Goal: Information Seeking & Learning: Learn about a topic

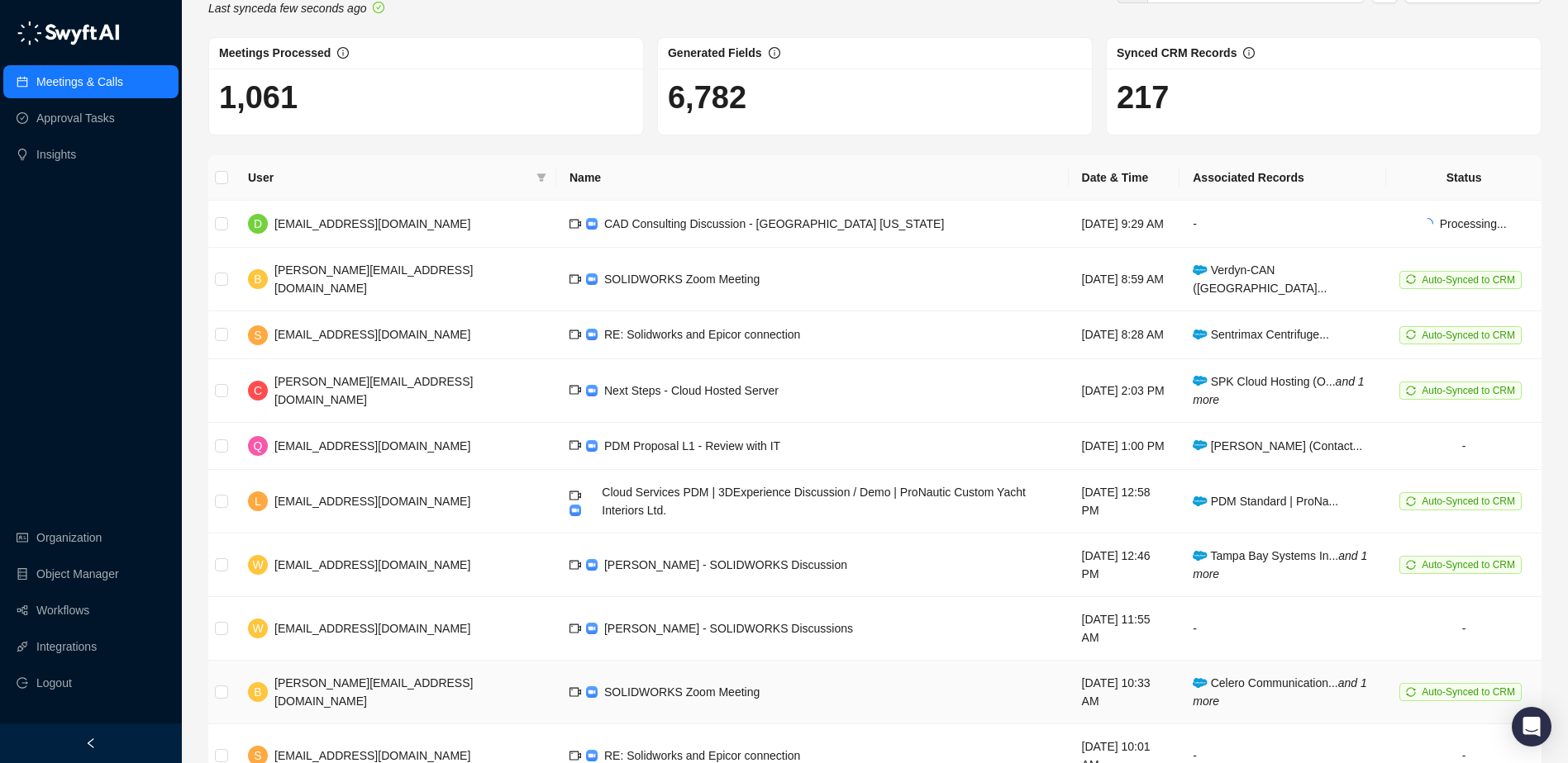
scroll to position [78, 0]
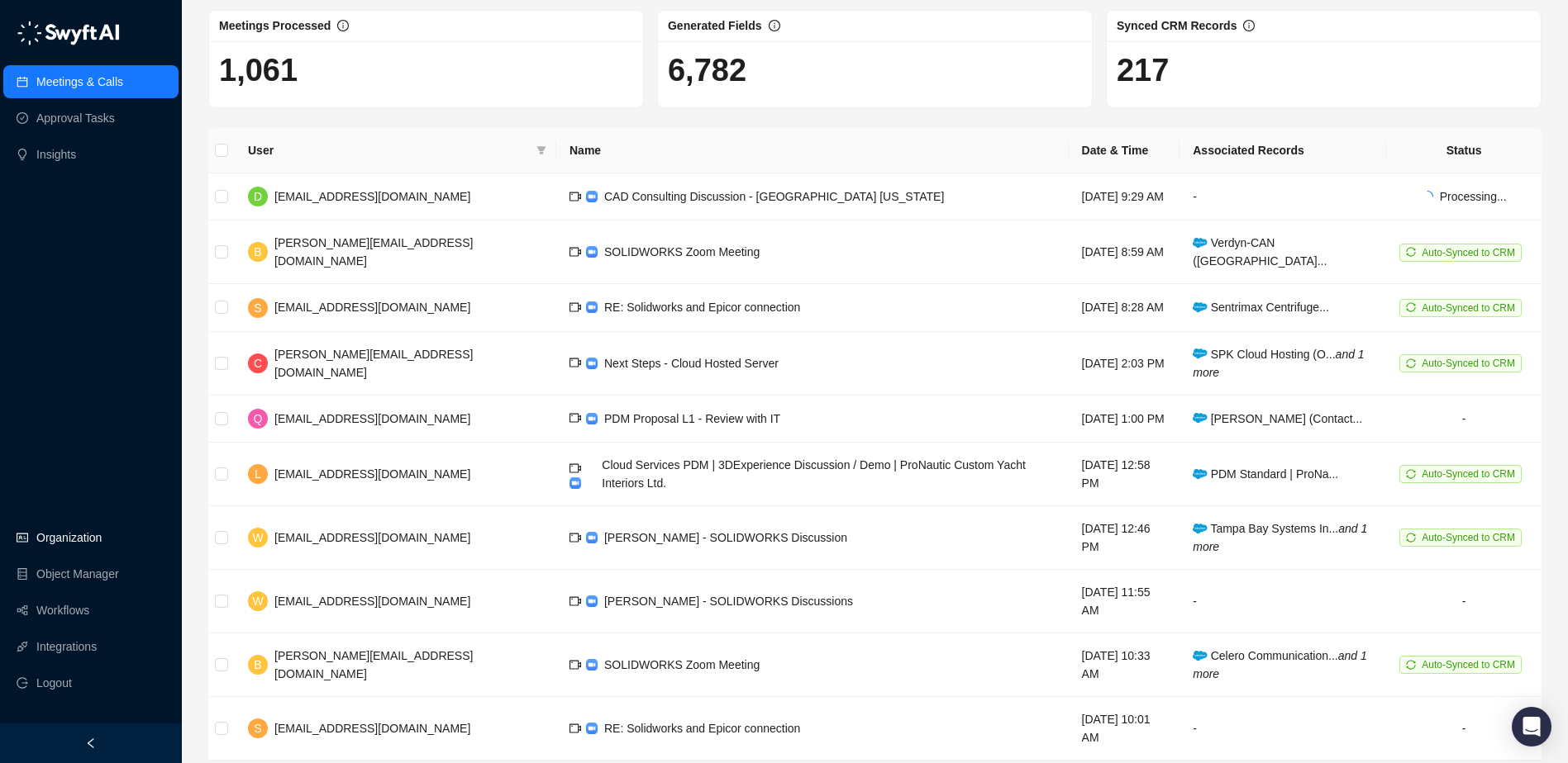
click at [102, 542] on link "Organization" at bounding box center [69, 537] width 65 height 33
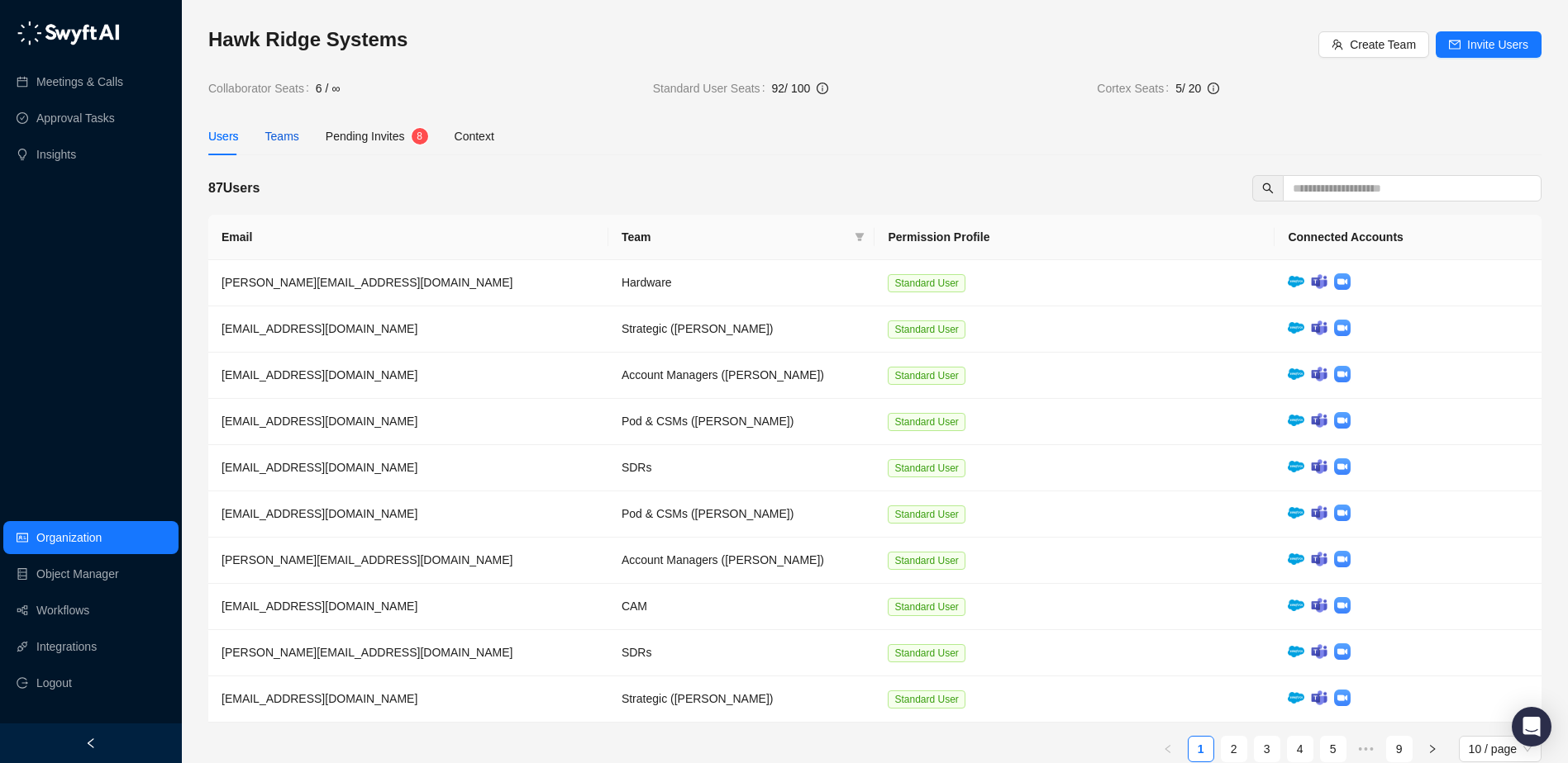
click at [278, 136] on div "Teams" at bounding box center [281, 136] width 34 height 18
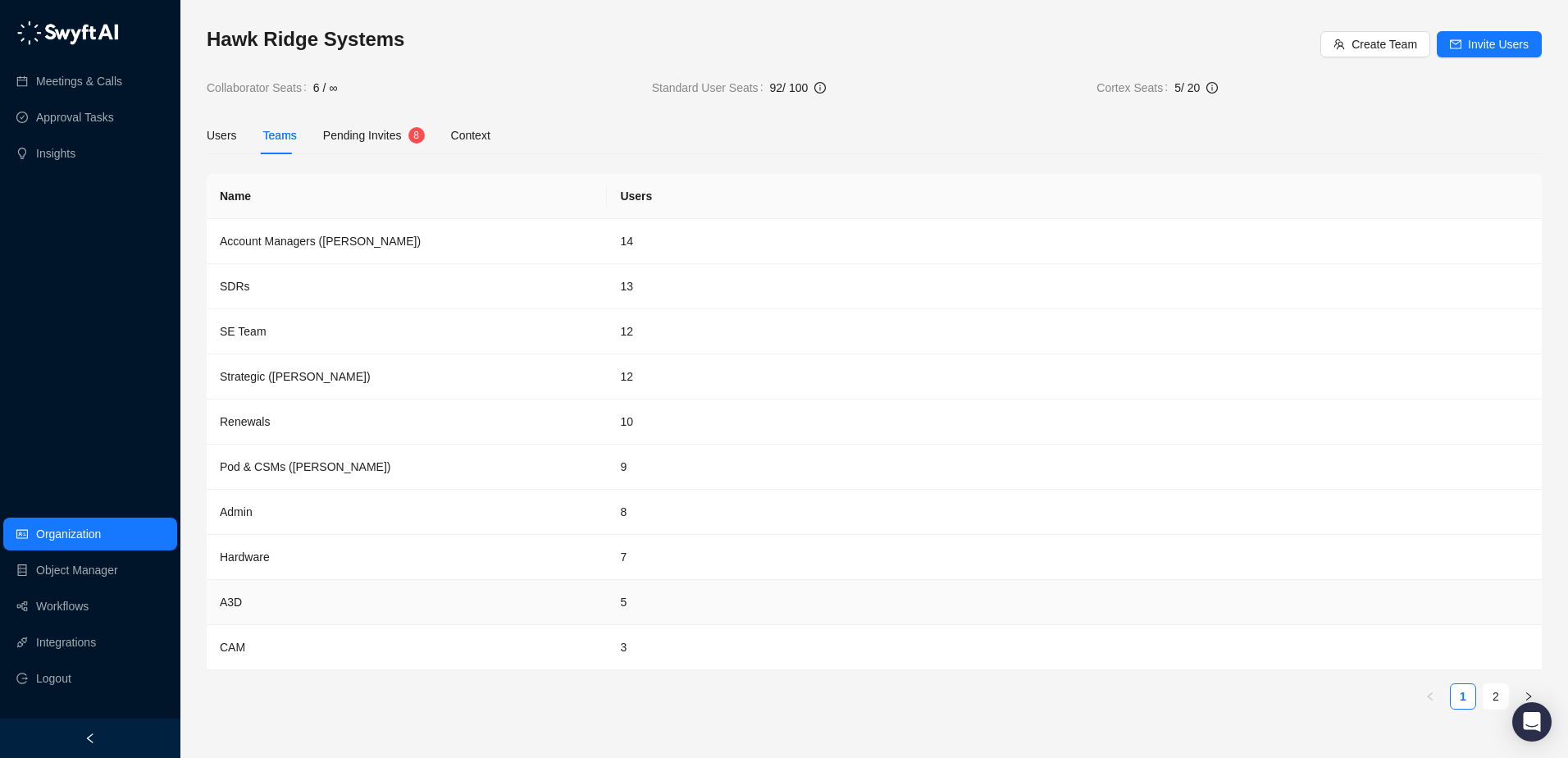
click at [245, 605] on td "A3D" at bounding box center [407, 602] width 400 height 45
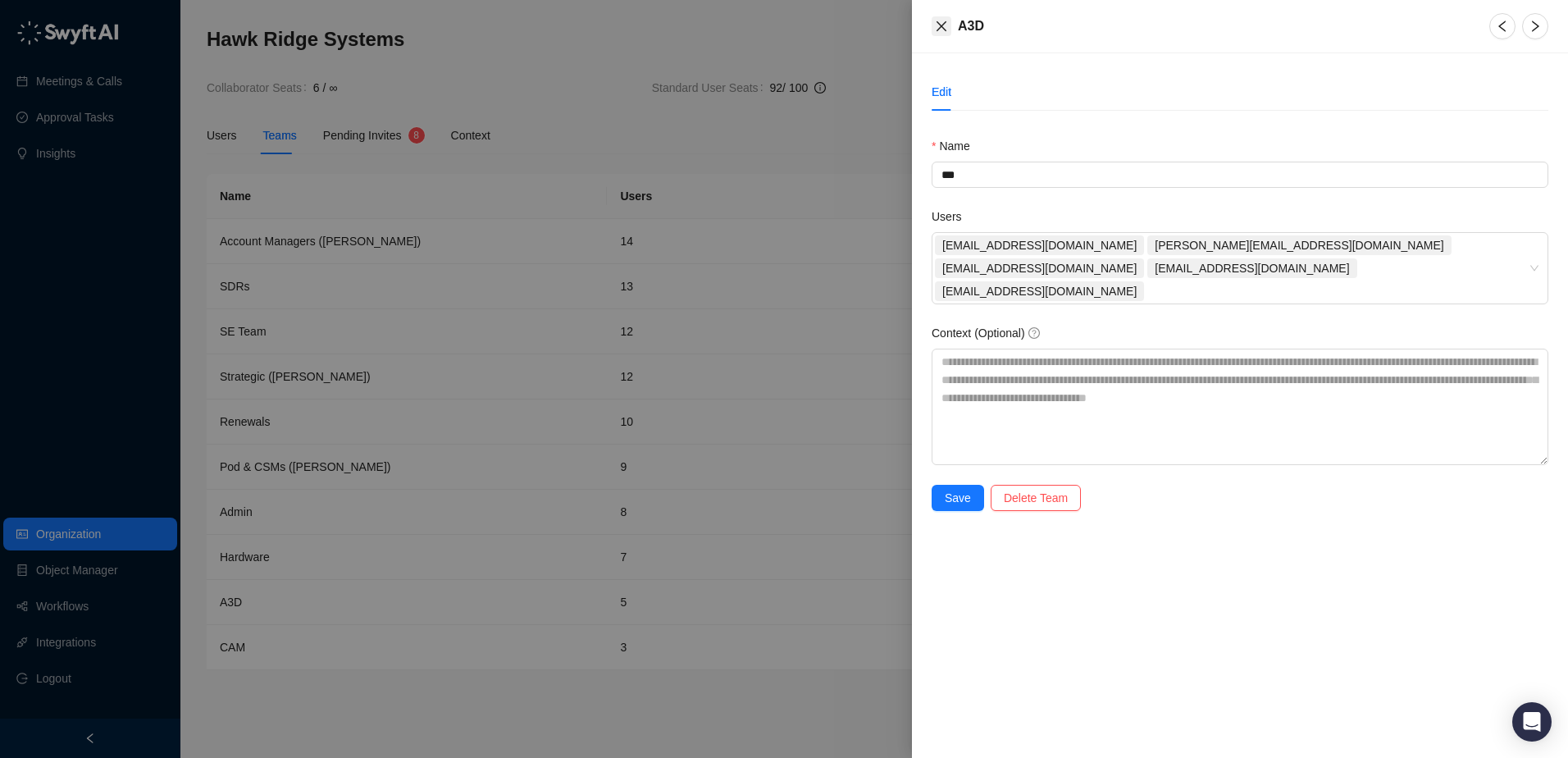
click at [947, 23] on icon "close" at bounding box center [942, 27] width 13 height 13
click at [947, 23] on div "A3D Edit Name *** Users [EMAIL_ADDRESS][DOMAIN_NAME] [PERSON_NAME][EMAIL_ADDRES…" at bounding box center [784, 379] width 1568 height 758
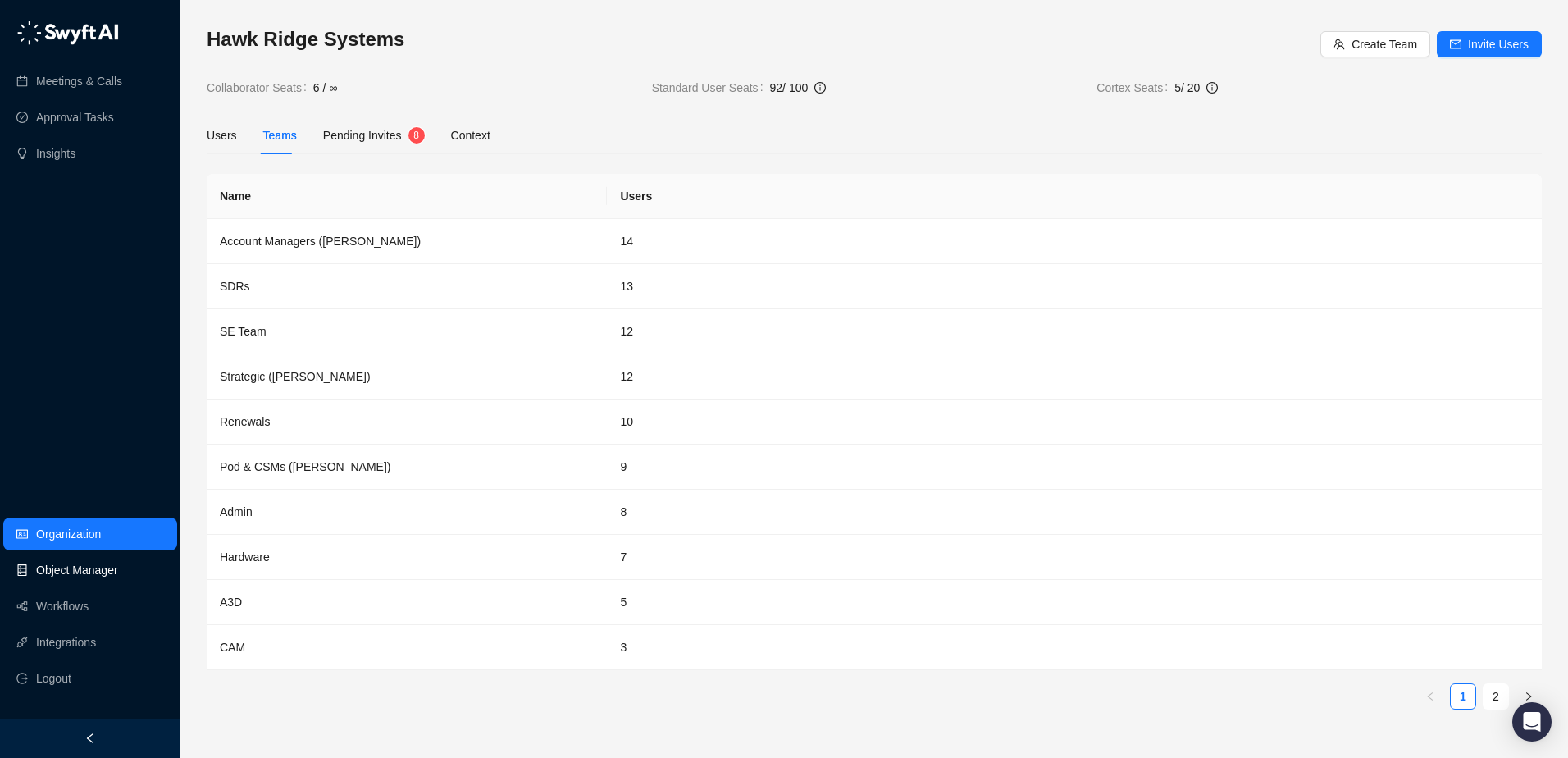
click at [80, 576] on link "Object Manager" at bounding box center [77, 570] width 82 height 32
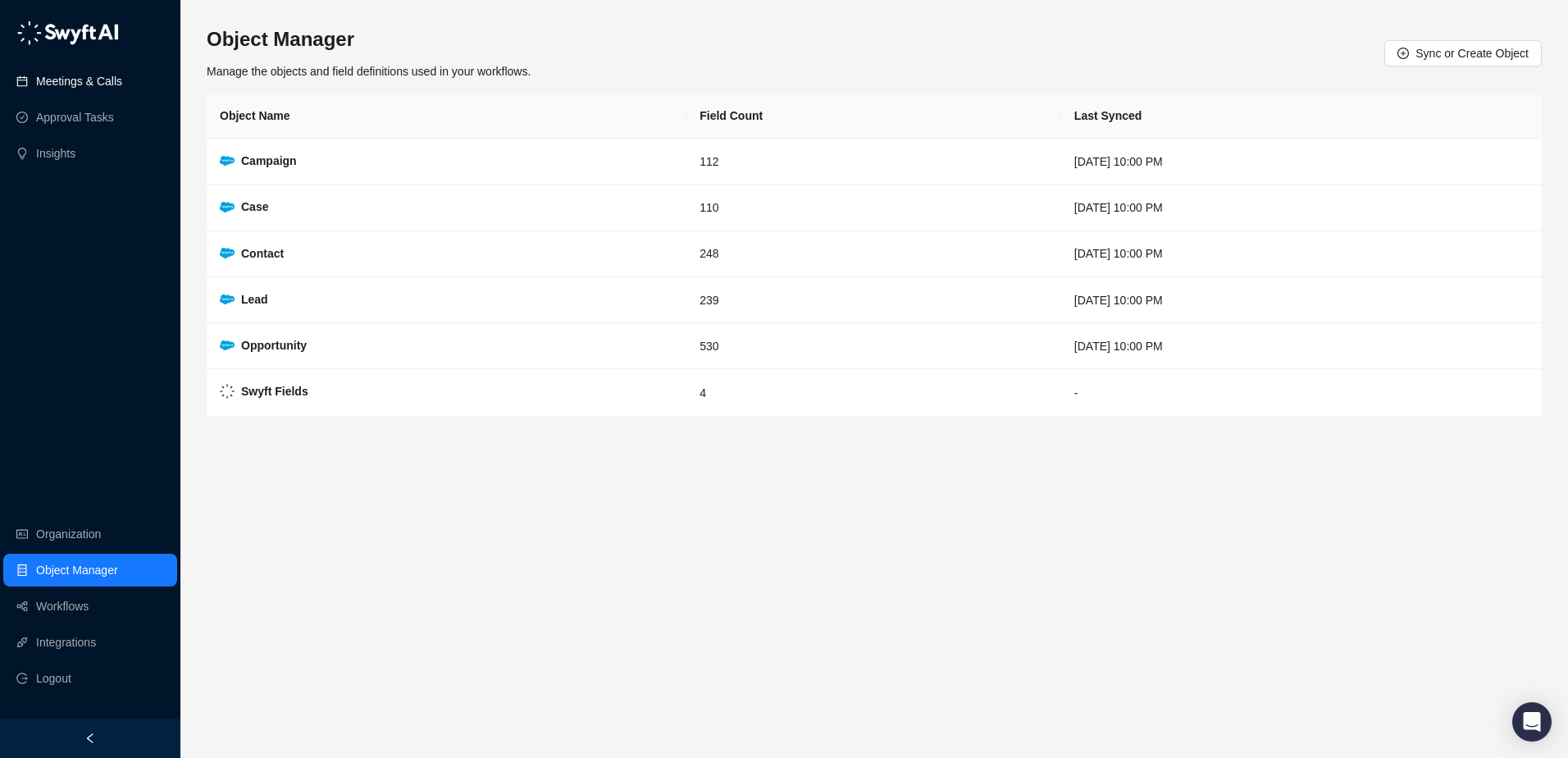
click at [105, 87] on link "Meetings & Calls" at bounding box center [79, 81] width 86 height 32
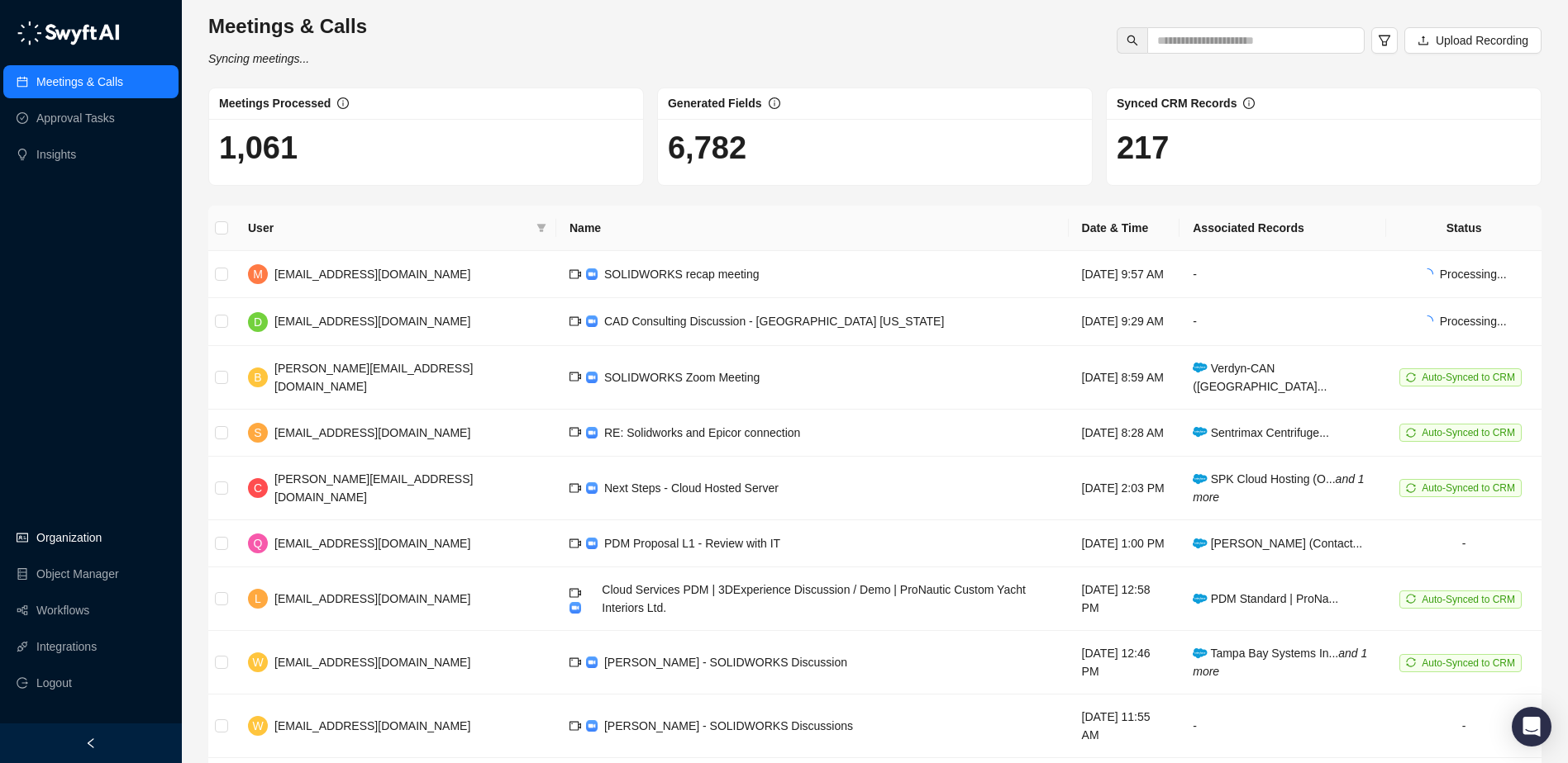
click at [83, 546] on link "Organization" at bounding box center [69, 537] width 65 height 33
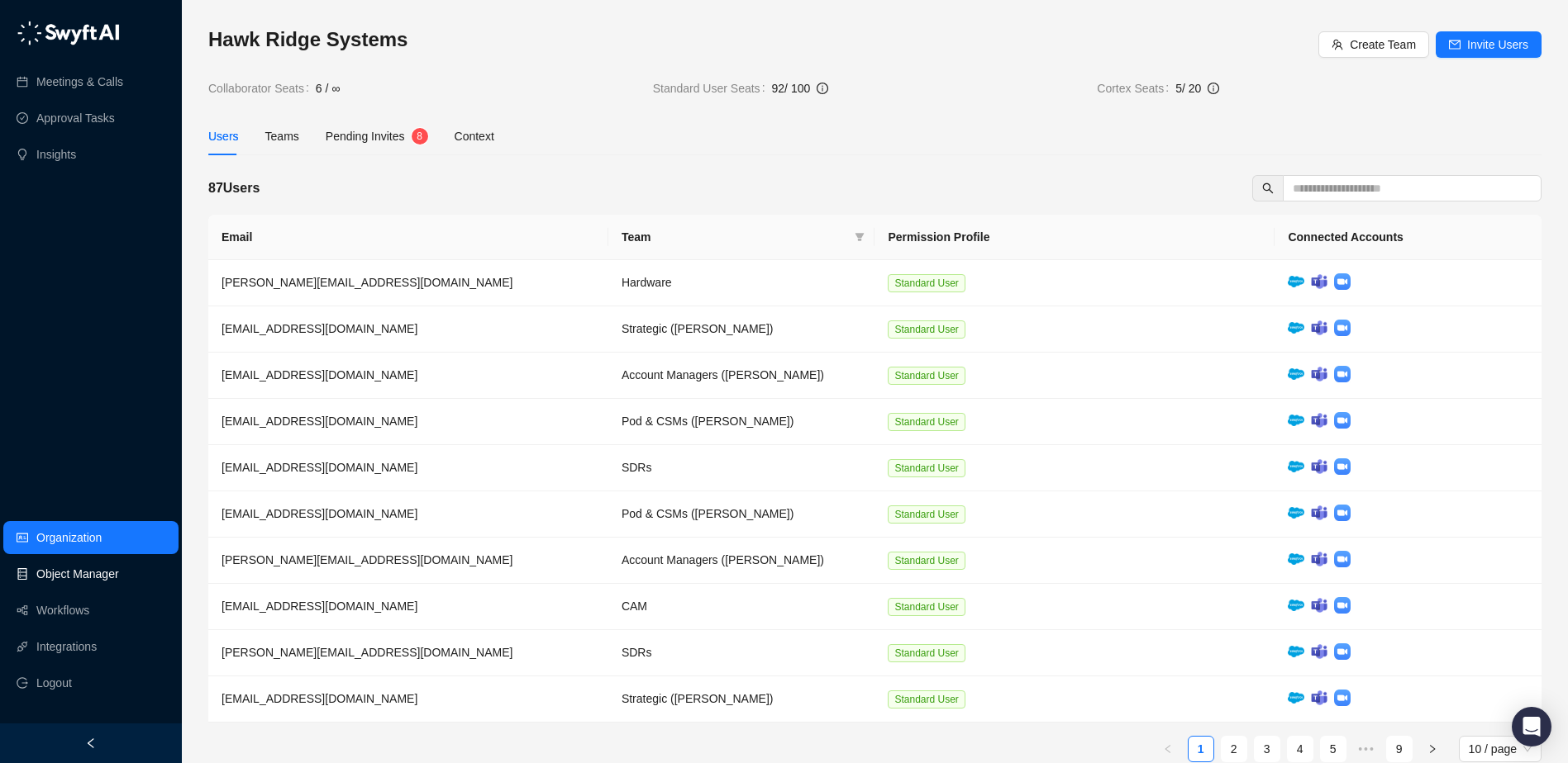
click at [109, 581] on link "Object Manager" at bounding box center [78, 574] width 83 height 33
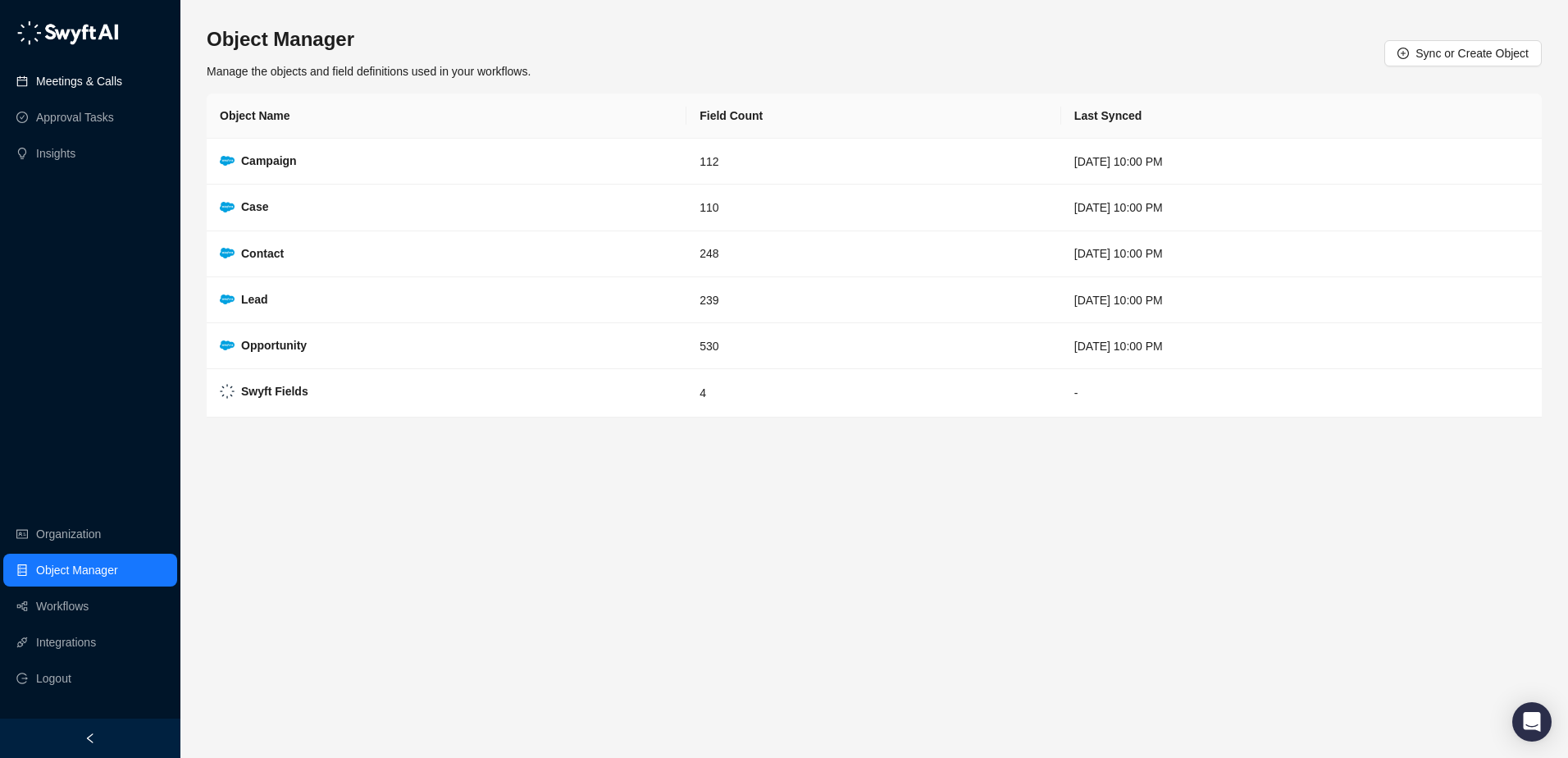
click at [88, 82] on link "Meetings & Calls" at bounding box center [79, 81] width 86 height 32
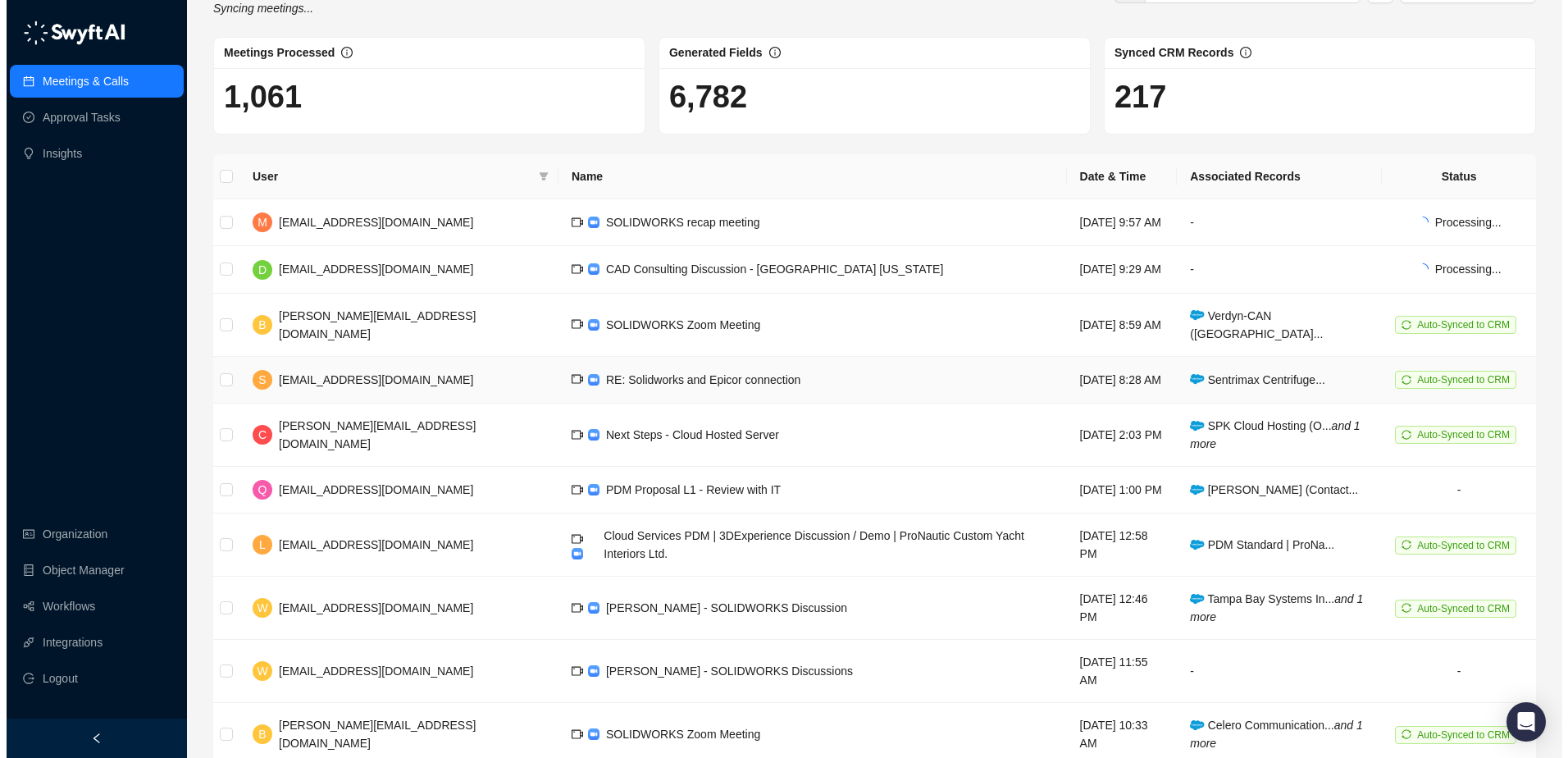
scroll to position [77, 0]
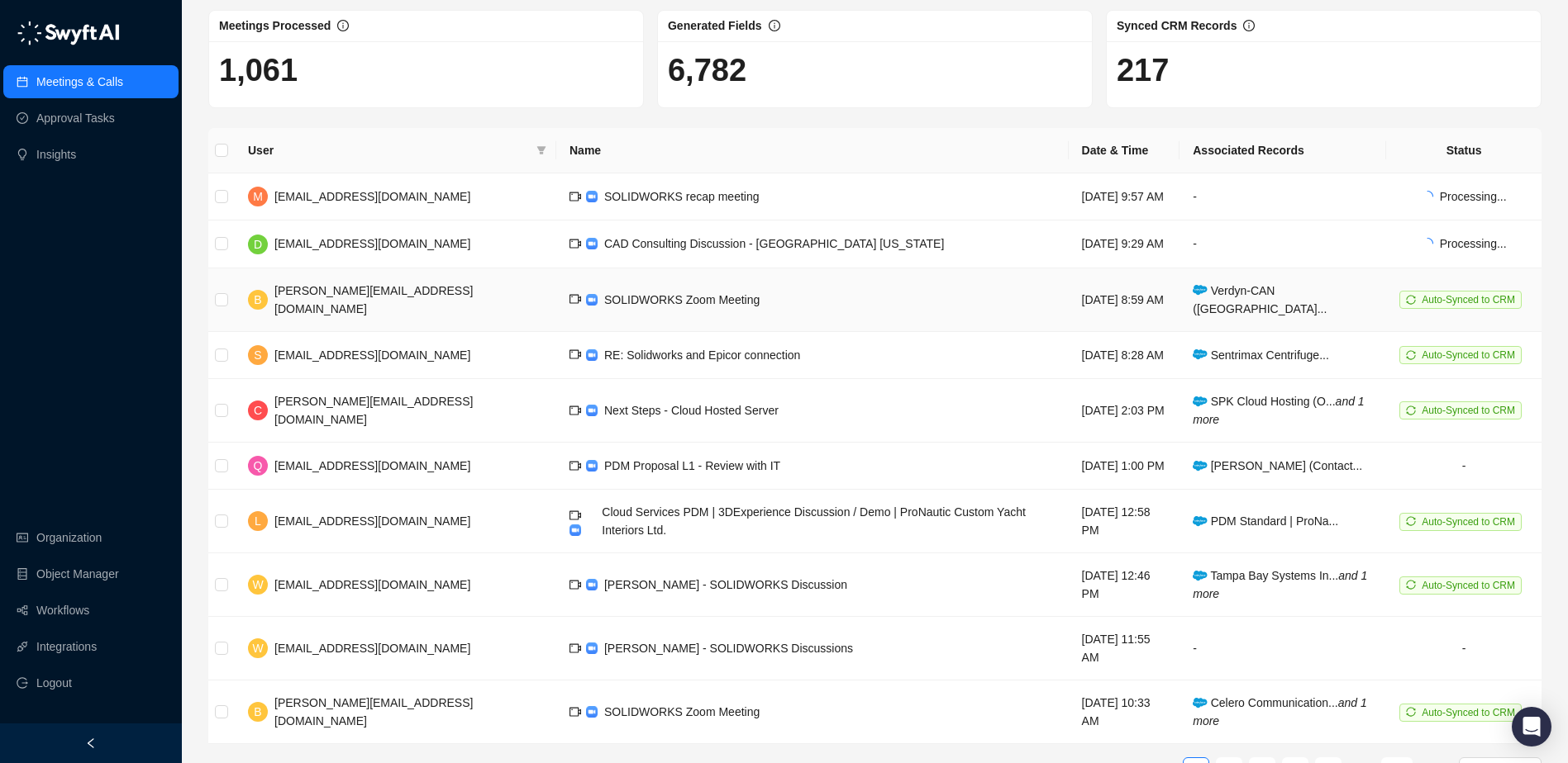
click at [666, 296] on td "SOLIDWORKS Zoom Meeting" at bounding box center [812, 300] width 513 height 63
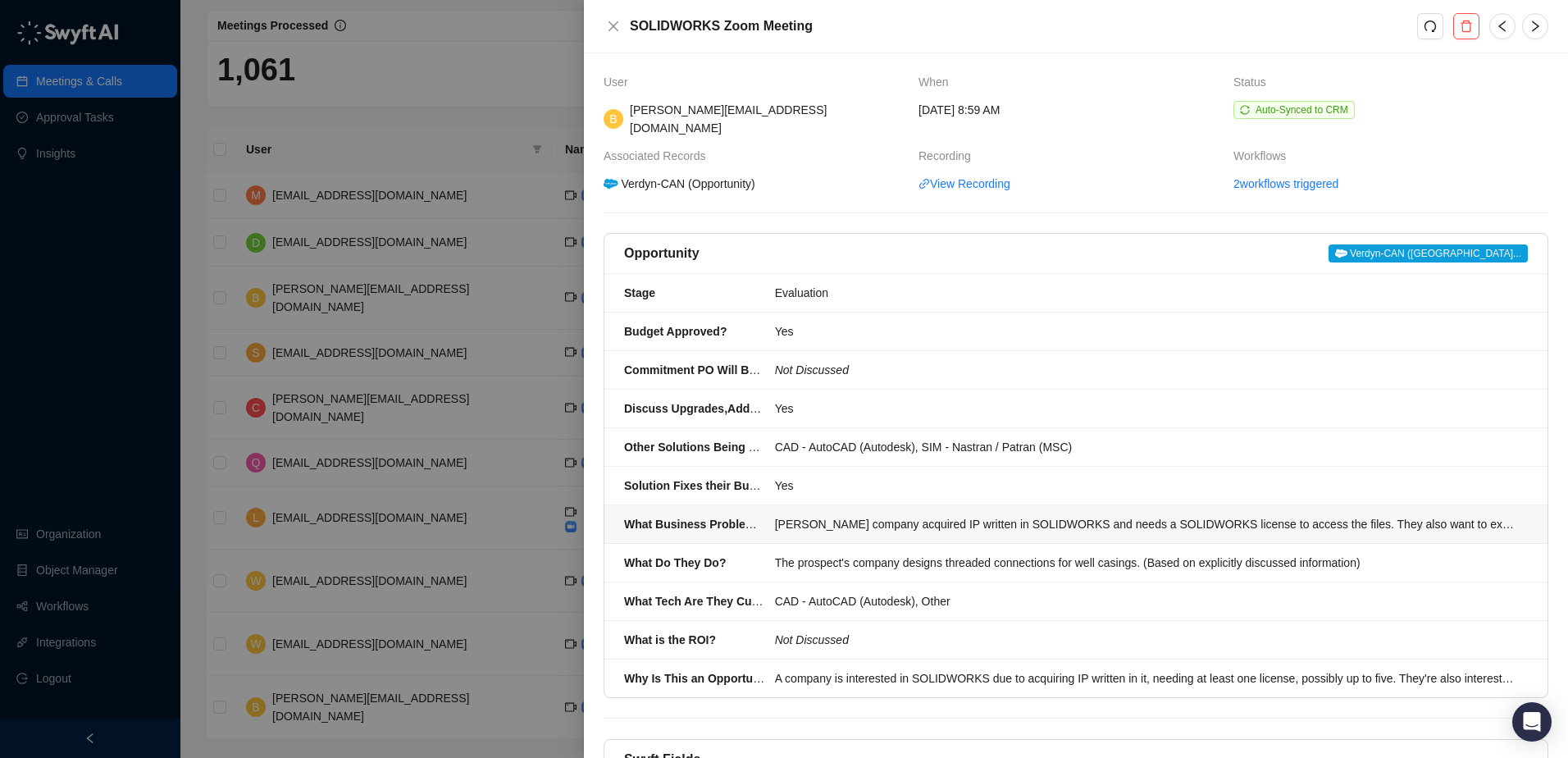
click at [1008, 519] on li "What Business Problem are We Solving? [PERSON_NAME] company acquired IP written…" at bounding box center [1076, 524] width 944 height 38
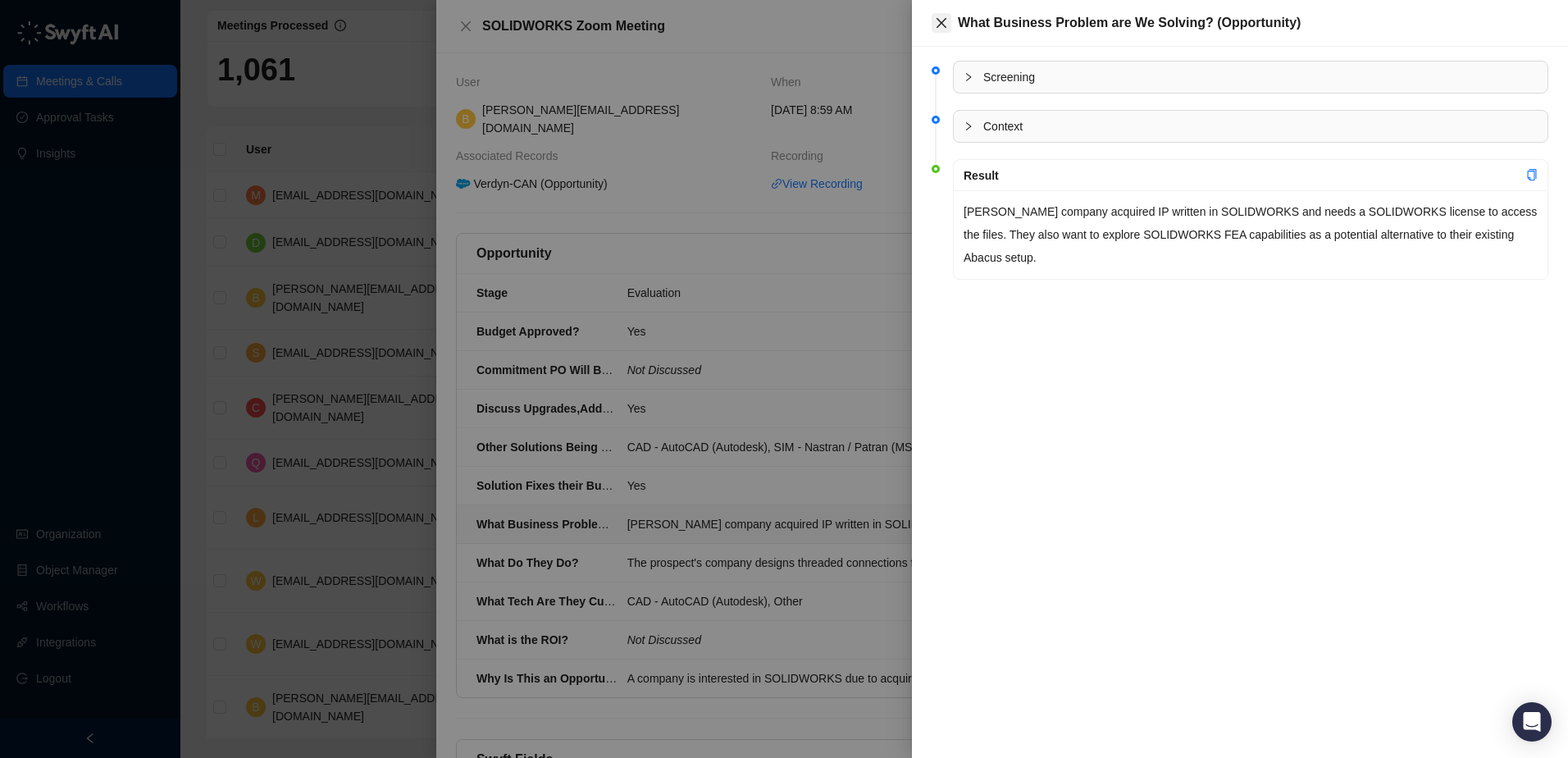
click at [944, 24] on icon "close" at bounding box center [942, 23] width 10 height 10
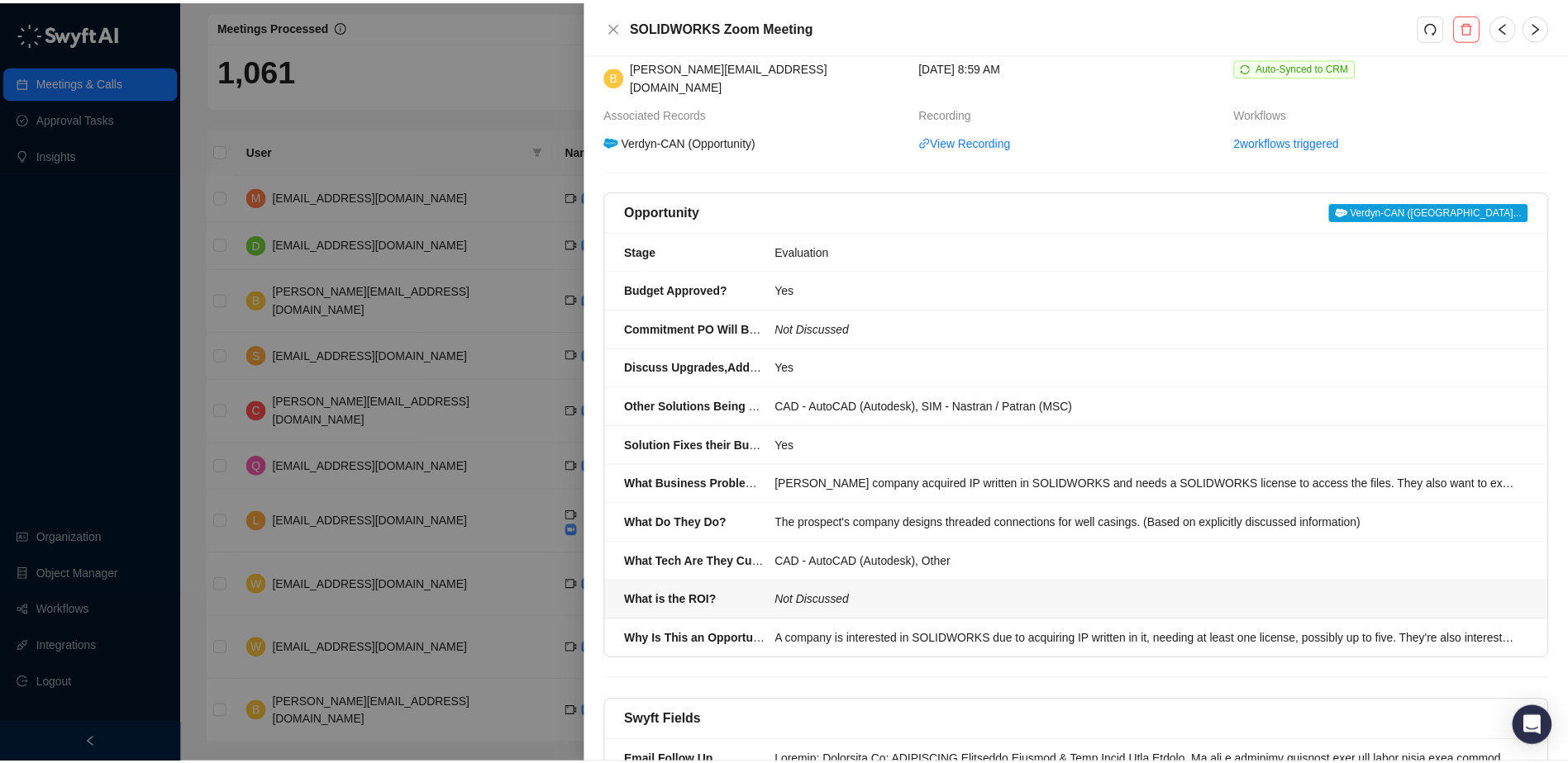
scroll to position [145, 0]
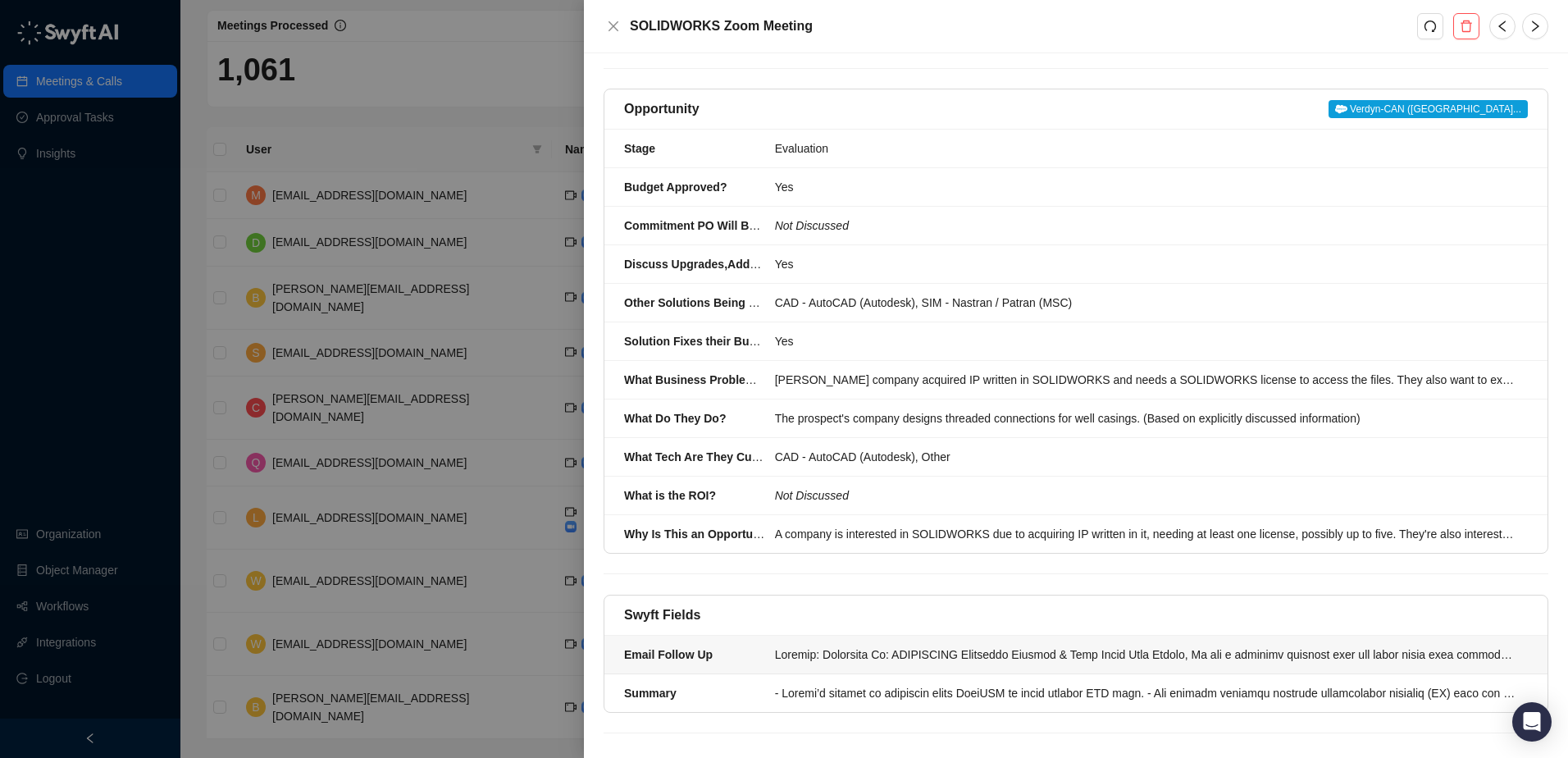
click at [989, 648] on li "Email Follow Up" at bounding box center [1076, 655] width 944 height 38
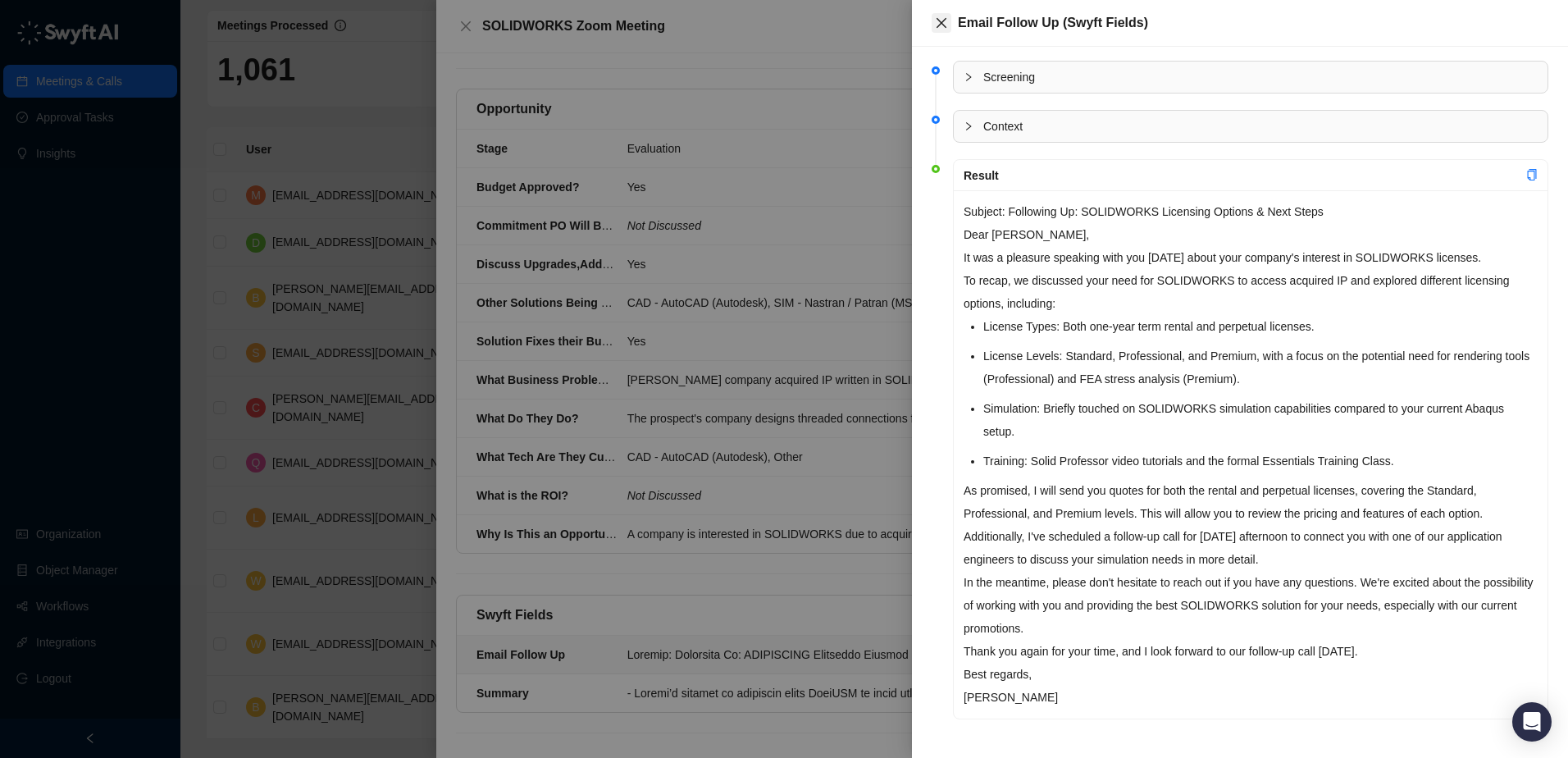
click at [939, 23] on icon "close" at bounding box center [942, 23] width 13 height 13
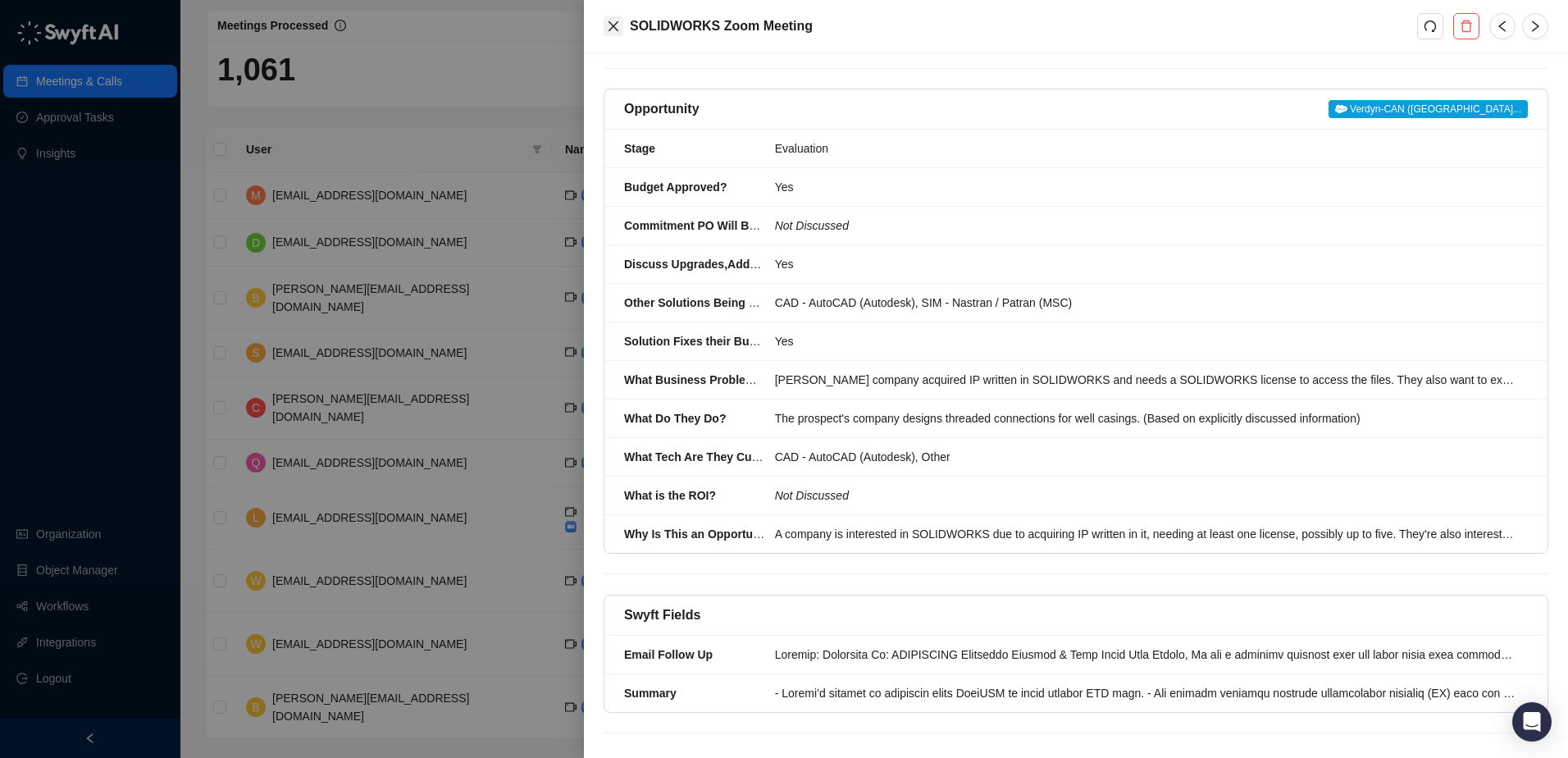
click at [615, 25] on icon "close" at bounding box center [614, 26] width 10 height 10
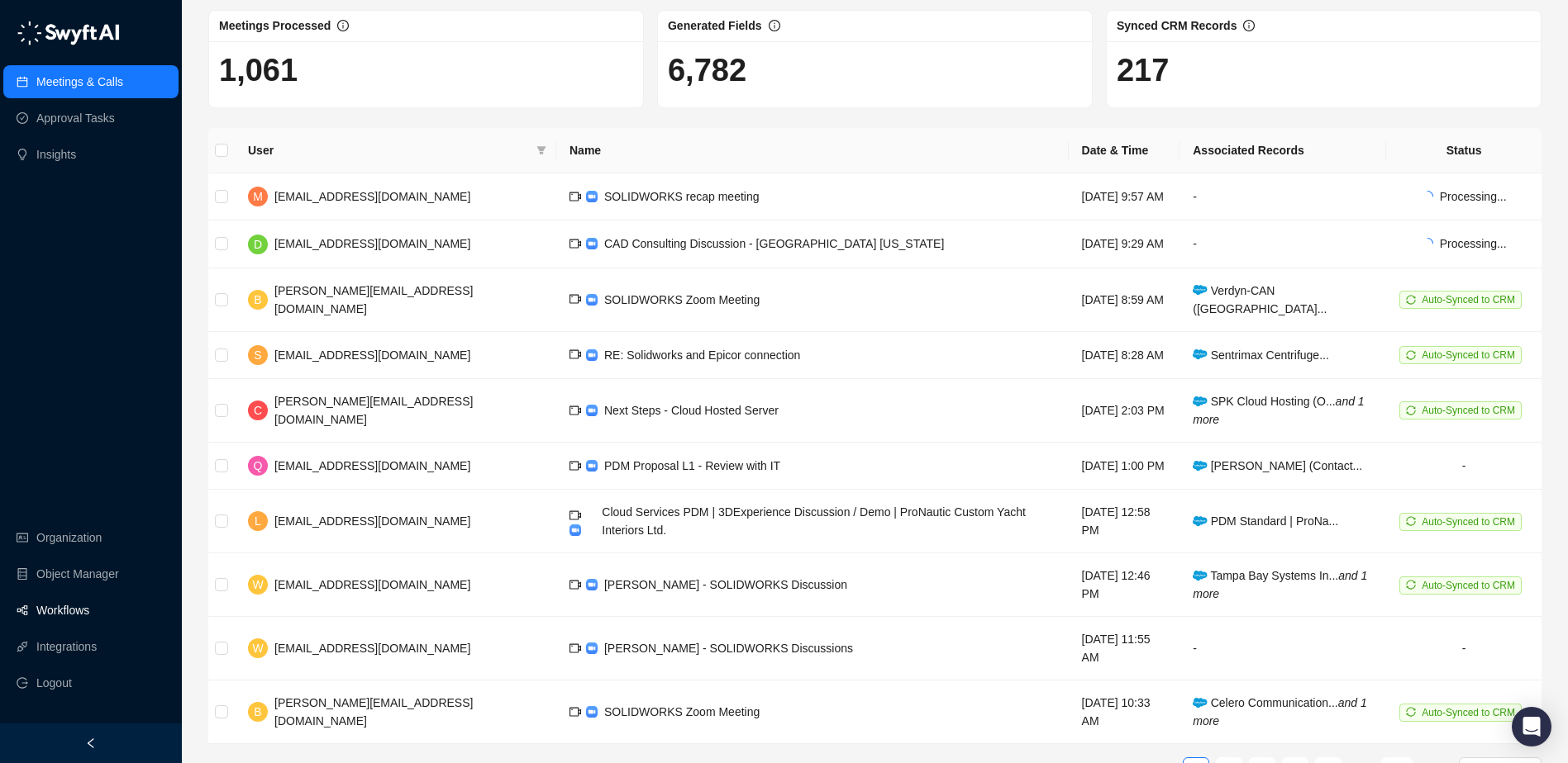
click at [89, 617] on link "Workflows" at bounding box center [62, 610] width 53 height 33
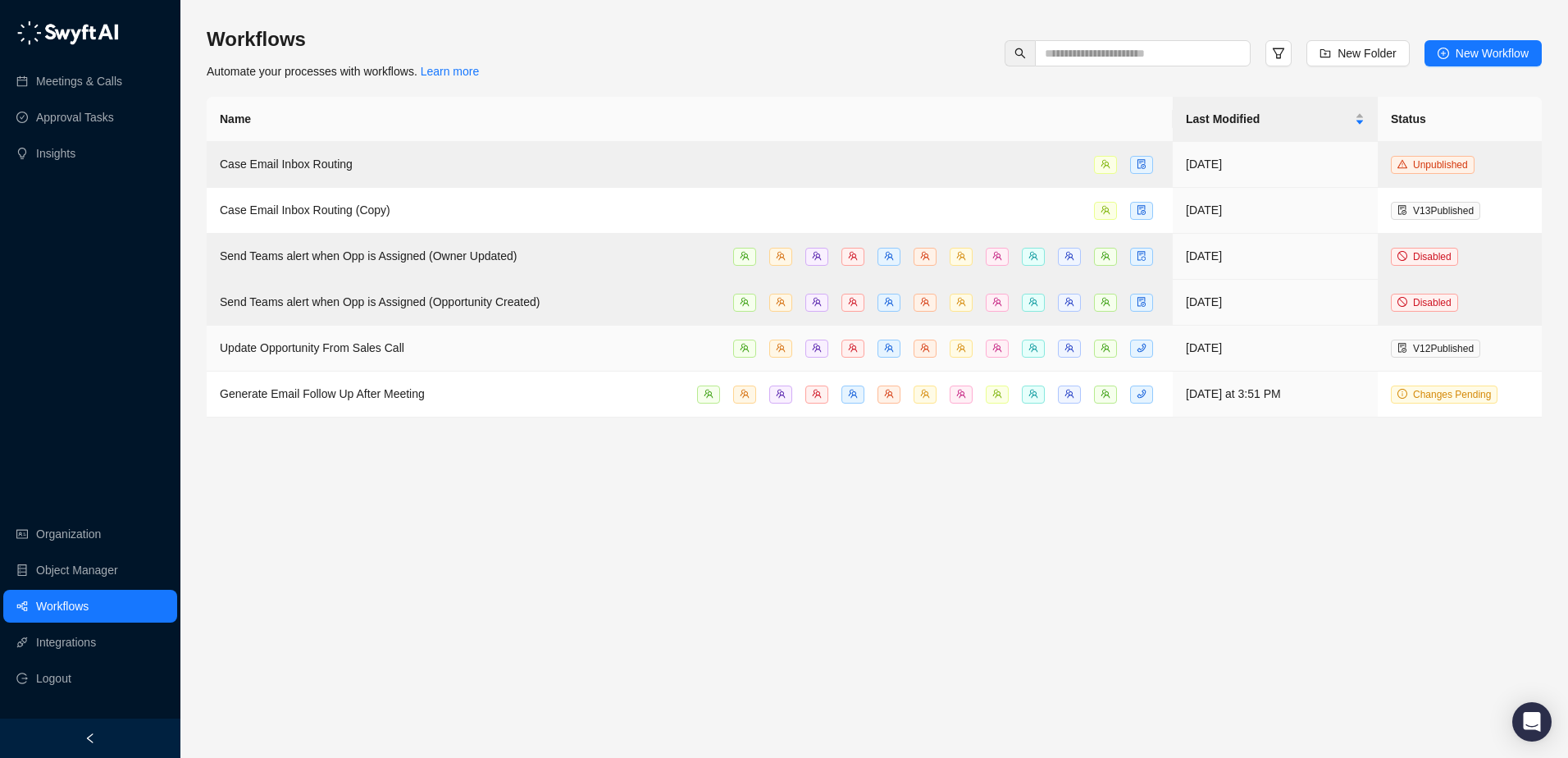
click at [335, 349] on span "Update Opportunity From Sales Call" at bounding box center [313, 348] width 185 height 13
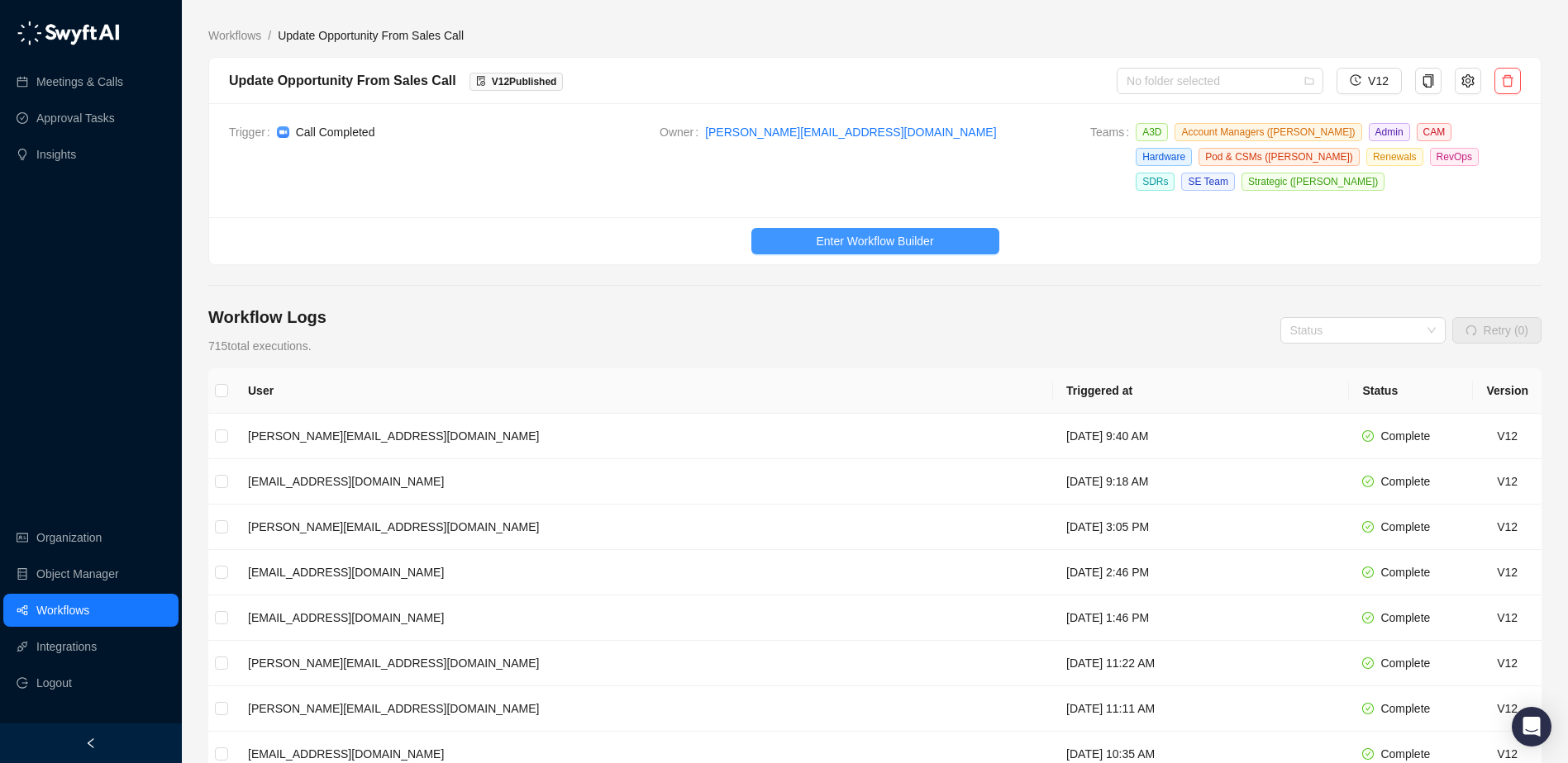
click at [886, 241] on span "Enter Workflow Builder" at bounding box center [874, 241] width 117 height 18
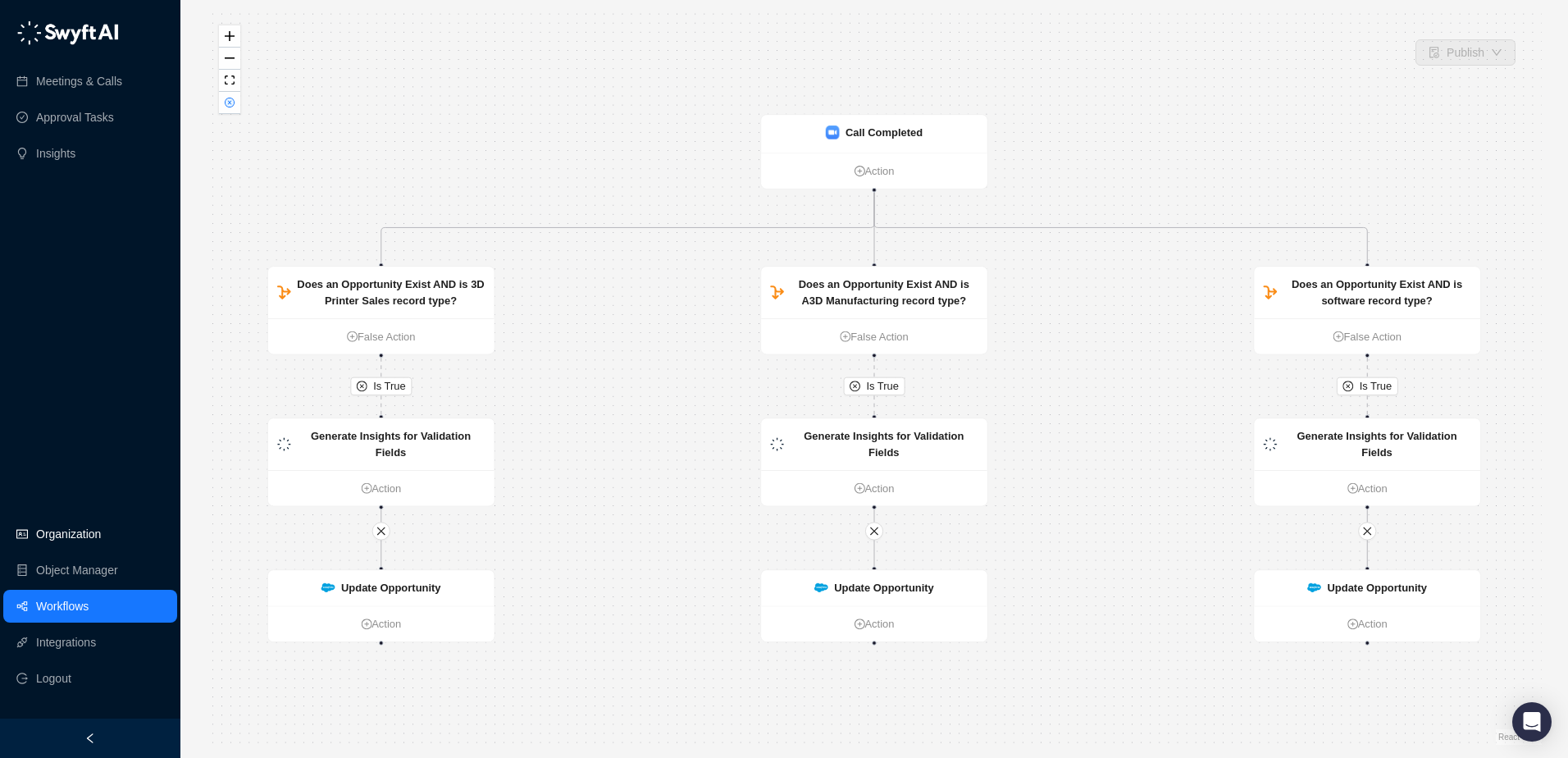
drag, startPoint x: 70, startPoint y: 543, endPoint x: 81, endPoint y: 546, distance: 11.4
click at [70, 543] on link "Organization" at bounding box center [69, 534] width 65 height 32
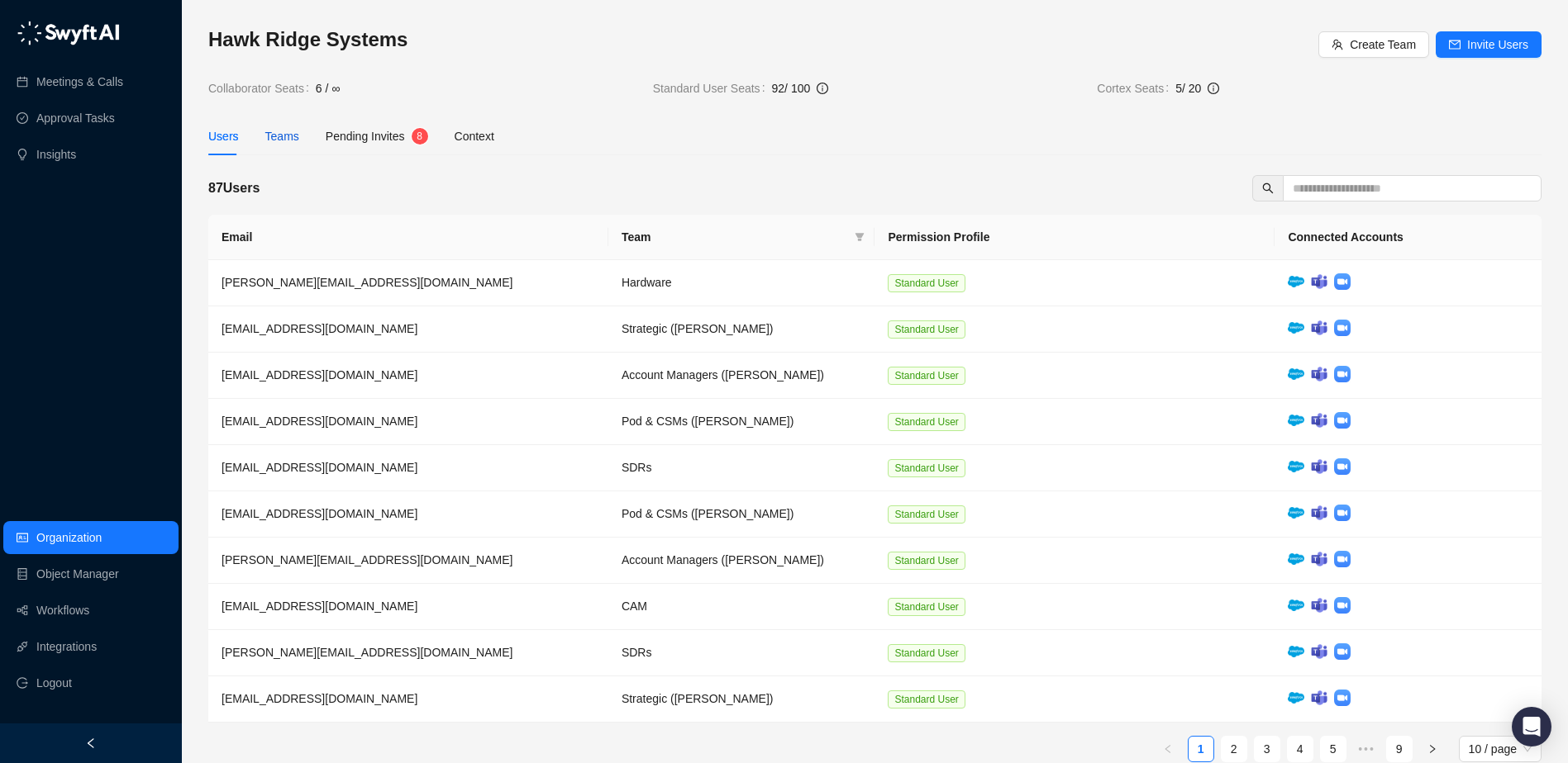
click at [277, 137] on div "Teams" at bounding box center [281, 136] width 34 height 18
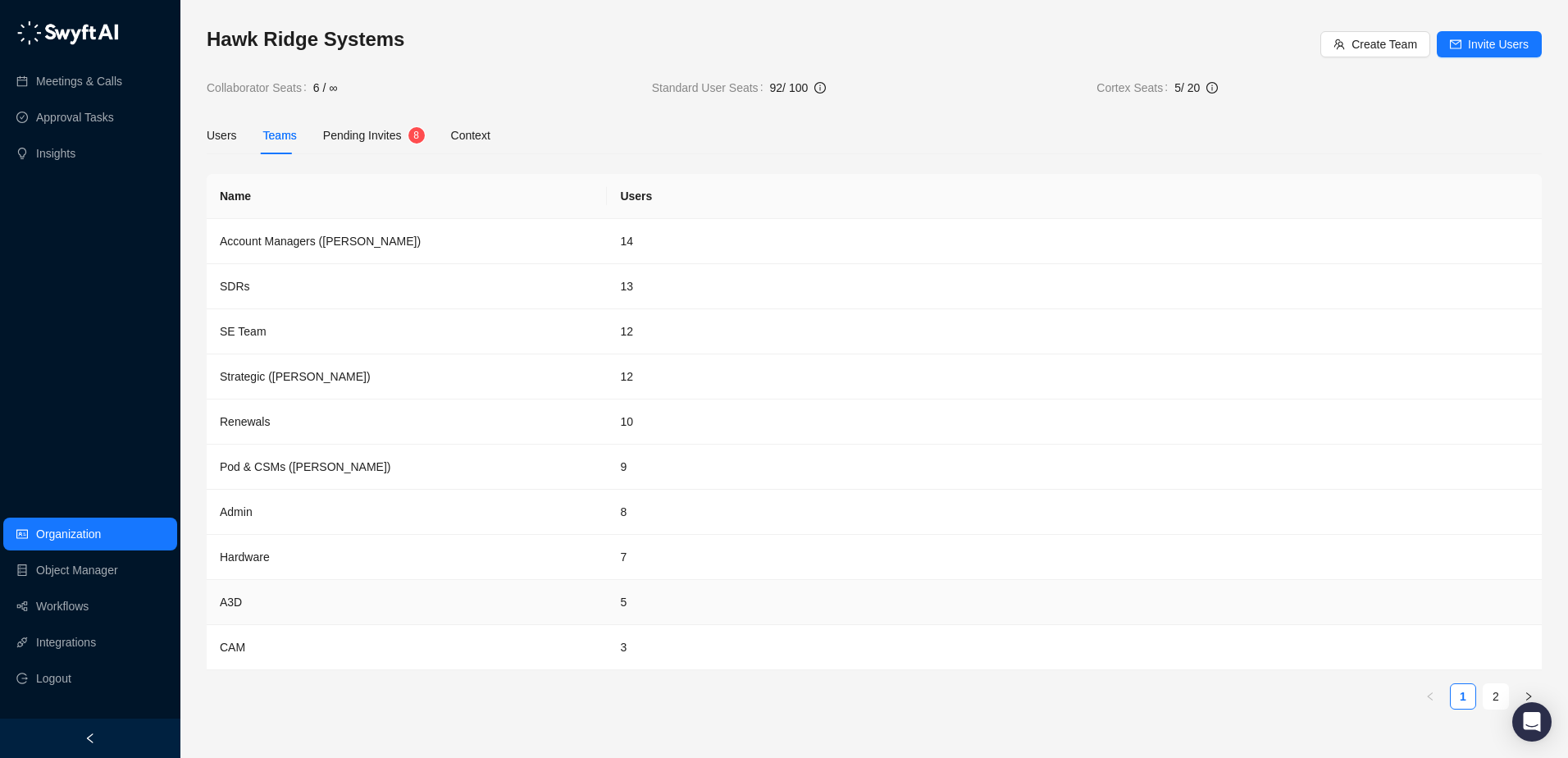
click at [226, 601] on td "A3D" at bounding box center [407, 602] width 400 height 45
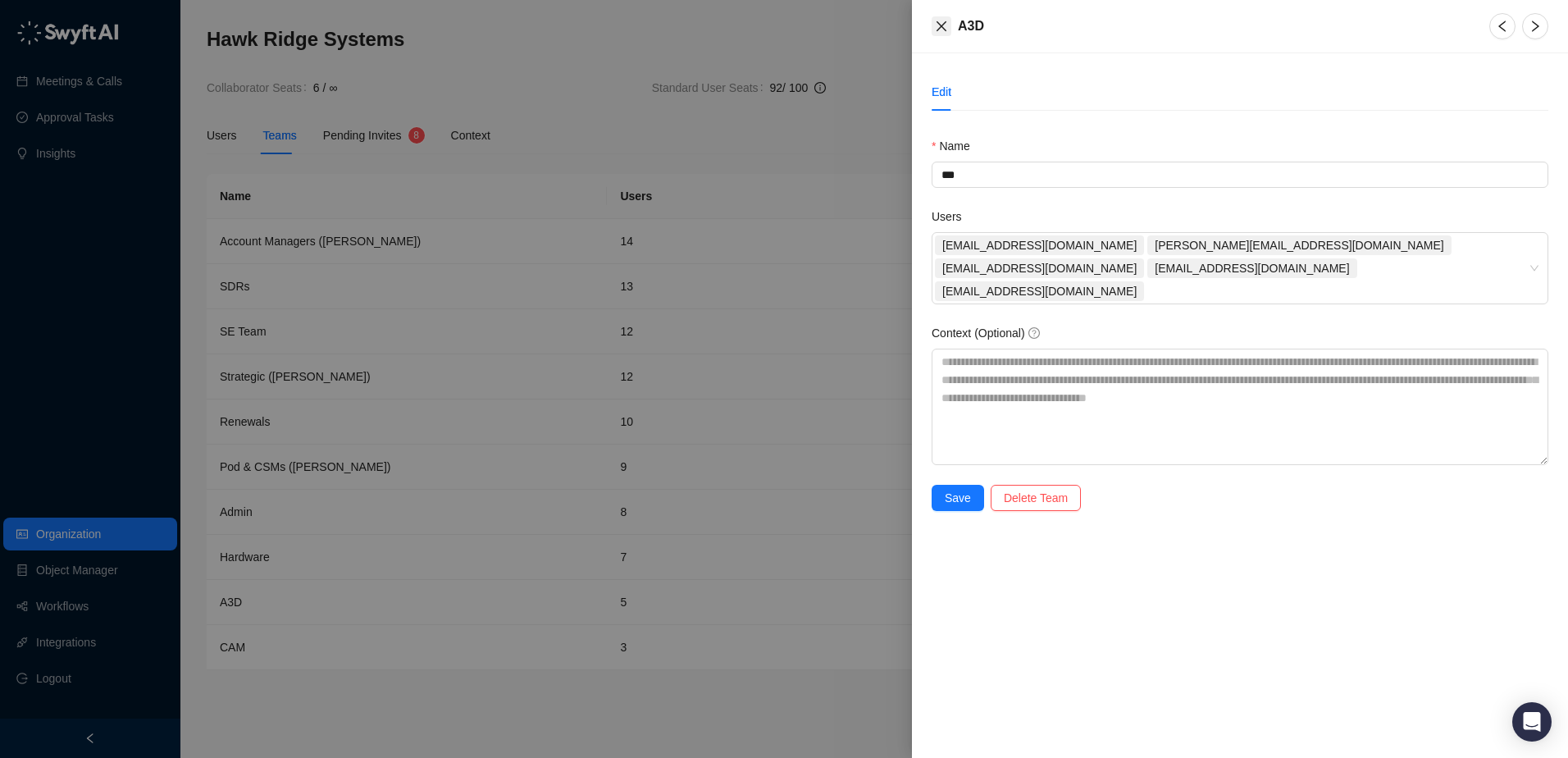
click at [940, 27] on icon "close" at bounding box center [942, 26] width 10 height 10
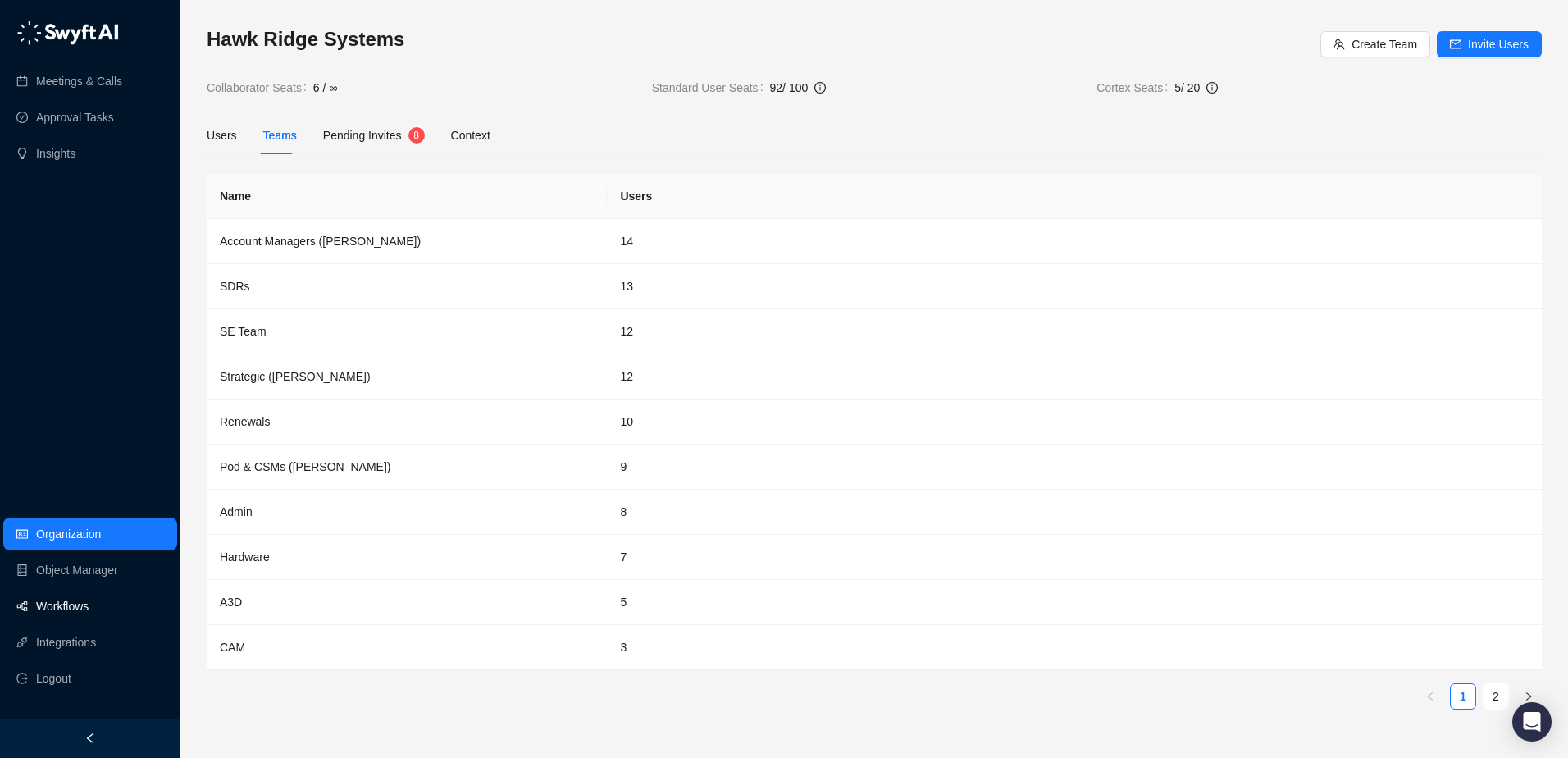
click at [89, 612] on link "Workflows" at bounding box center [62, 606] width 52 height 32
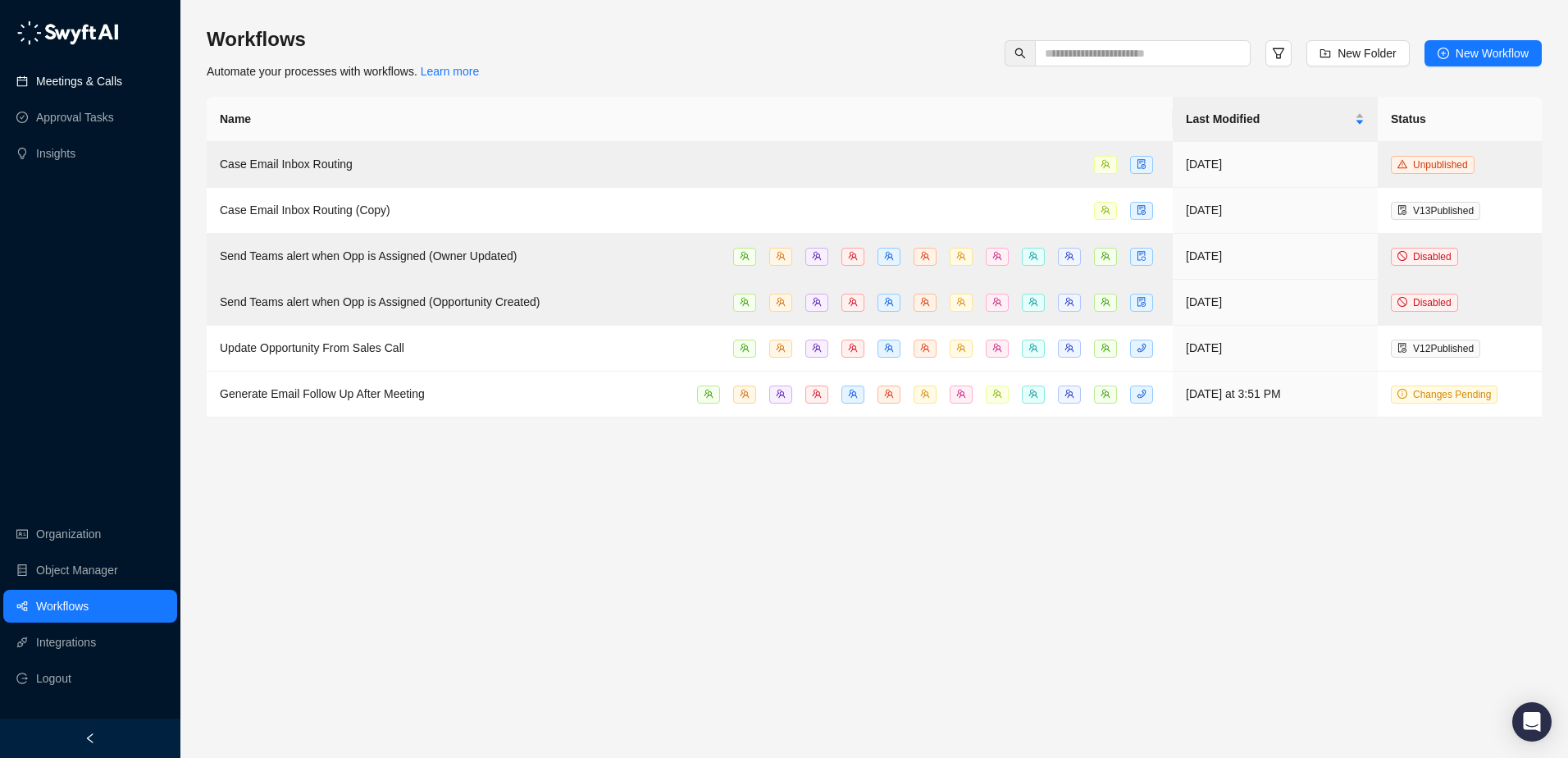
click at [91, 78] on link "Meetings & Calls" at bounding box center [79, 81] width 86 height 32
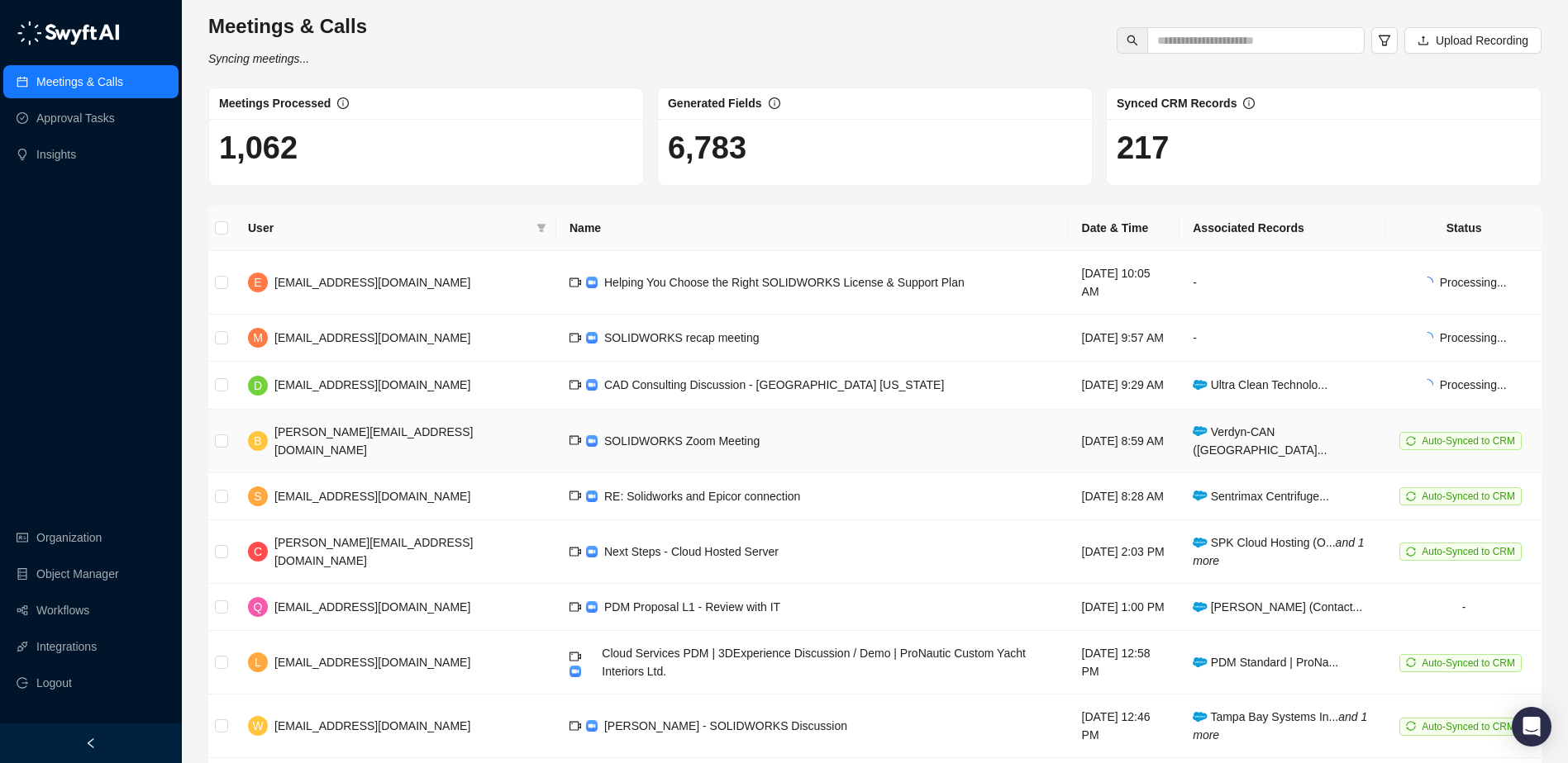
click at [611, 435] on span "SOLIDWORKS Zoom Meeting" at bounding box center [682, 441] width 156 height 13
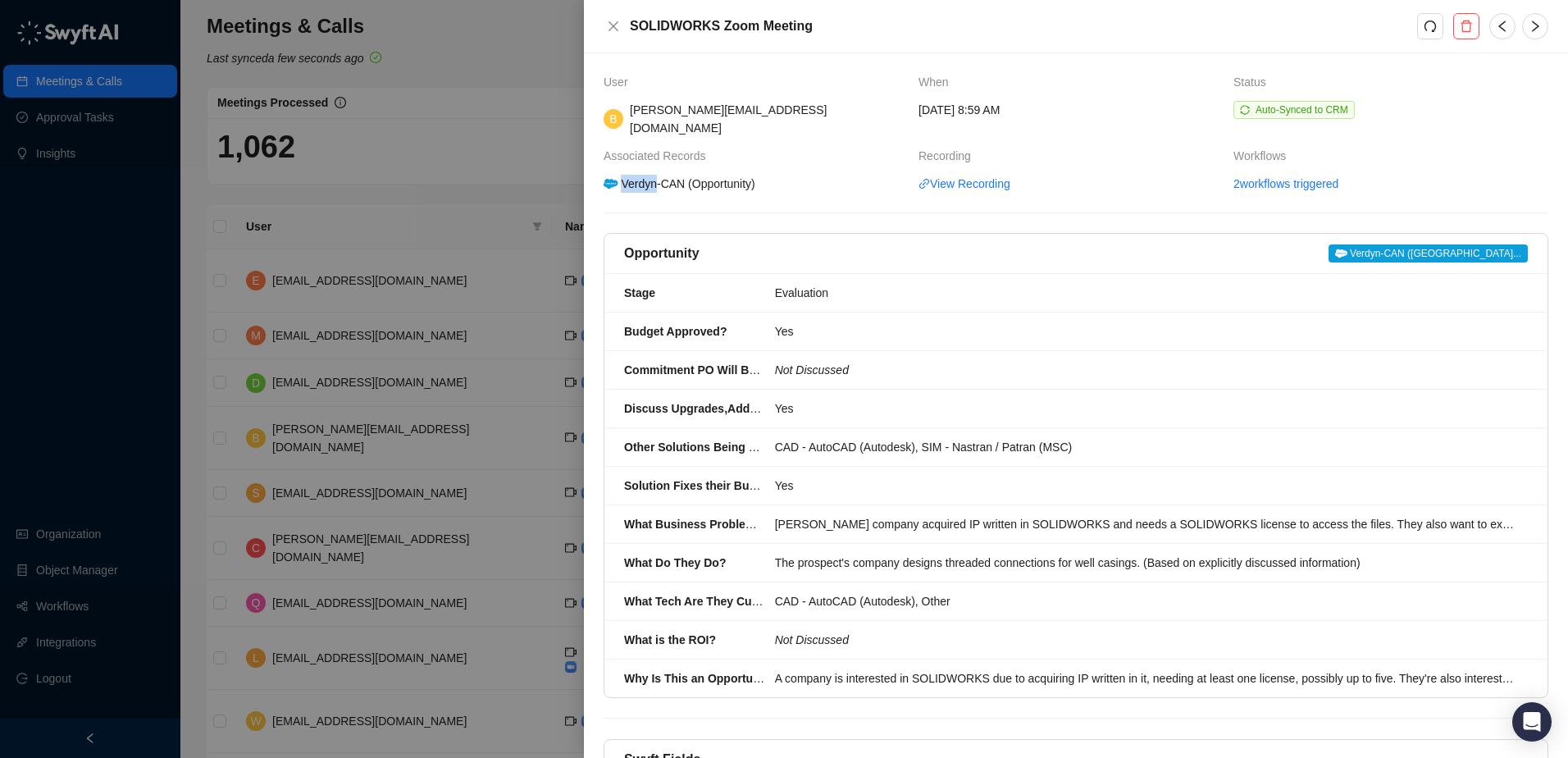
drag, startPoint x: 657, startPoint y: 169, endPoint x: 624, endPoint y: 172, distance: 33.1
click at [624, 174] on div "Verdyn-CAN (Opportunity)" at bounding box center [680, 183] width 156 height 18
copy div "Verdyn"
click at [495, 145] on div at bounding box center [784, 379] width 1568 height 758
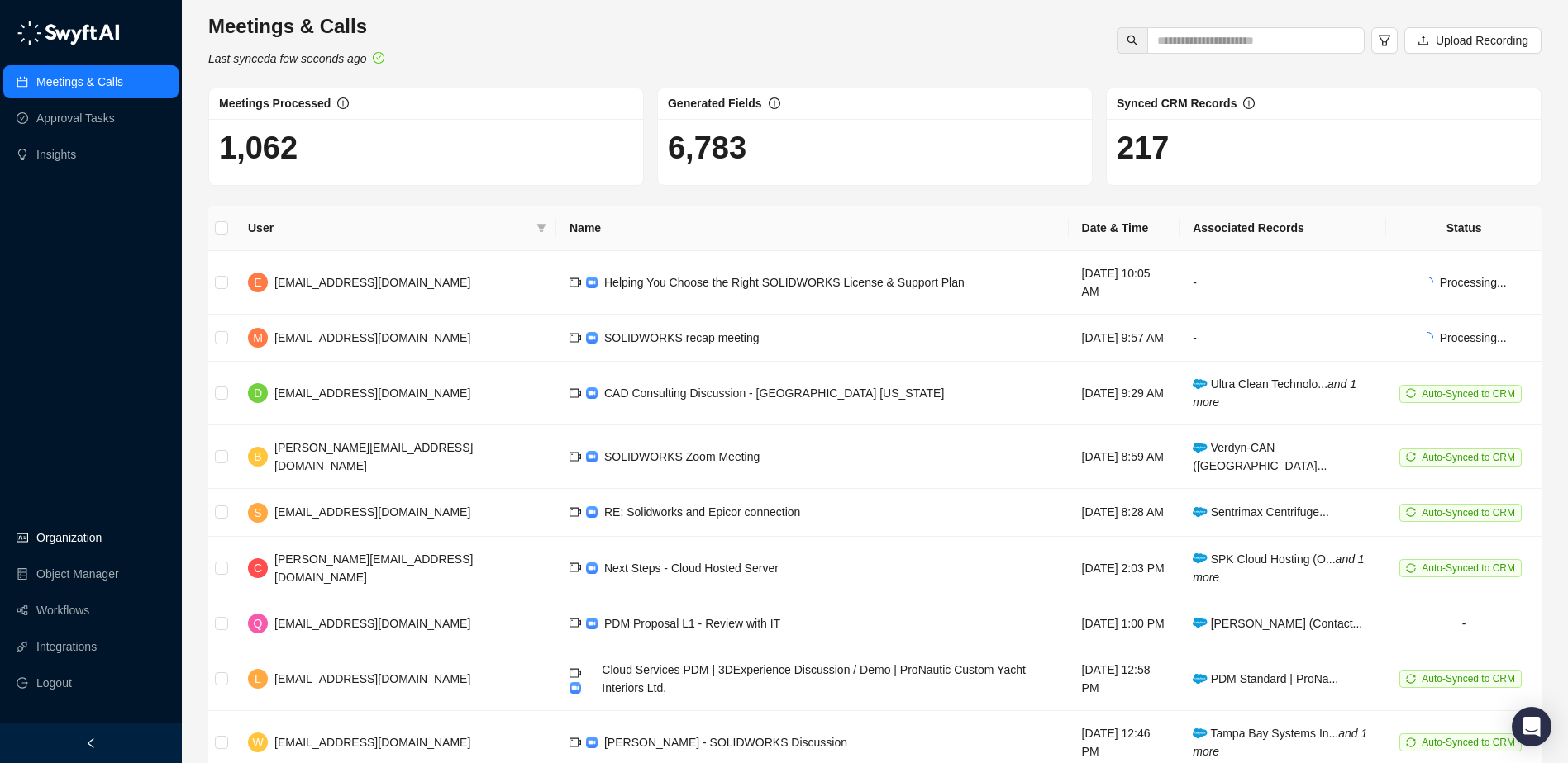
click at [87, 536] on link "Organization" at bounding box center [69, 537] width 65 height 33
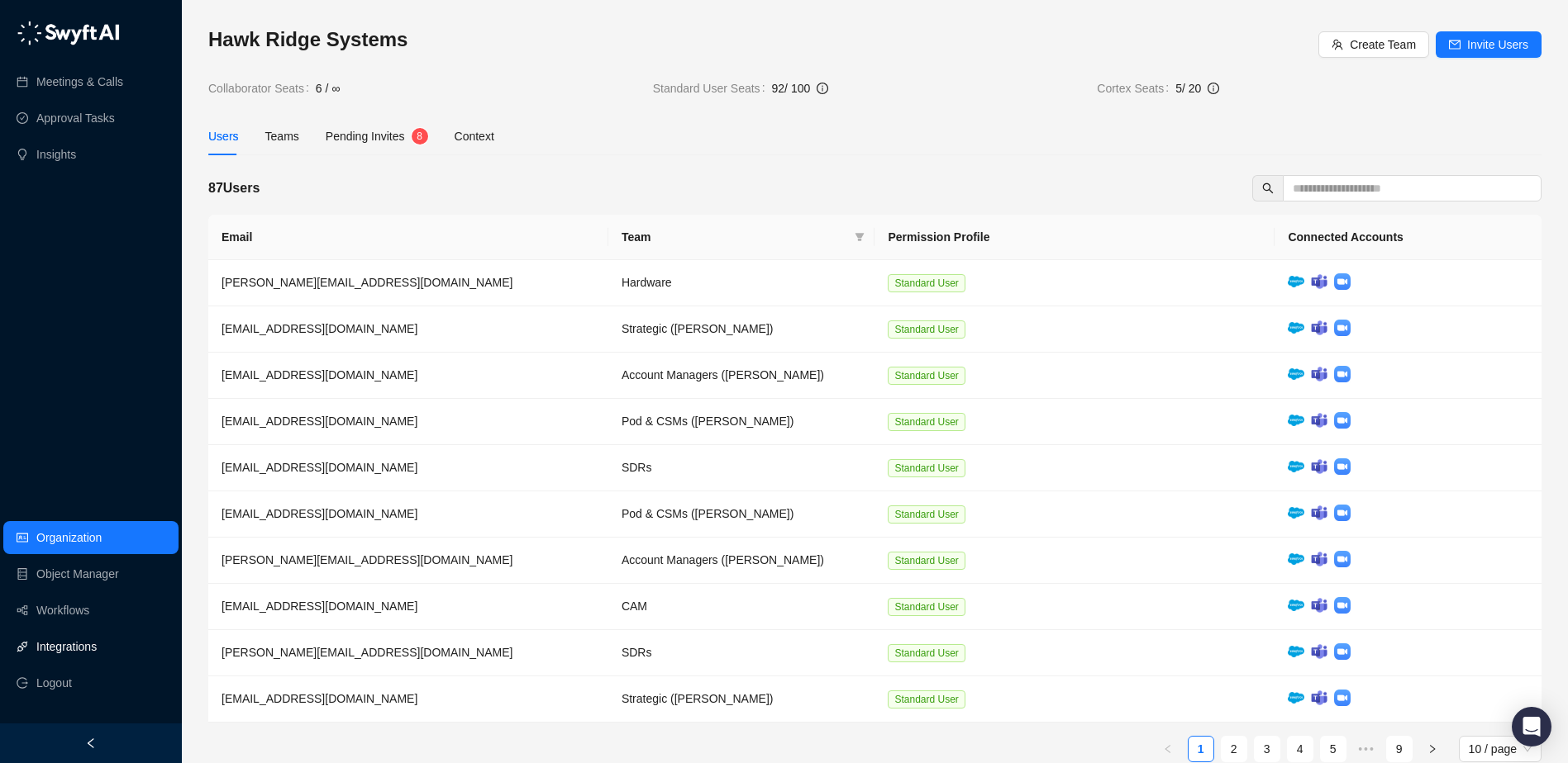
click at [92, 648] on link "Integrations" at bounding box center [66, 647] width 60 height 33
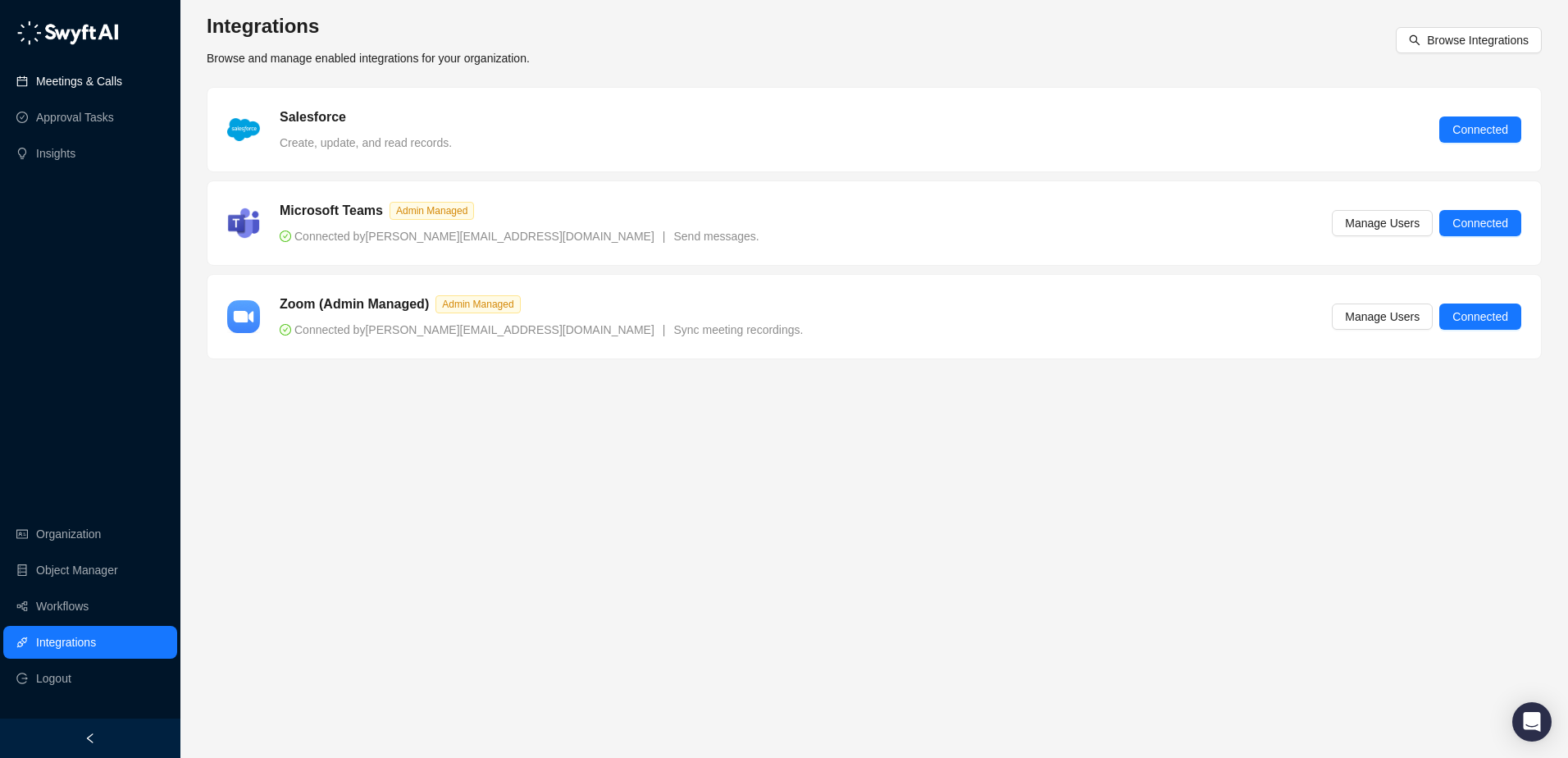
click at [81, 84] on link "Meetings & Calls" at bounding box center [79, 81] width 86 height 32
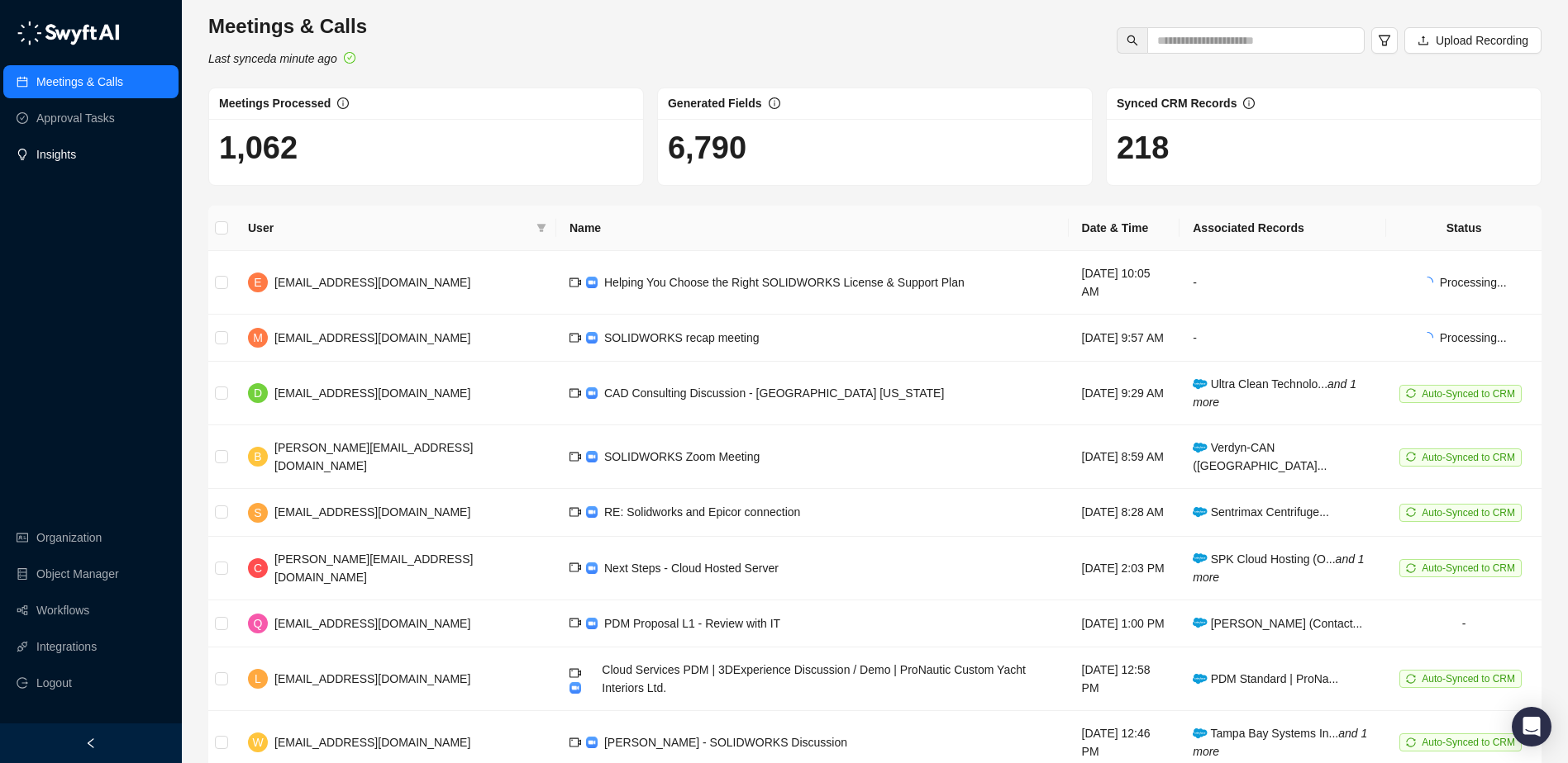
click at [74, 150] on link "Insights" at bounding box center [56, 155] width 39 height 33
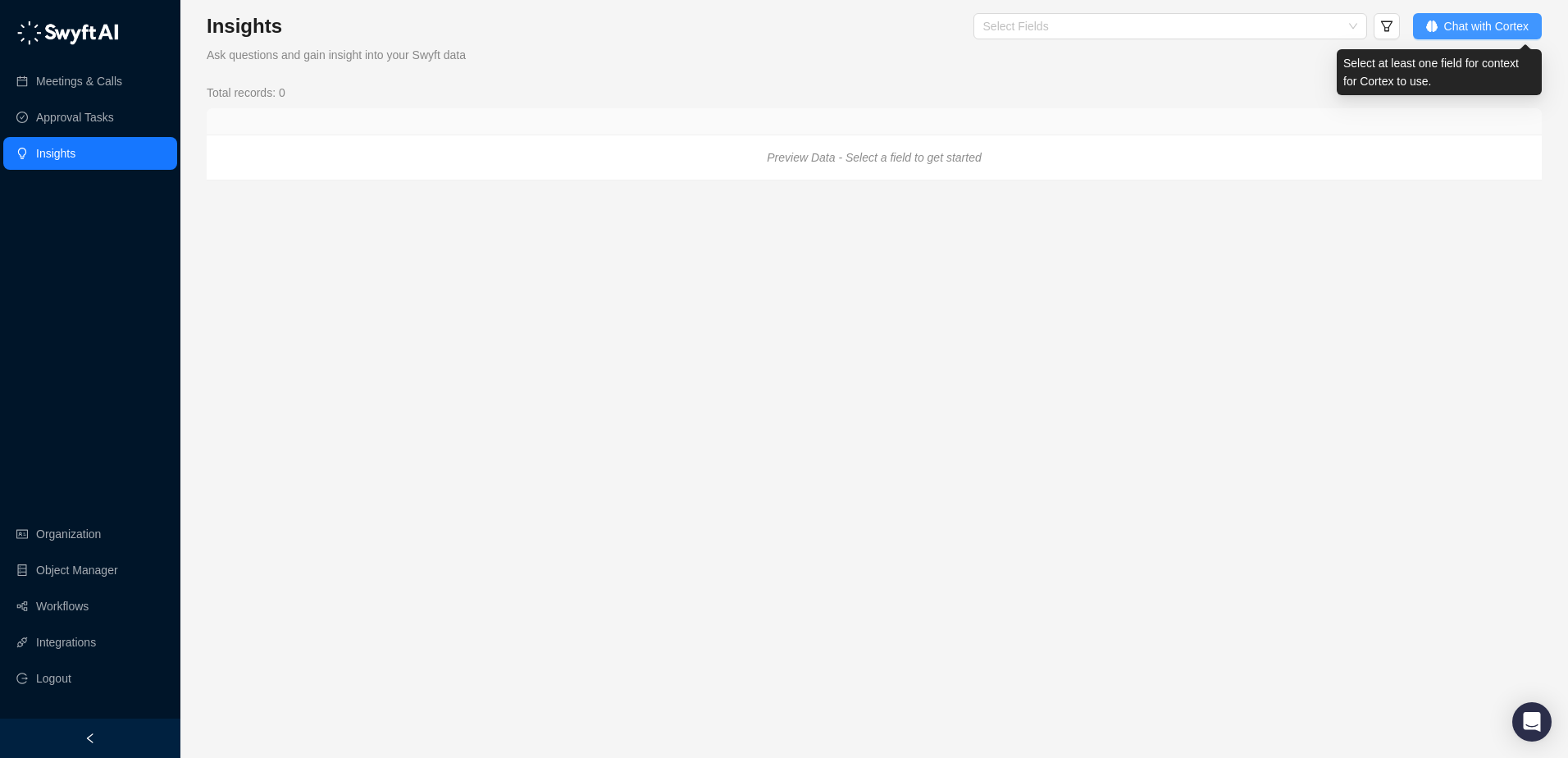
click at [1462, 31] on span "Chat with Cortex" at bounding box center [1487, 26] width 85 height 18
click at [1462, 23] on span "Chat with Cortex" at bounding box center [1487, 26] width 85 height 18
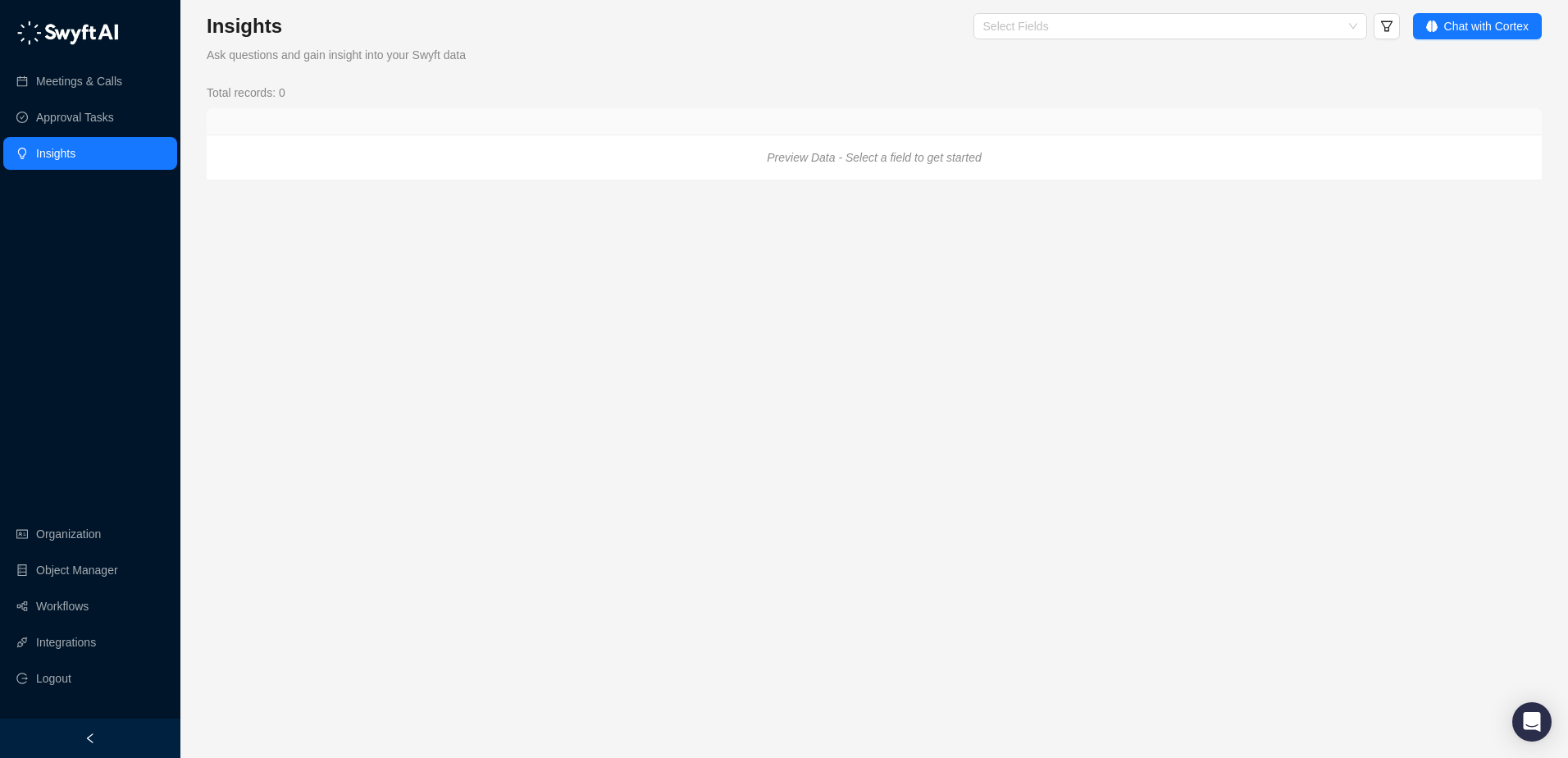
click at [919, 161] on icon "Preview Data - Select a field to get started" at bounding box center [874, 157] width 214 height 13
click at [1349, 29] on div "Select Fields" at bounding box center [1171, 27] width 394 height 27
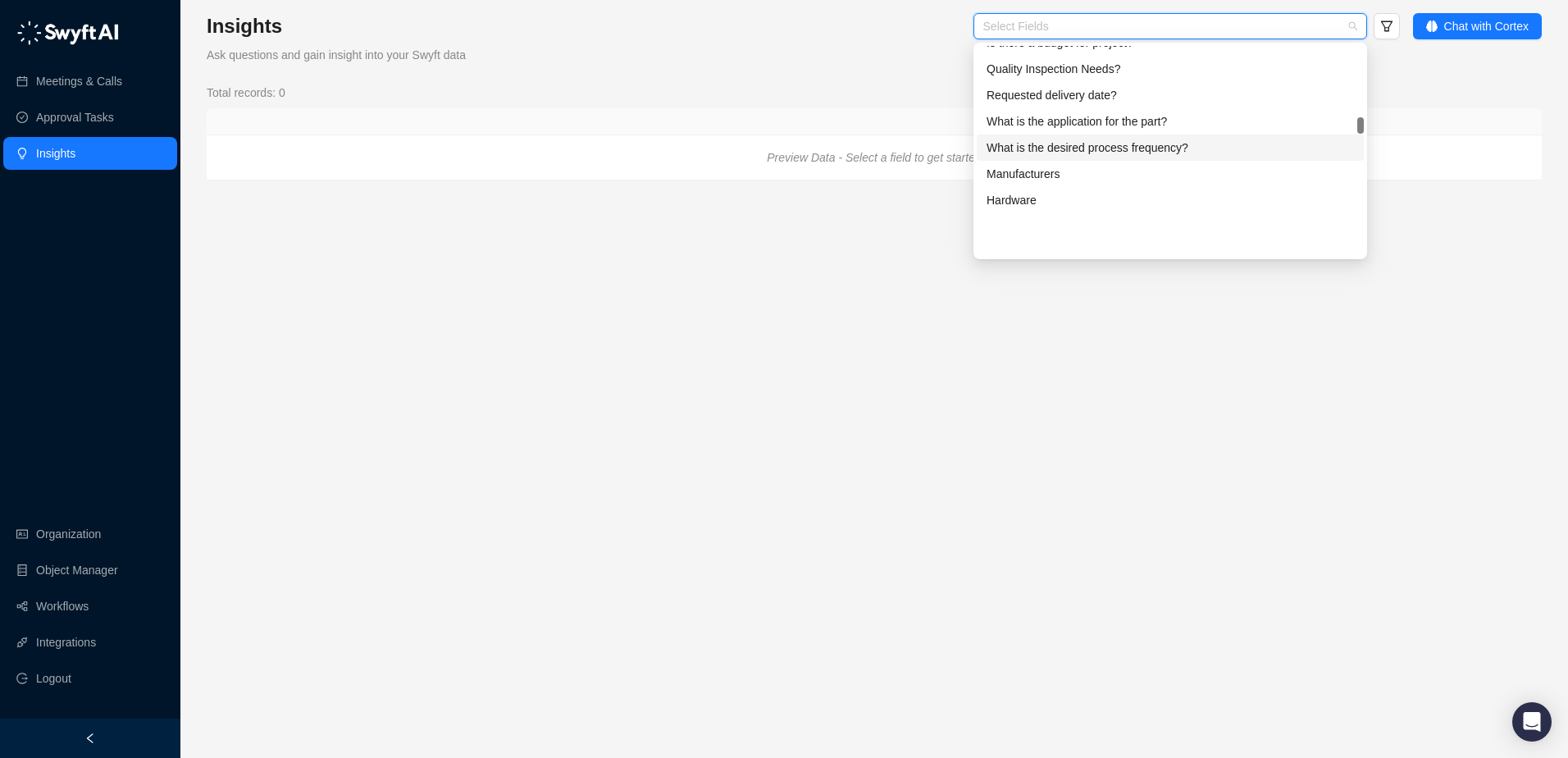
scroll to position [328, 0]
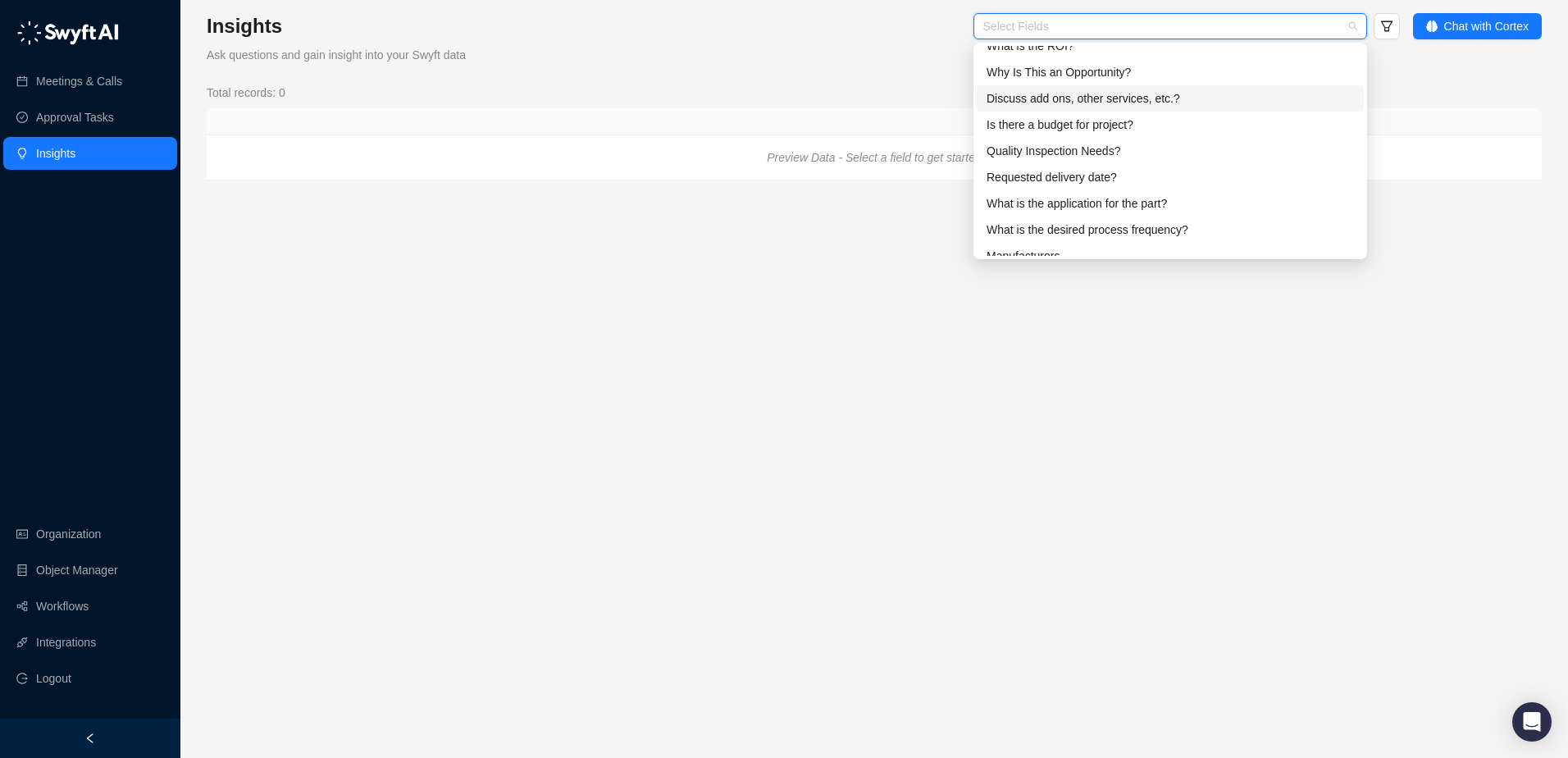
click at [1138, 97] on div "Discuss add ons, other services, etc.?" at bounding box center [1171, 98] width 368 height 18
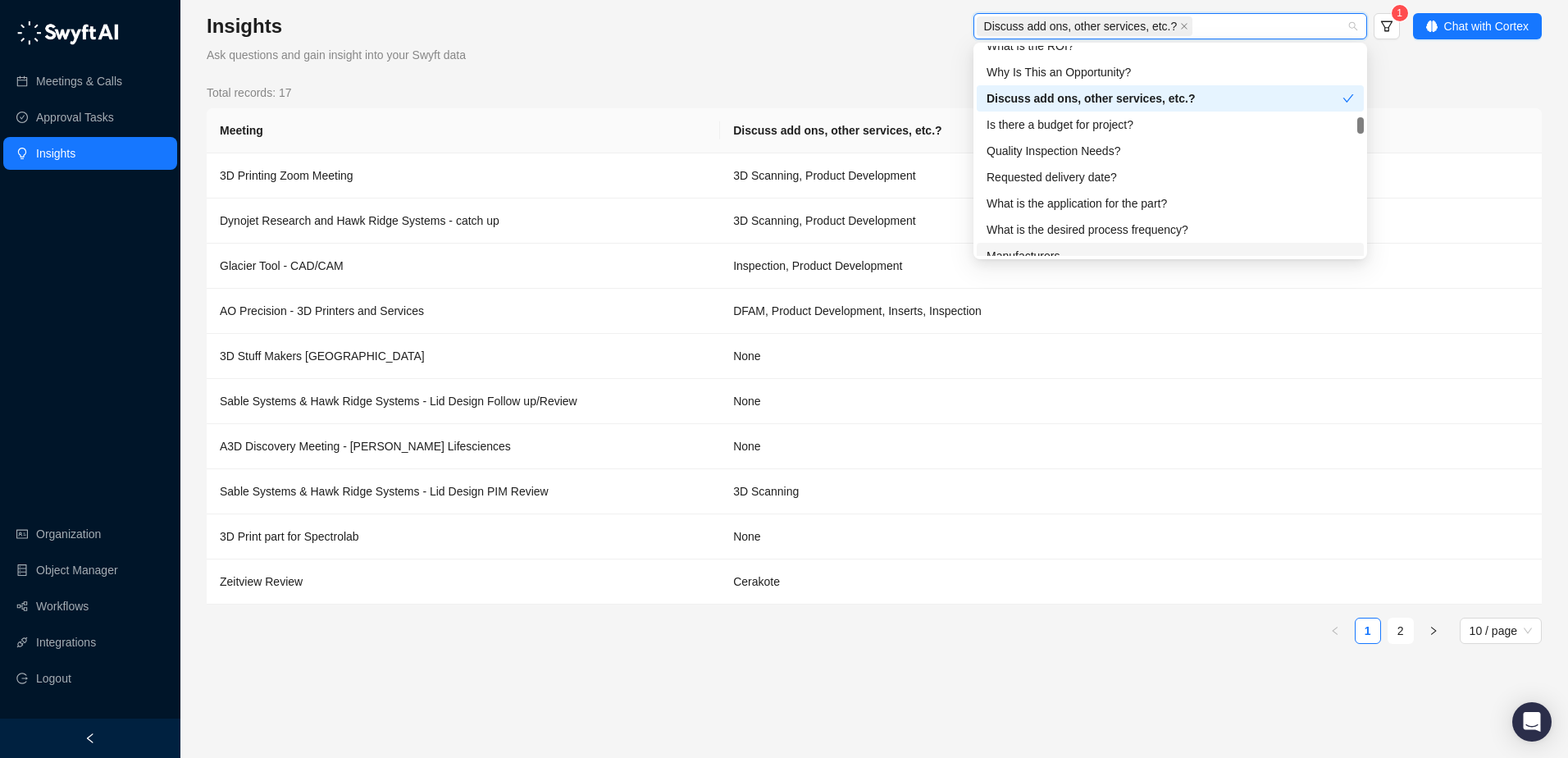
click at [845, 65] on div "Insights Ask questions and gain insight into your Swyft data Discuss add ons, o…" at bounding box center [874, 336] width 1335 height 645
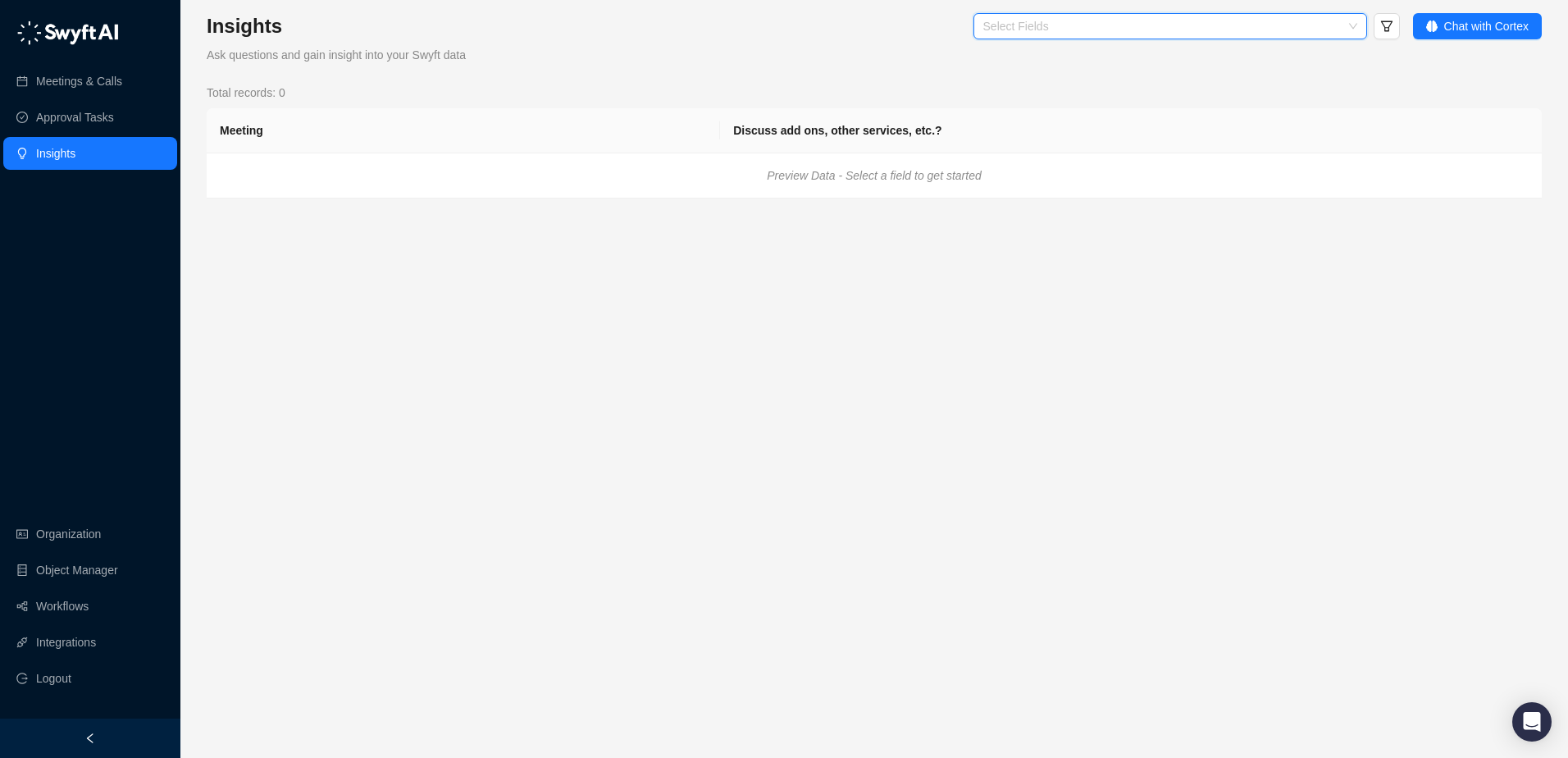
click at [1354, 25] on div "Select Fields" at bounding box center [1171, 27] width 394 height 27
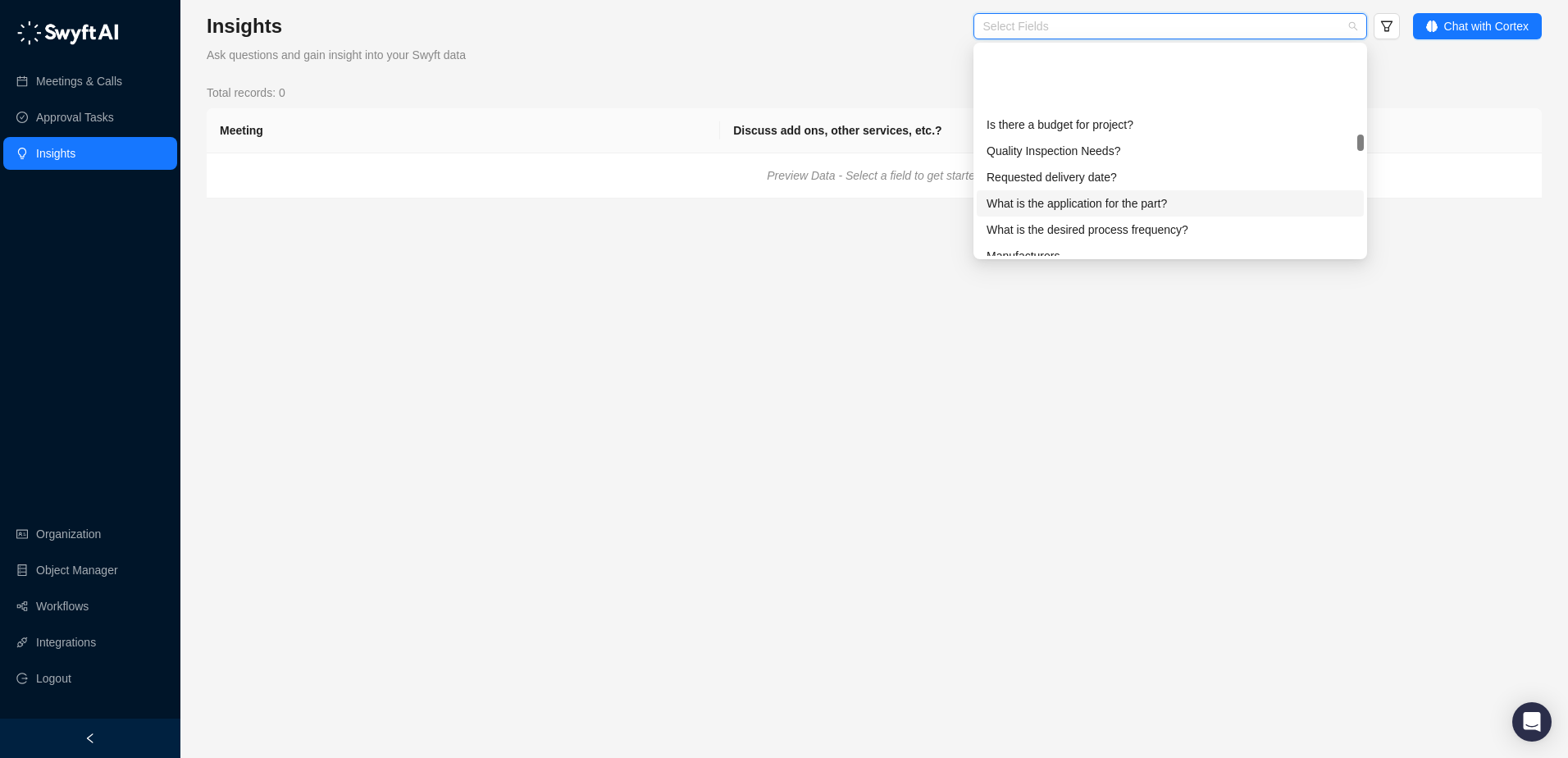
scroll to position [410, 0]
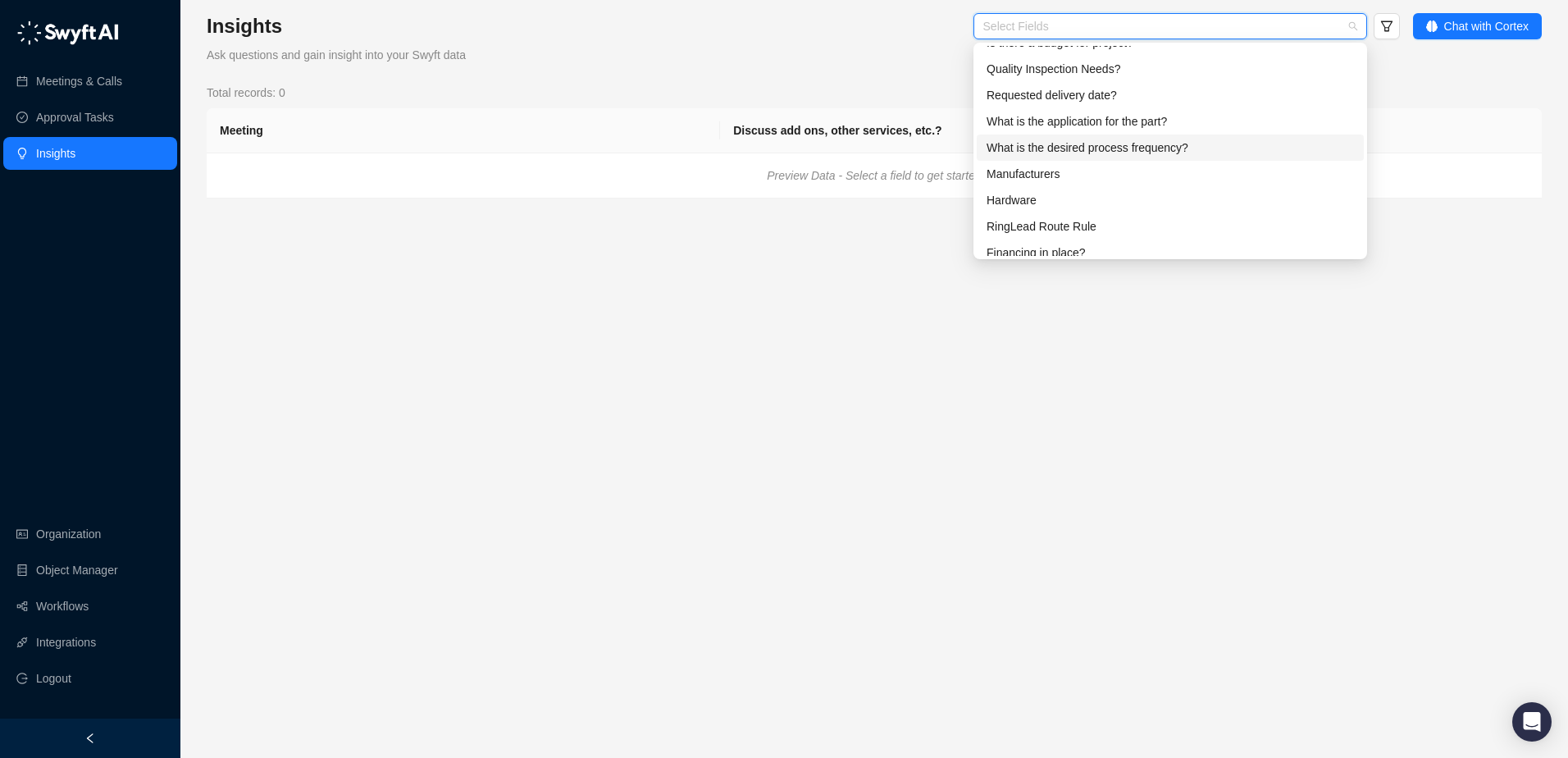
click at [1170, 156] on div "What is the desired process frequency?" at bounding box center [1171, 148] width 387 height 27
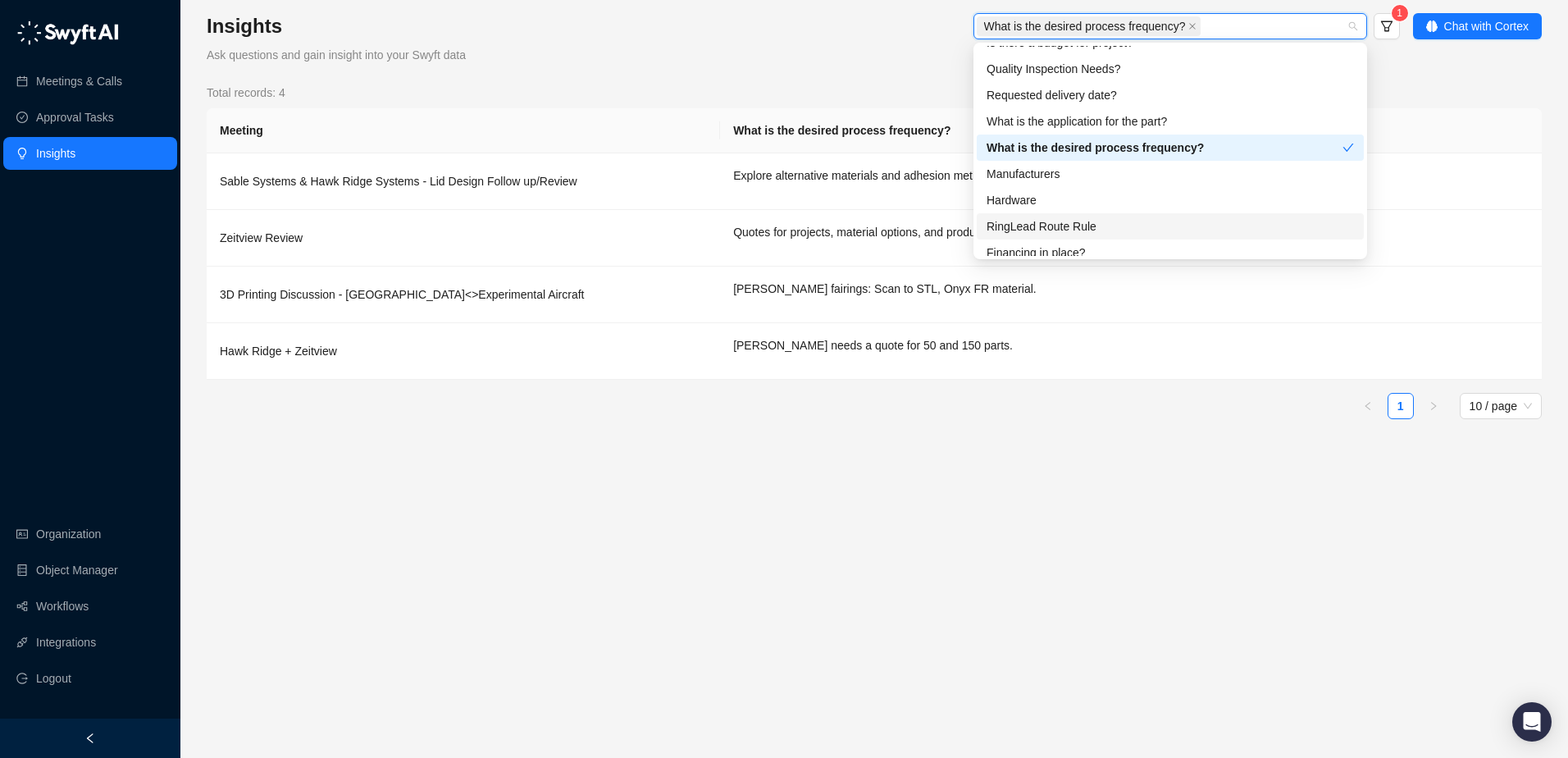
click at [946, 481] on main "Insights Ask questions and gain insight into your Swyft data What is the desire…" at bounding box center [874, 379] width 1335 height 732
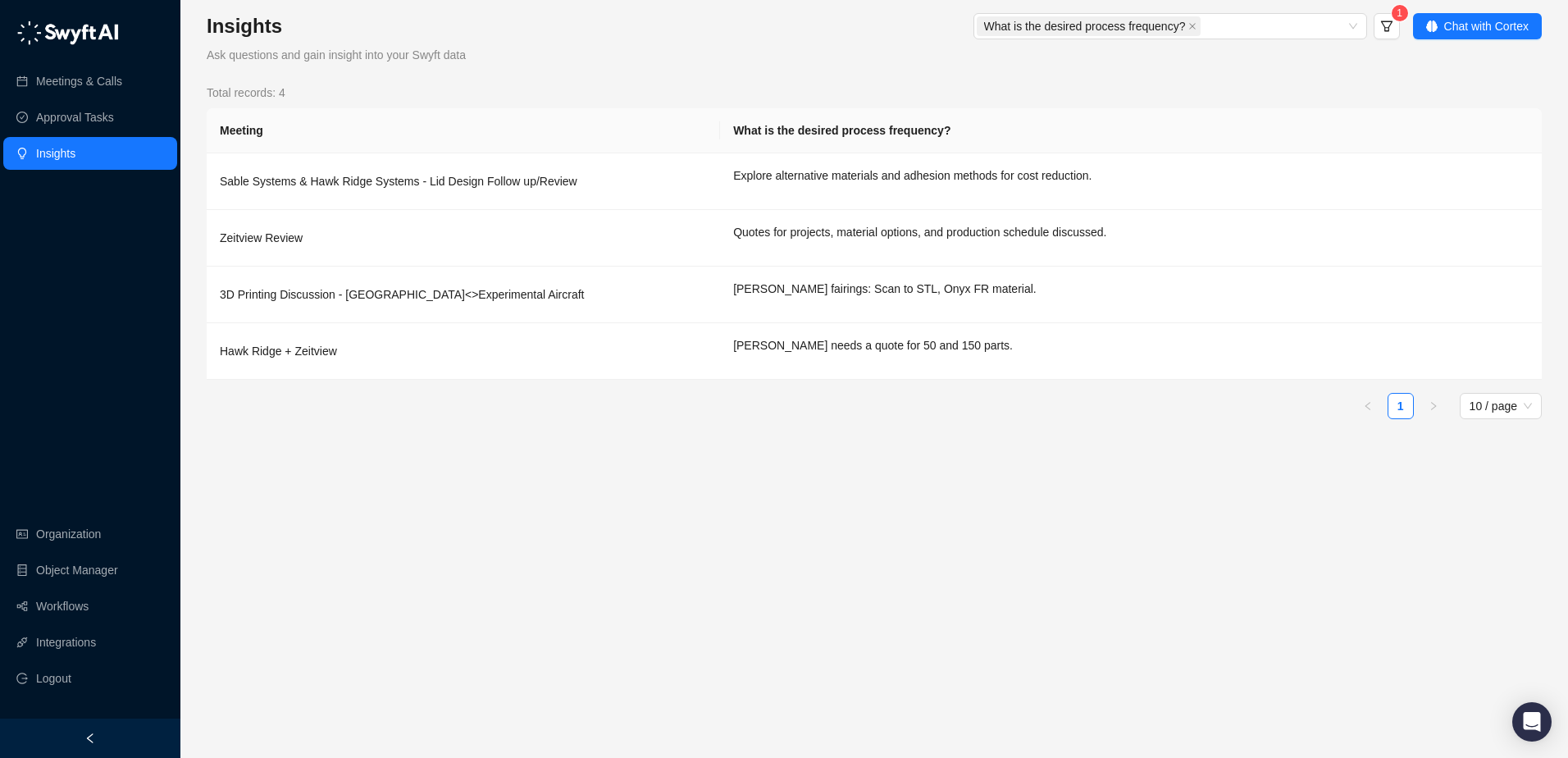
click at [1291, 61] on form "What is the desired process frequency? 1" at bounding box center [993, 38] width 811 height 51
click at [1289, 61] on form "What is the desired process frequency? 1" at bounding box center [993, 38] width 811 height 51
click at [895, 357] on td "[PERSON_NAME] needs a quote for 50 and 150 parts." at bounding box center [1131, 351] width 822 height 56
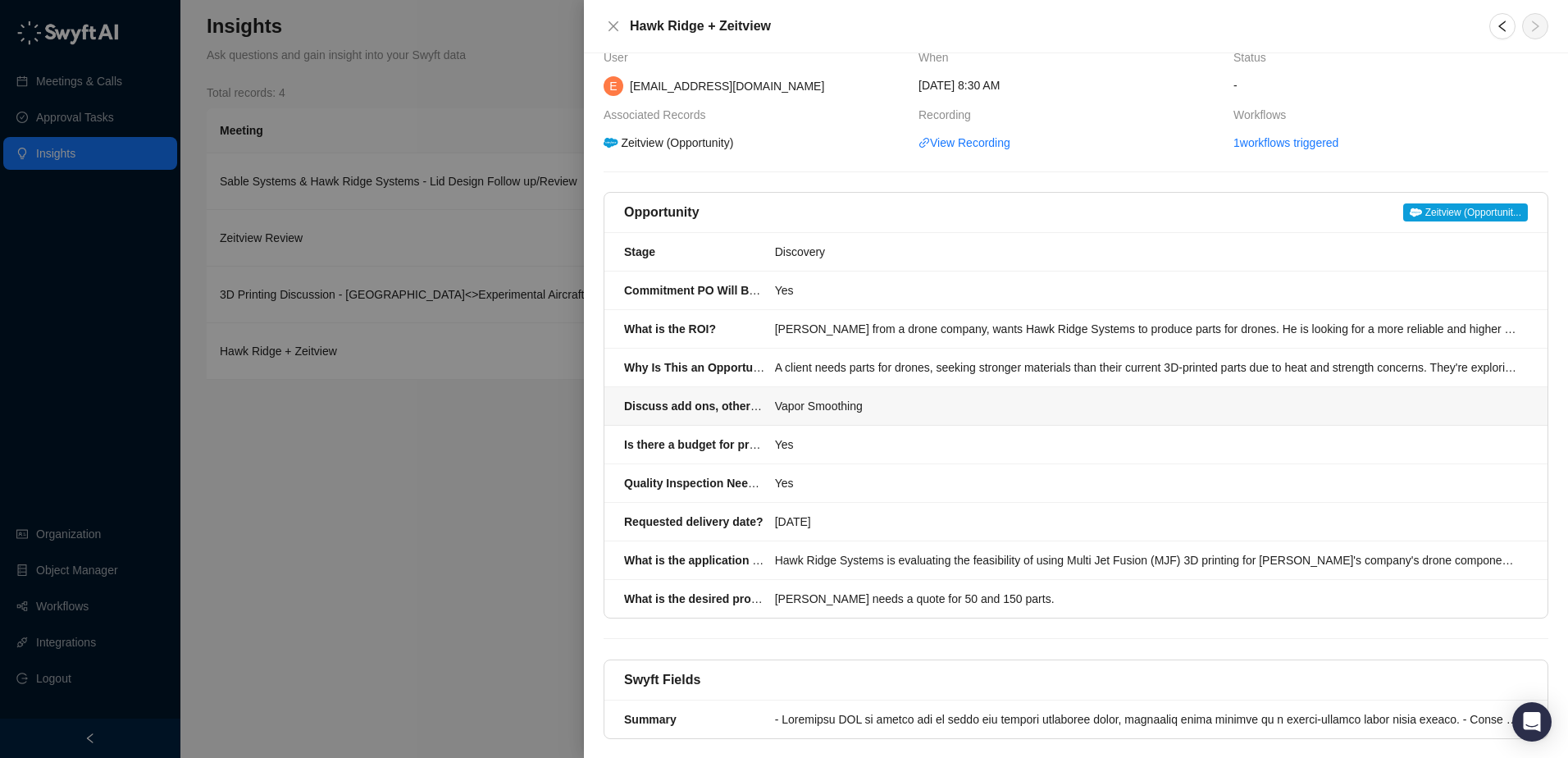
scroll to position [68, 0]
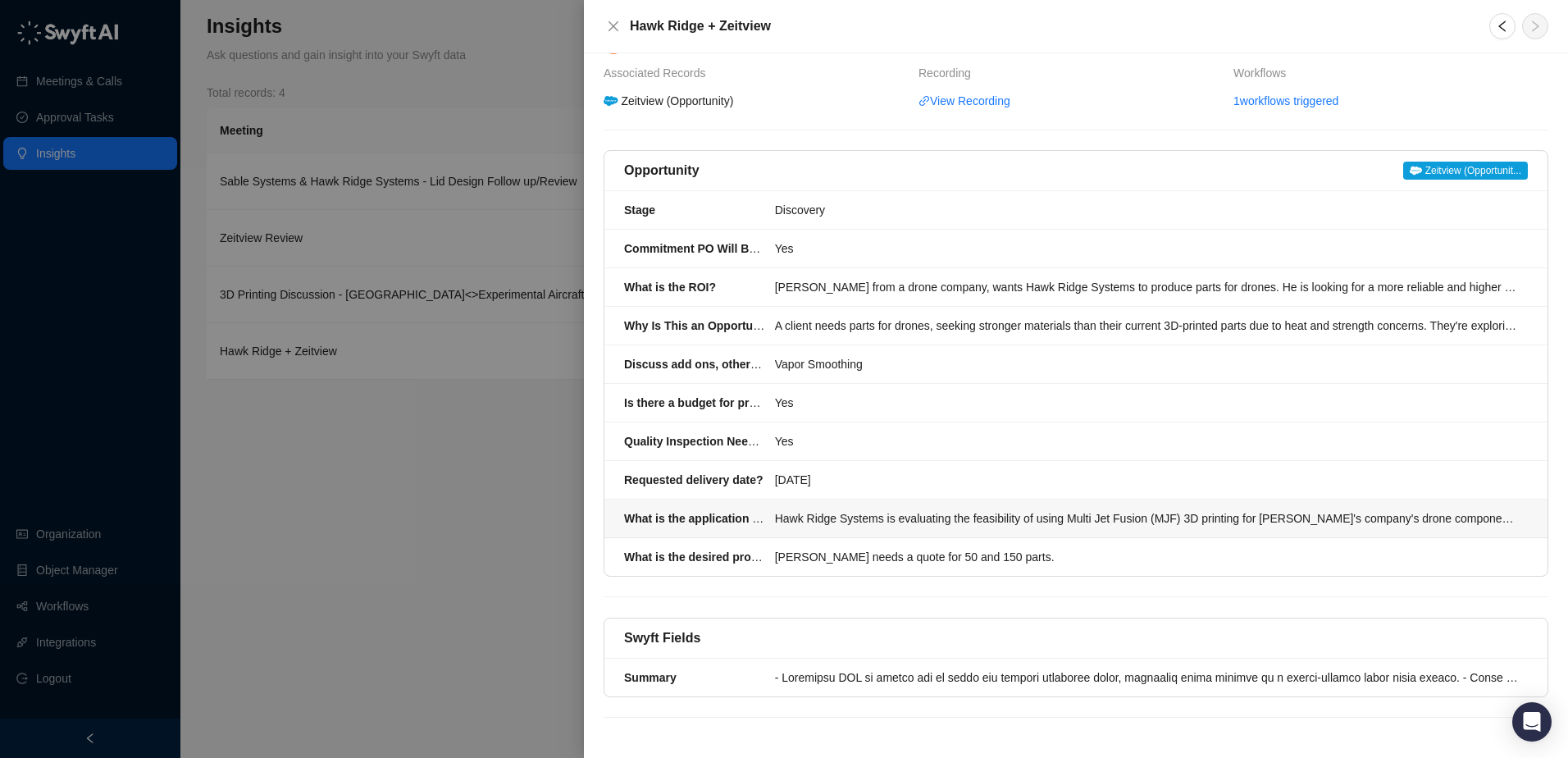
click at [887, 530] on li "What is the application for the part? Hawk Ridge Systems is evaluating the feas…" at bounding box center [1076, 519] width 944 height 38
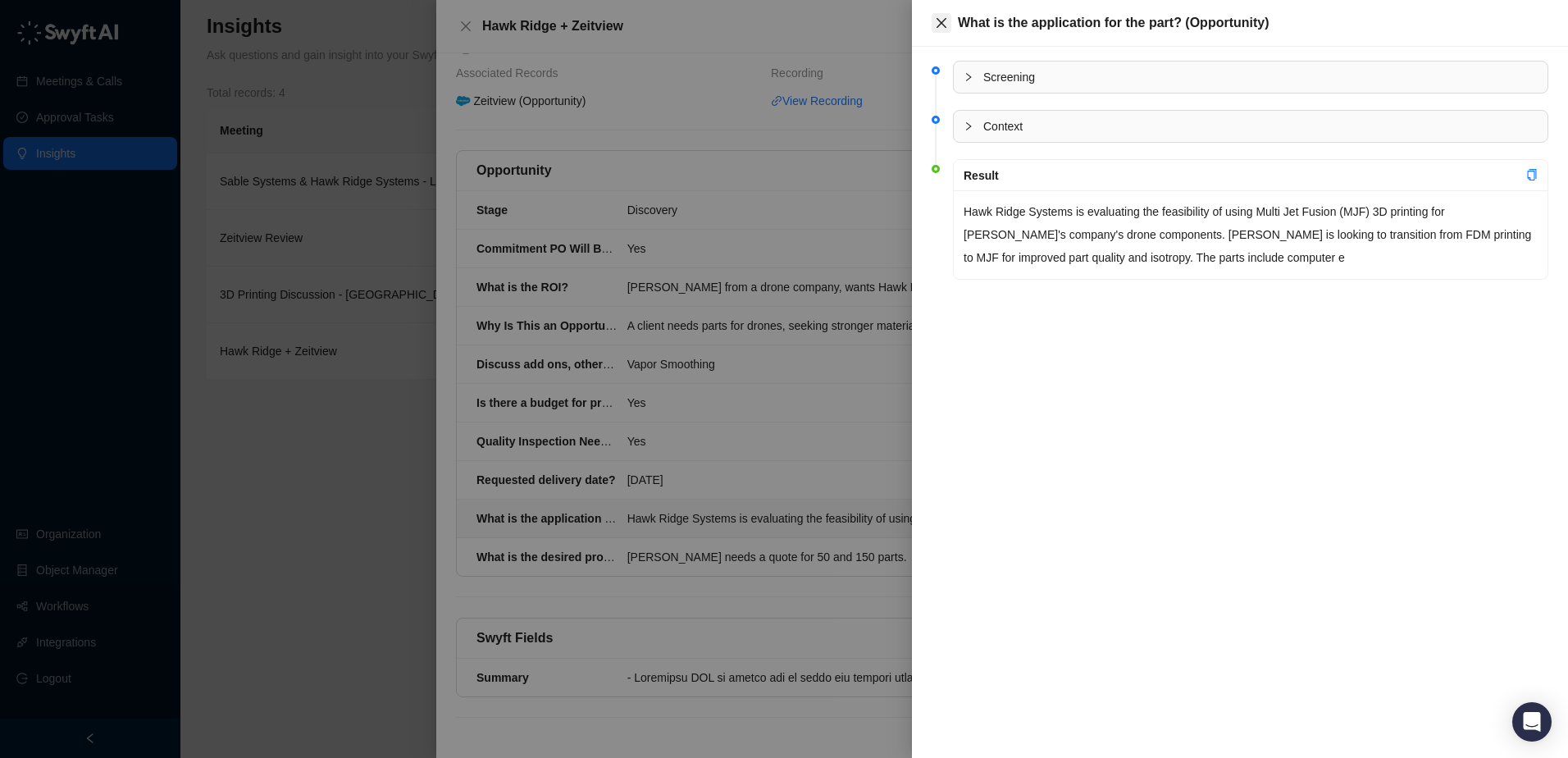
click at [945, 23] on icon "close" at bounding box center [942, 23] width 13 height 13
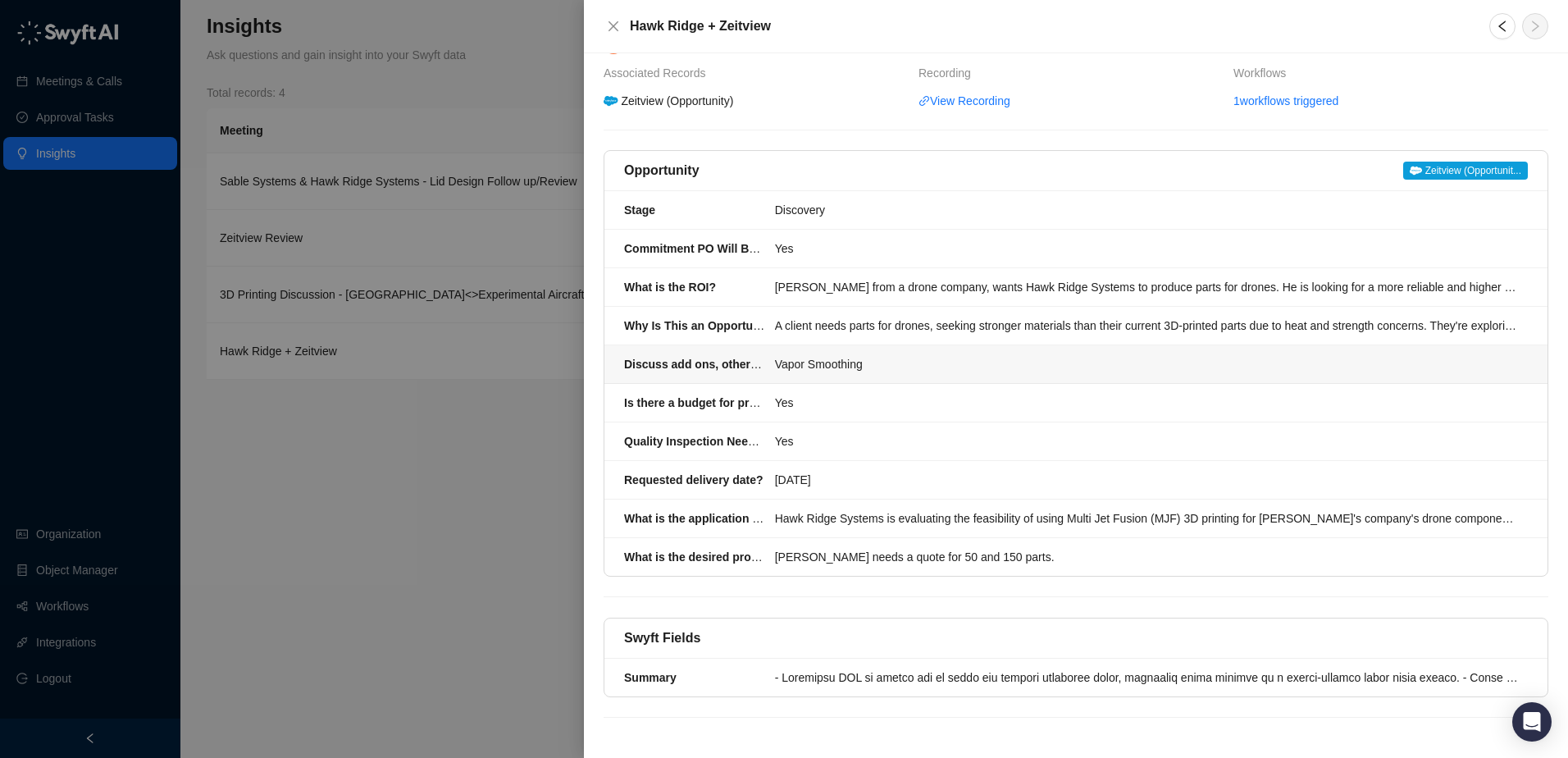
click at [731, 374] on li "Discuss add ons, other services, etc.? Vapor Smoothing" at bounding box center [1076, 364] width 944 height 38
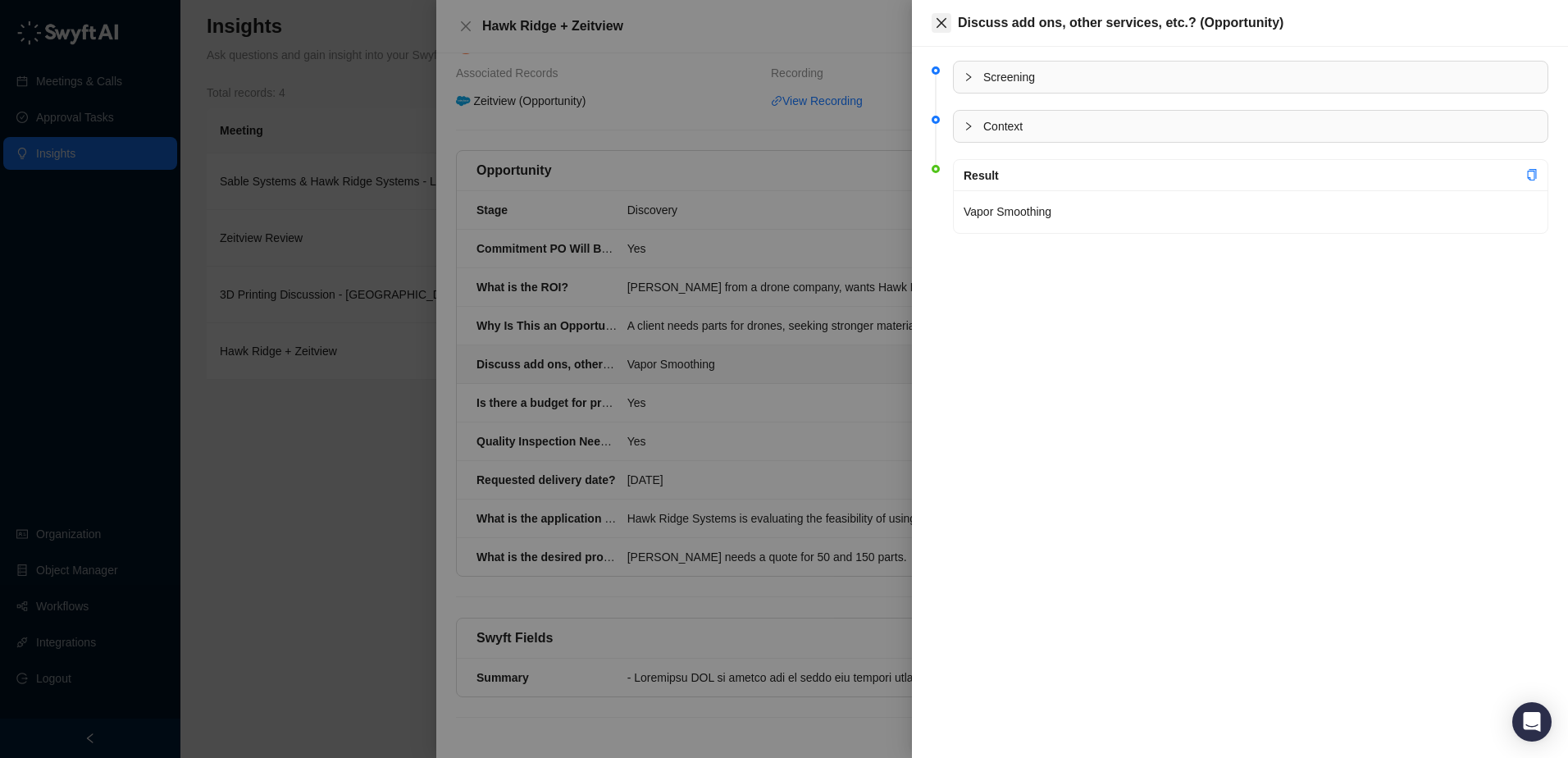
click at [948, 27] on button "Close" at bounding box center [942, 23] width 20 height 20
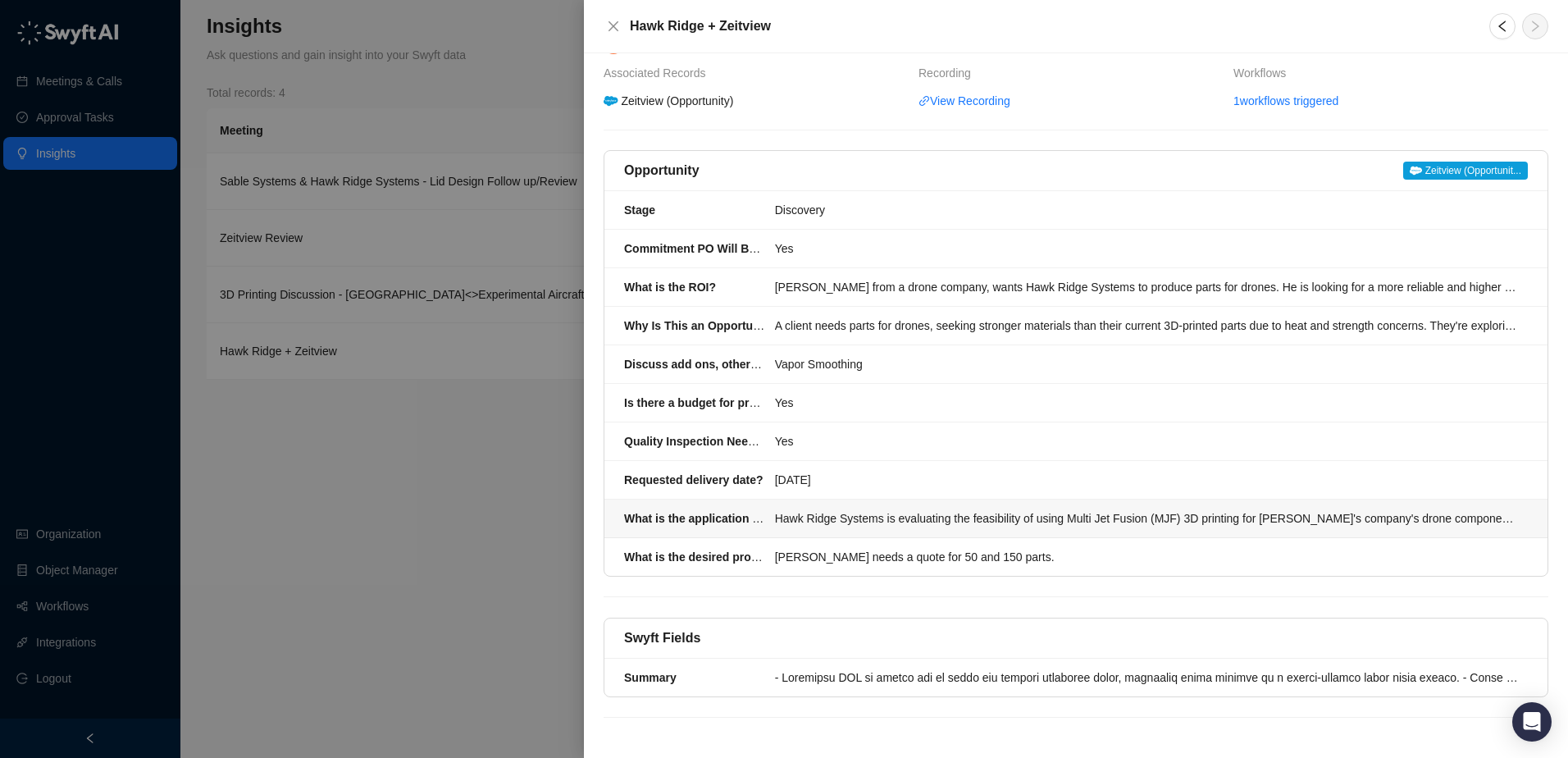
click at [915, 529] on li "What is the application for the part? Hawk Ridge Systems is evaluating the feas…" at bounding box center [1076, 519] width 944 height 38
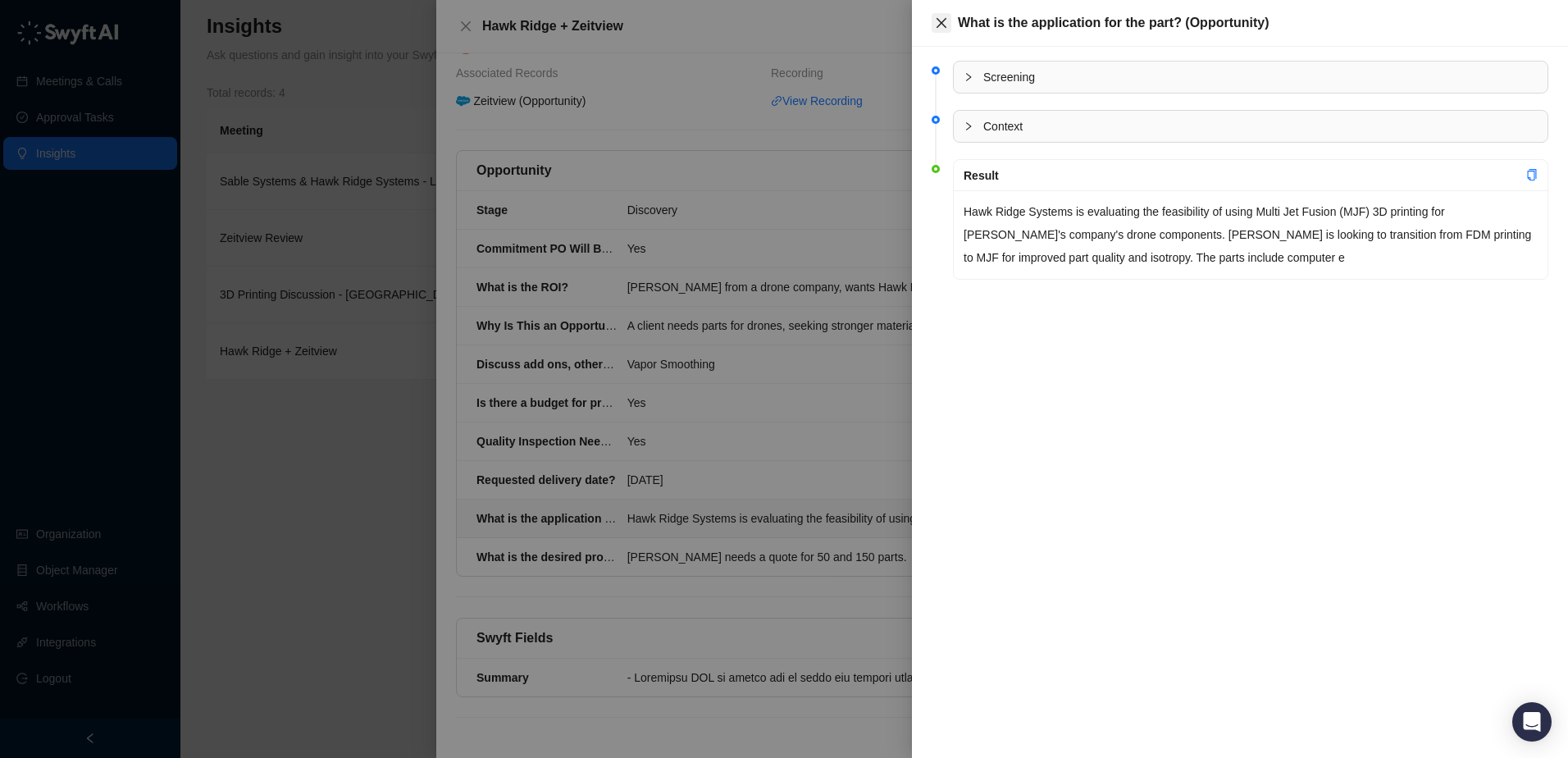
click at [936, 25] on icon "close" at bounding box center [942, 23] width 13 height 13
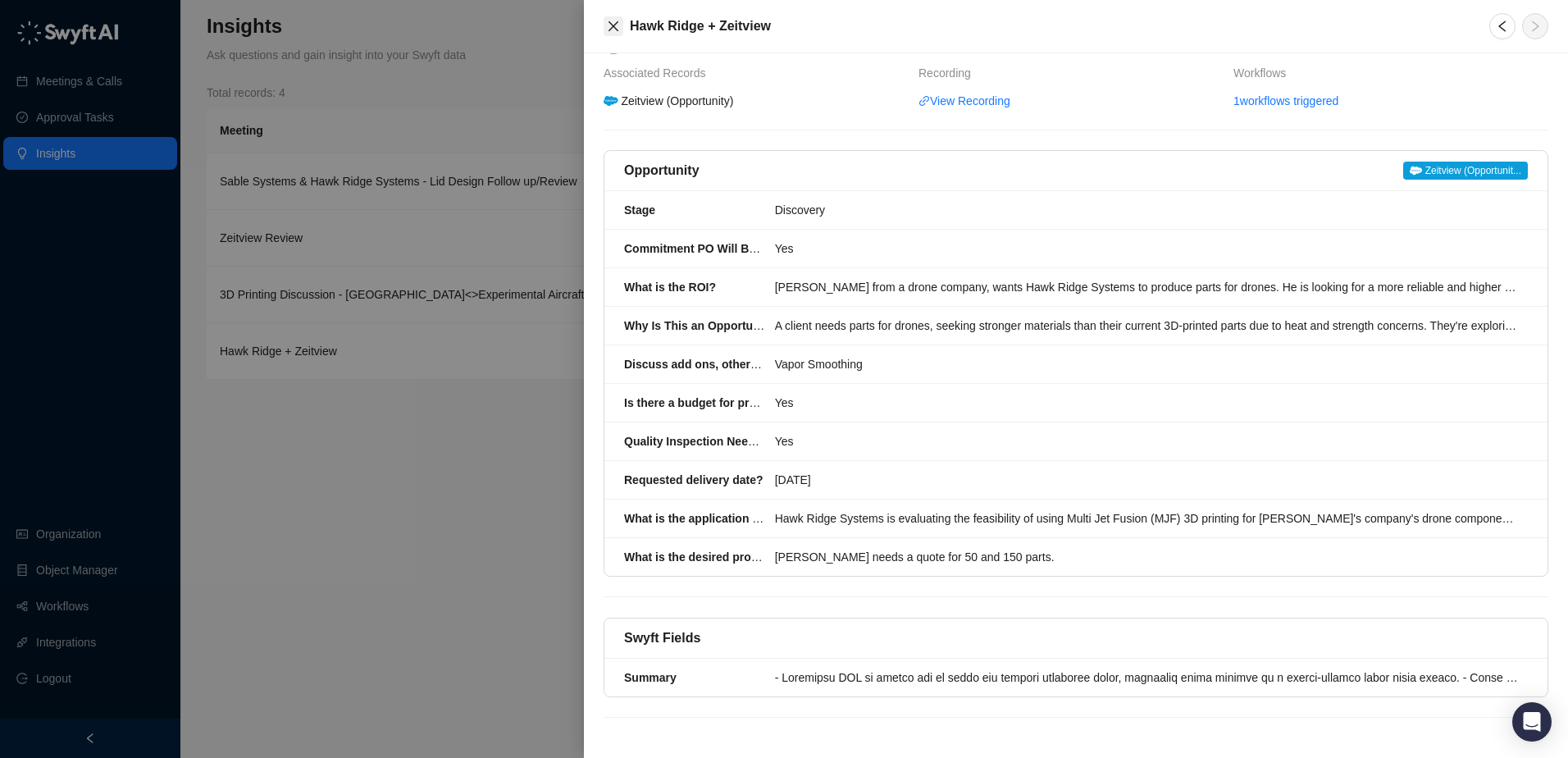
click at [609, 26] on icon "close" at bounding box center [614, 27] width 13 height 13
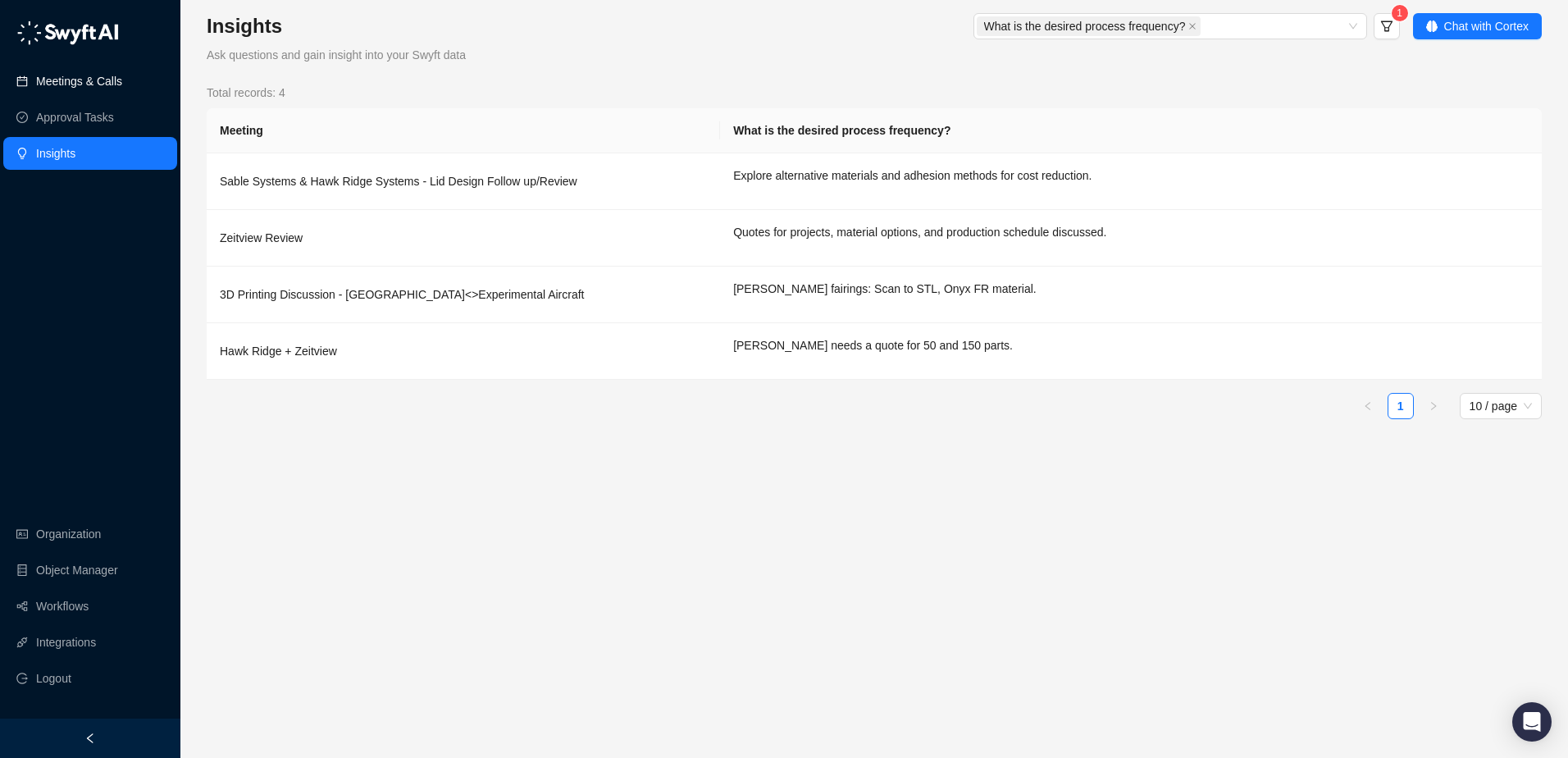
click at [116, 85] on link "Meetings & Calls" at bounding box center [79, 81] width 86 height 32
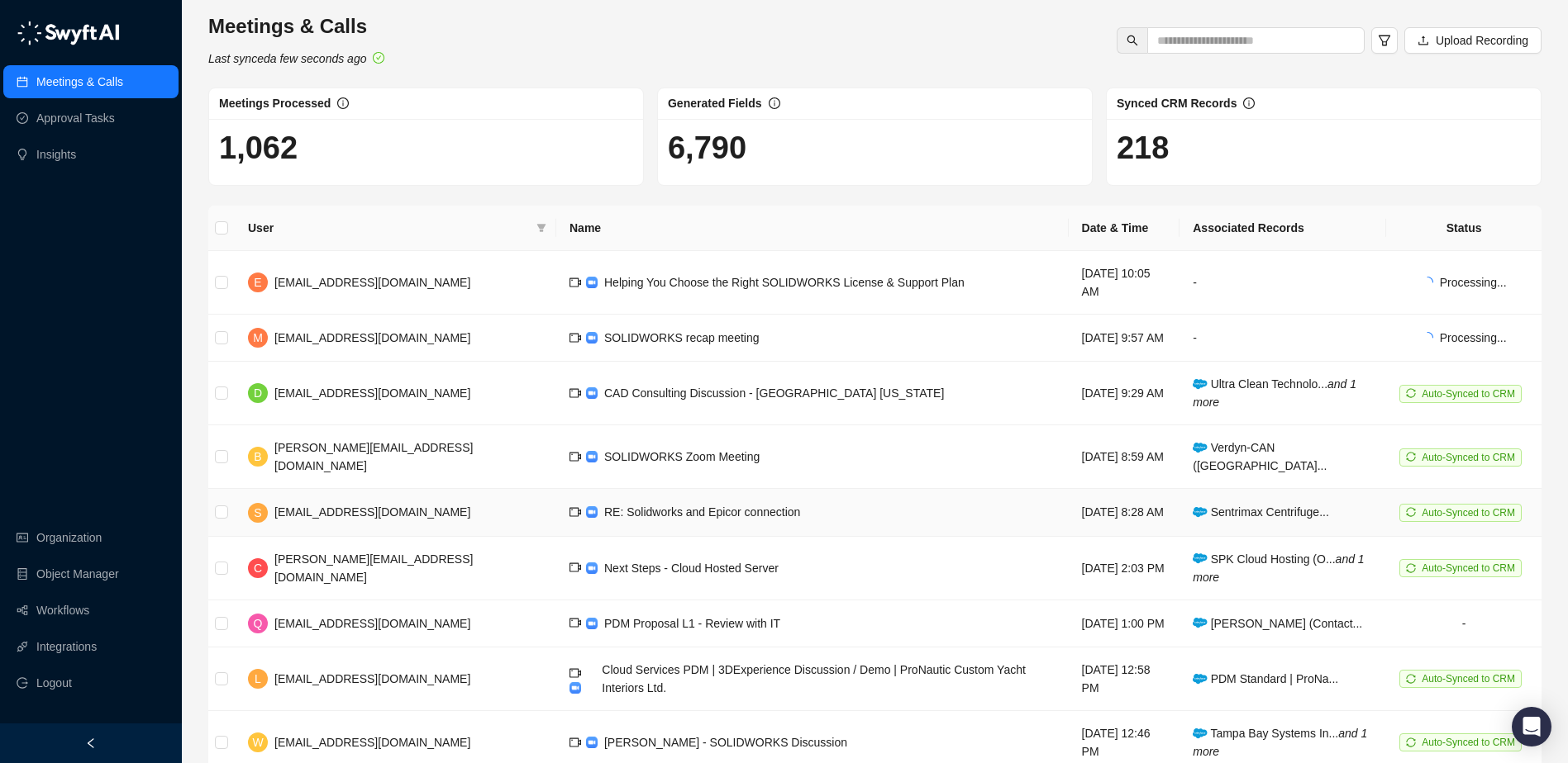
click at [660, 506] on span "RE: Solidworks and Epicor connection" at bounding box center [702, 513] width 196 height 13
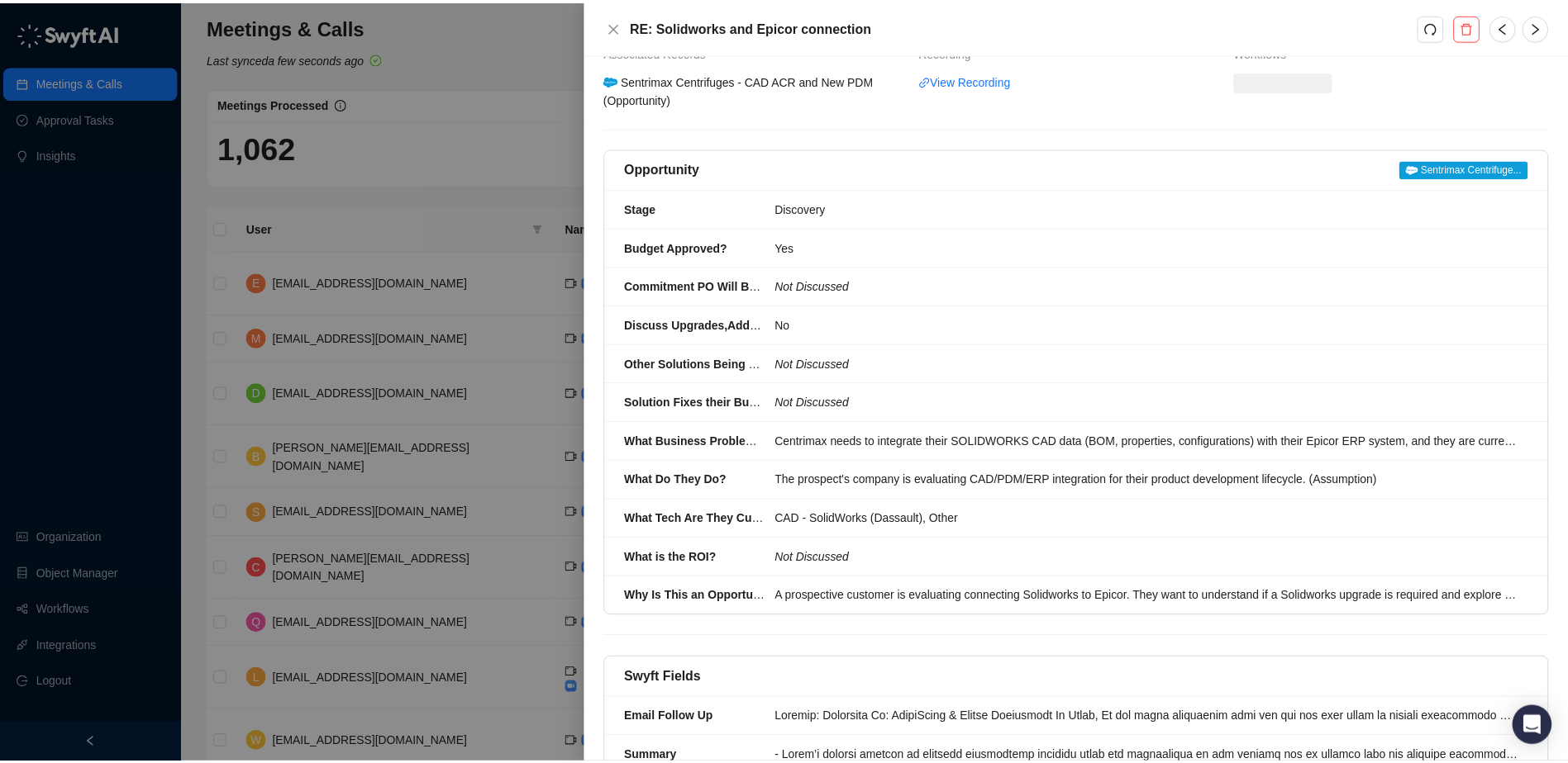
scroll to position [163, 0]
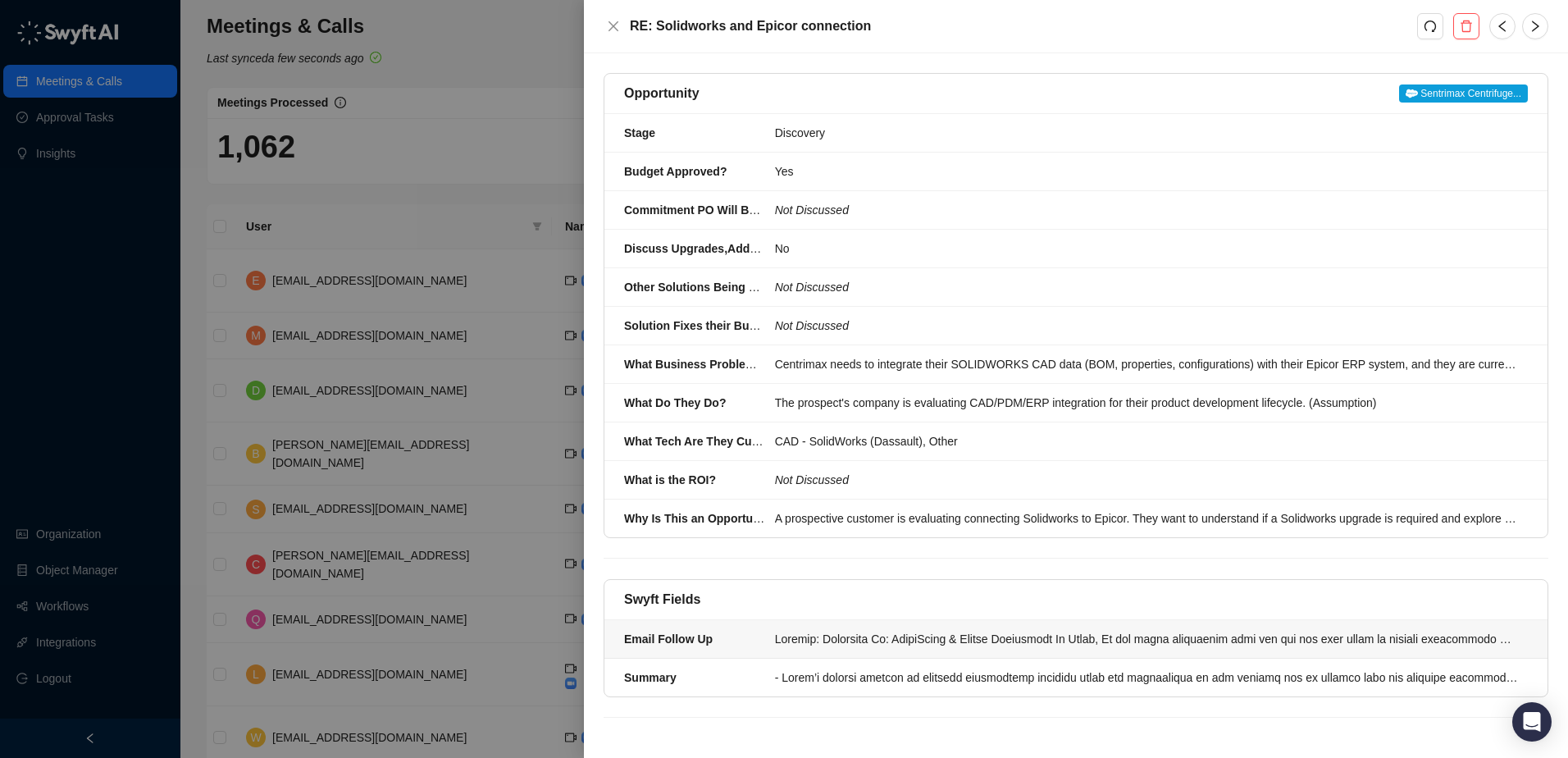
click at [910, 651] on li "Email Follow Up" at bounding box center [1076, 640] width 944 height 38
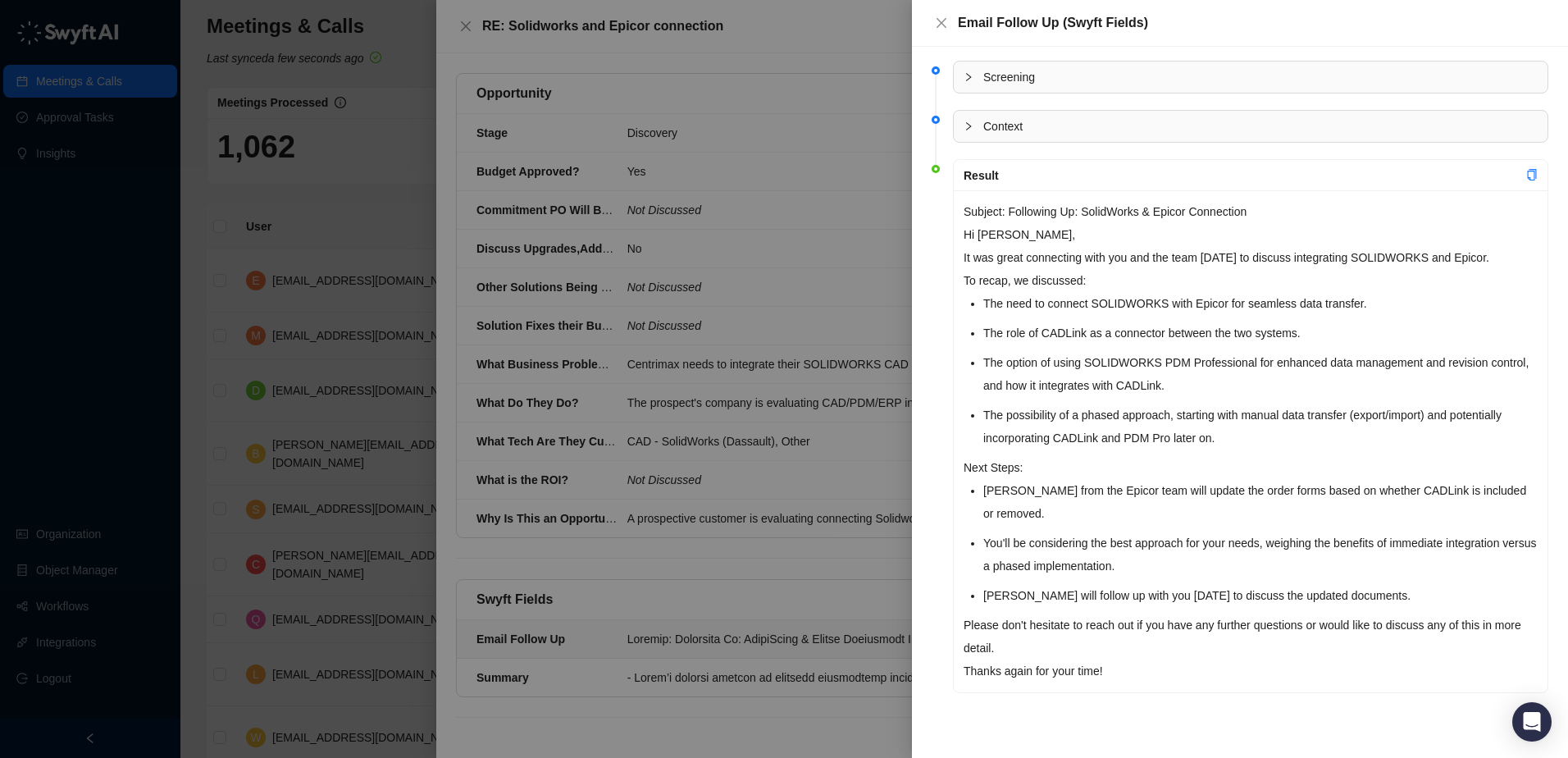
click at [465, 27] on div at bounding box center [784, 379] width 1568 height 758
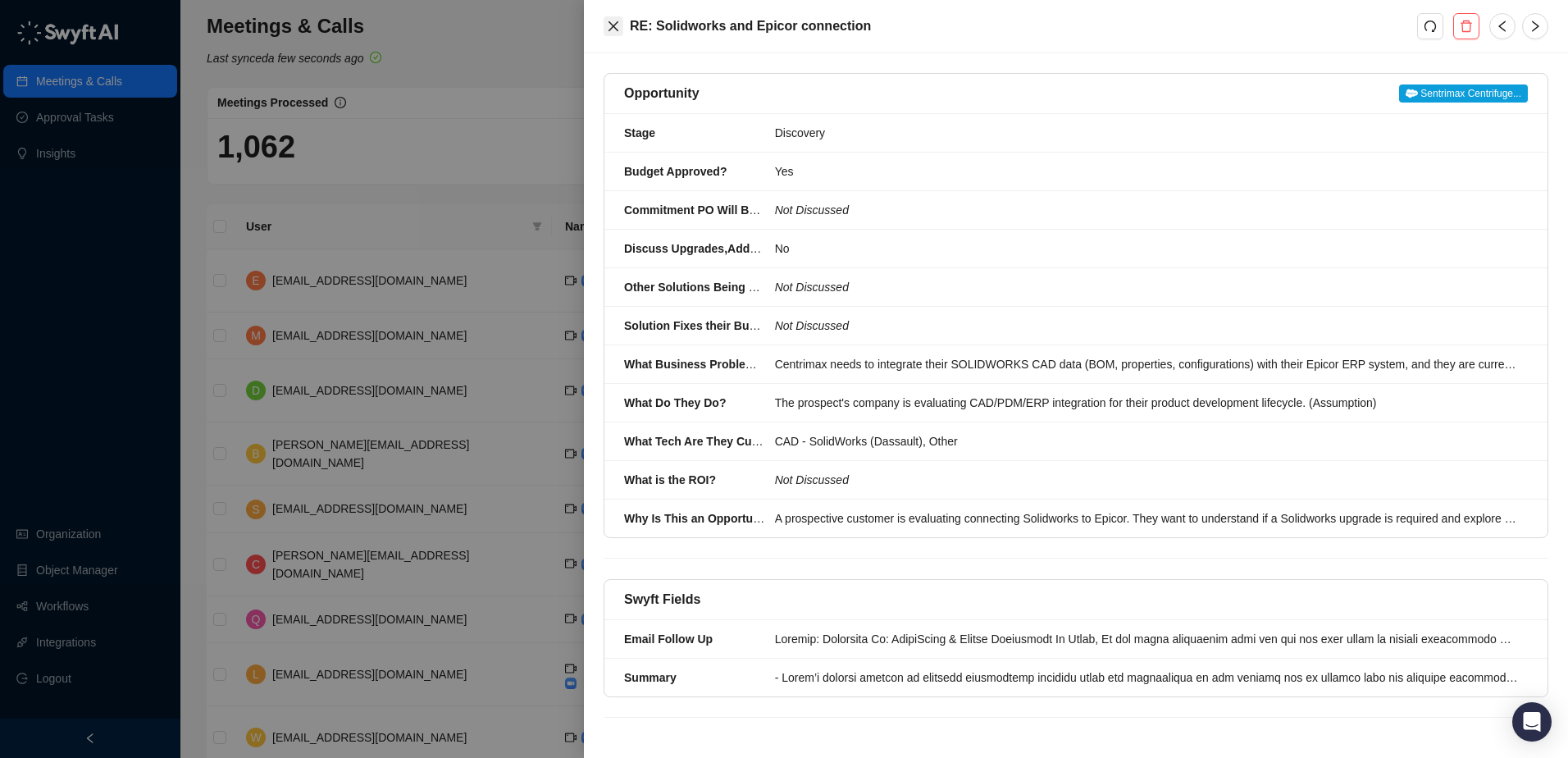
click at [609, 25] on icon "close" at bounding box center [614, 27] width 13 height 13
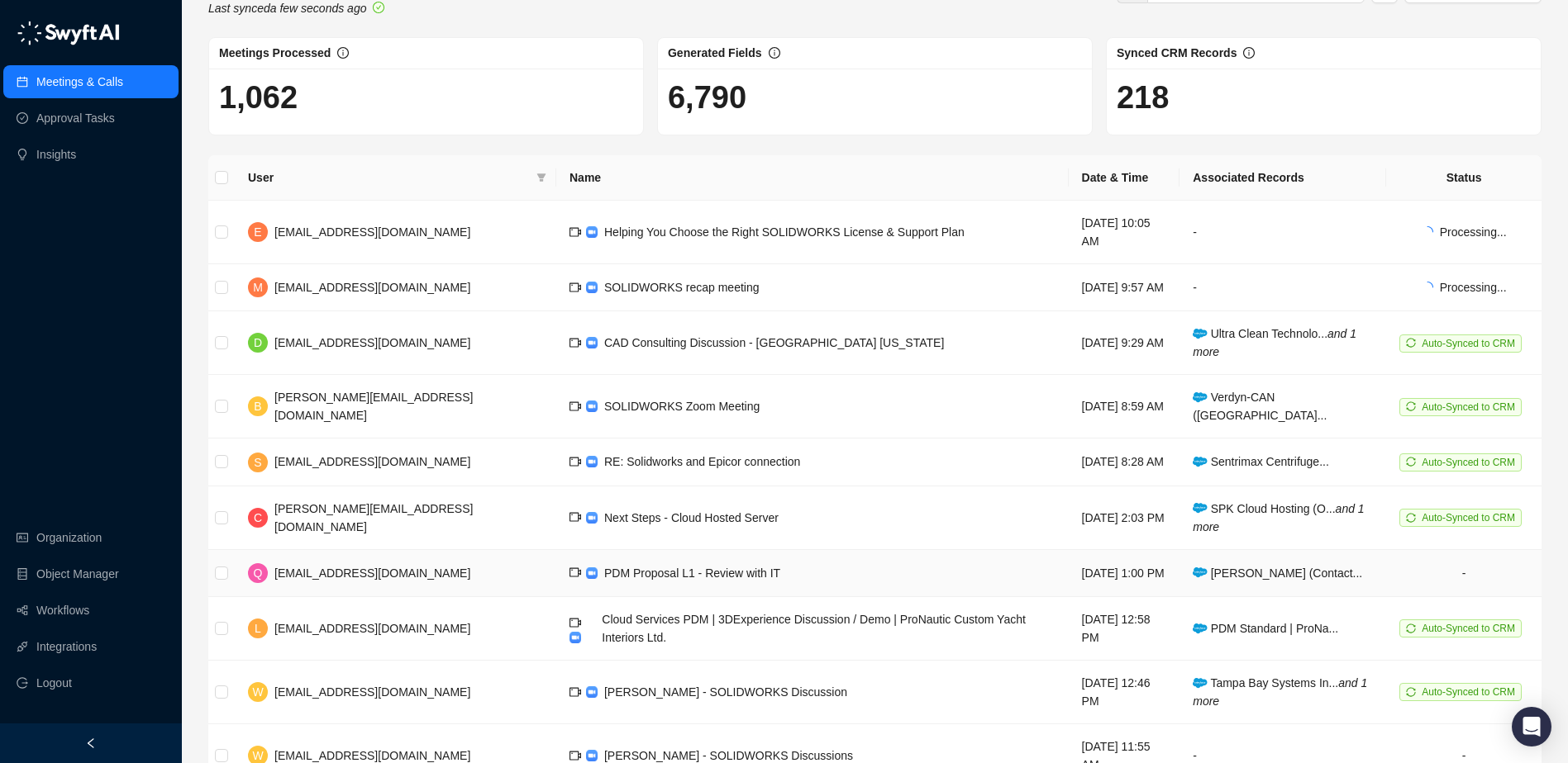
scroll to position [78, 0]
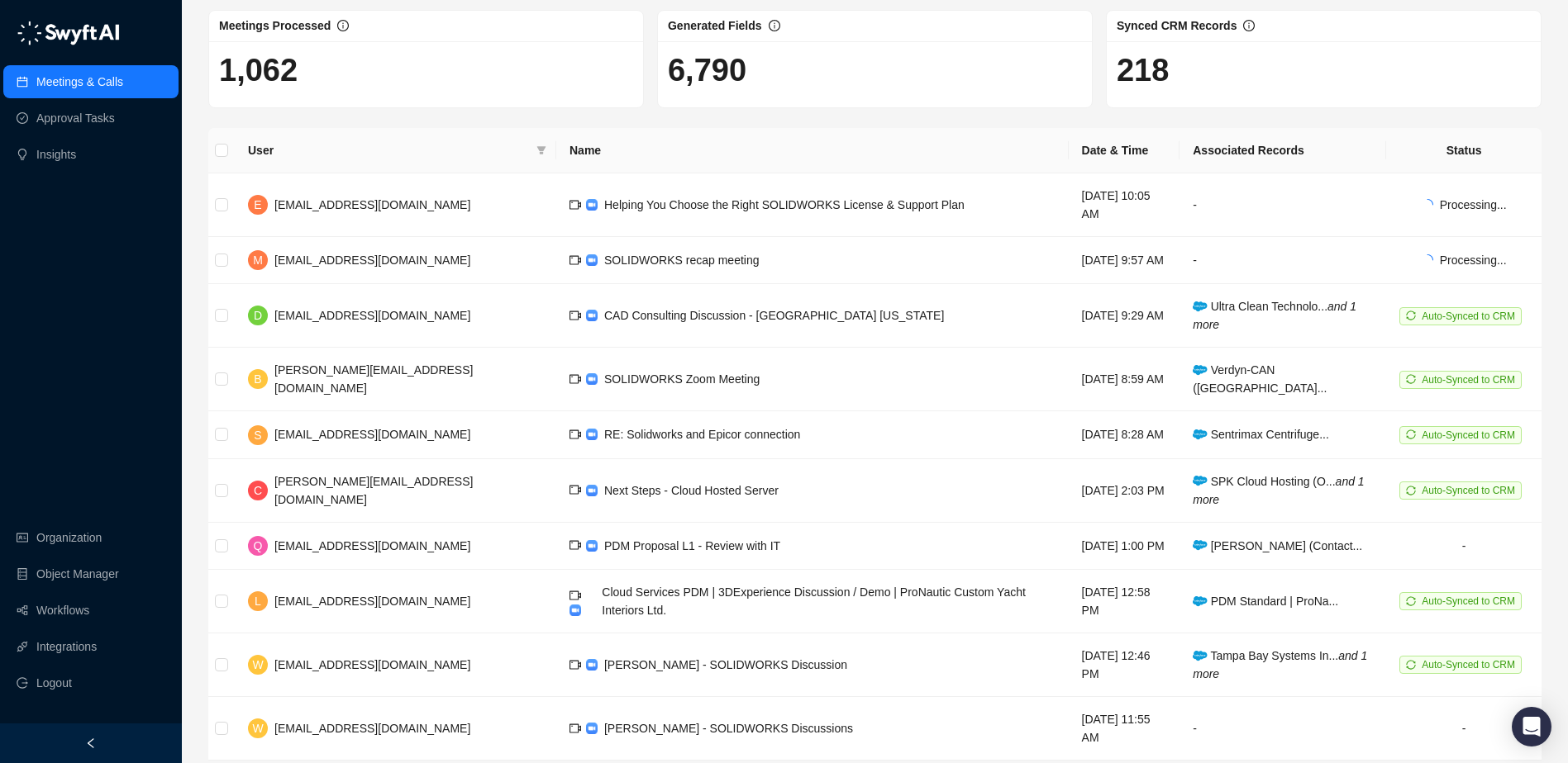
drag, startPoint x: 1224, startPoint y: 732, endPoint x: 1235, endPoint y: 725, distance: 13.0
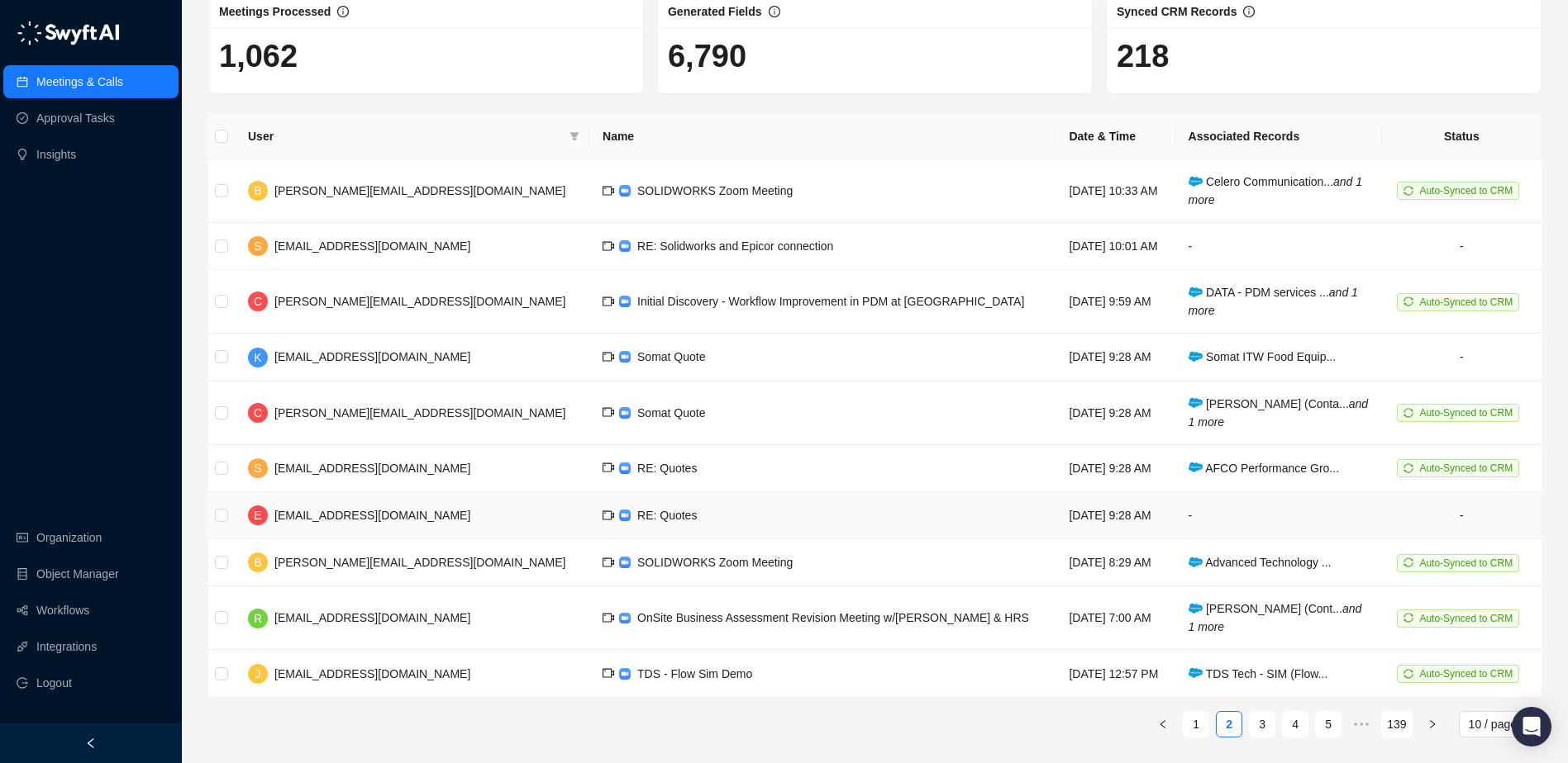
scroll to position [93, 0]
